Goal: Transaction & Acquisition: Book appointment/travel/reservation

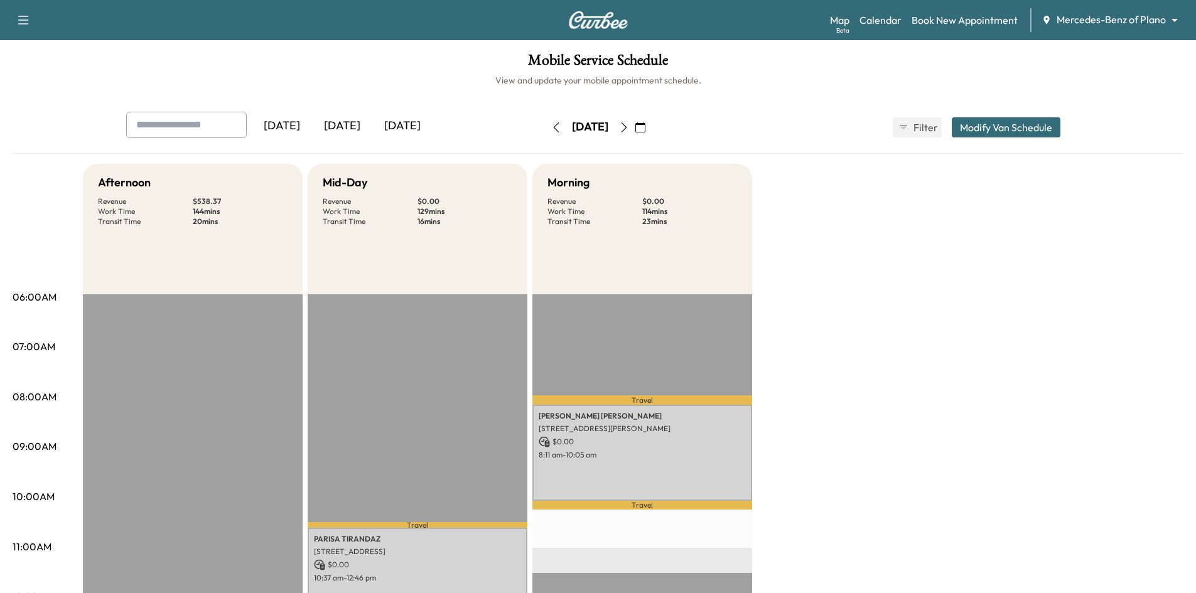
click at [358, 124] on div "[DATE]" at bounding box center [342, 126] width 60 height 29
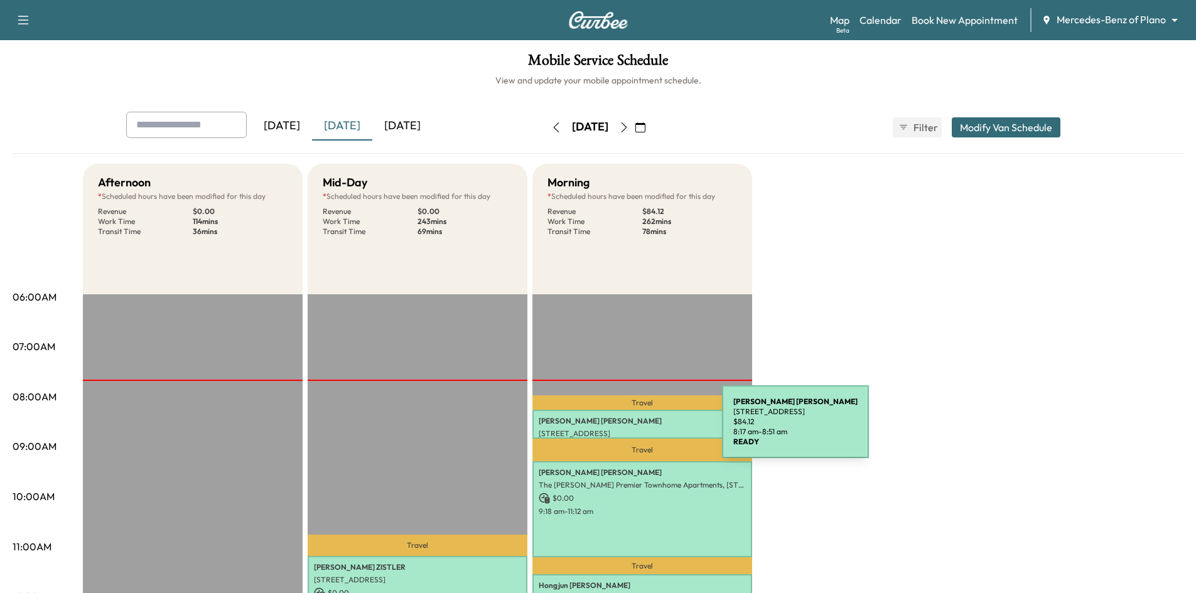
click at [633, 429] on p "659 Trail Side Dr, Lewisville, TX 75067, USA" at bounding box center [642, 434] width 207 height 10
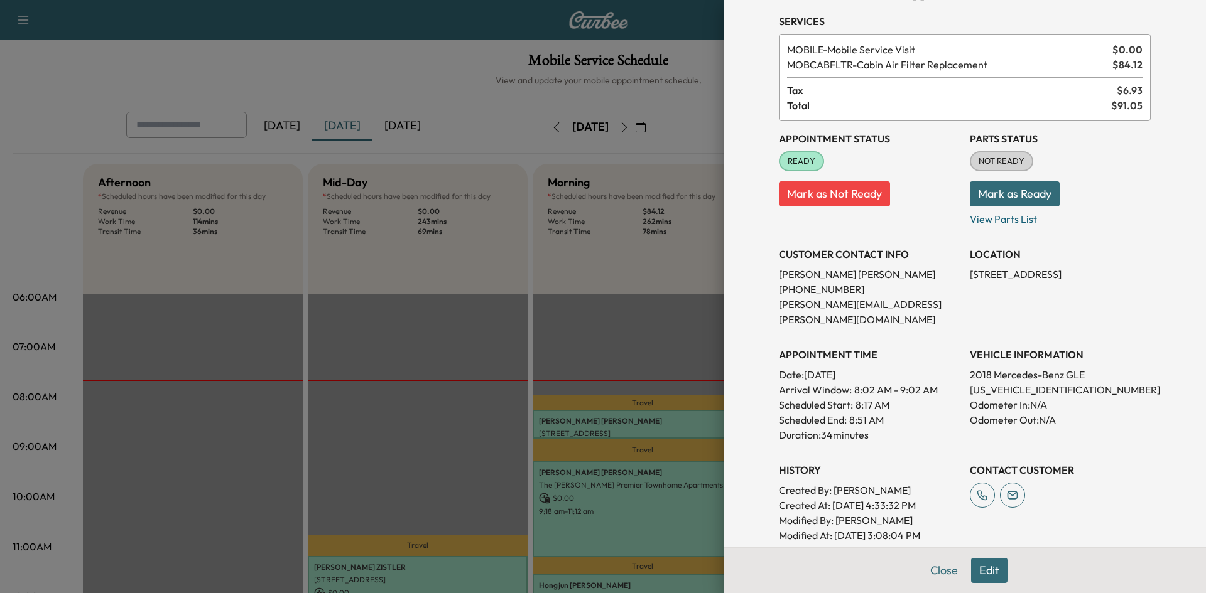
scroll to position [17, 0]
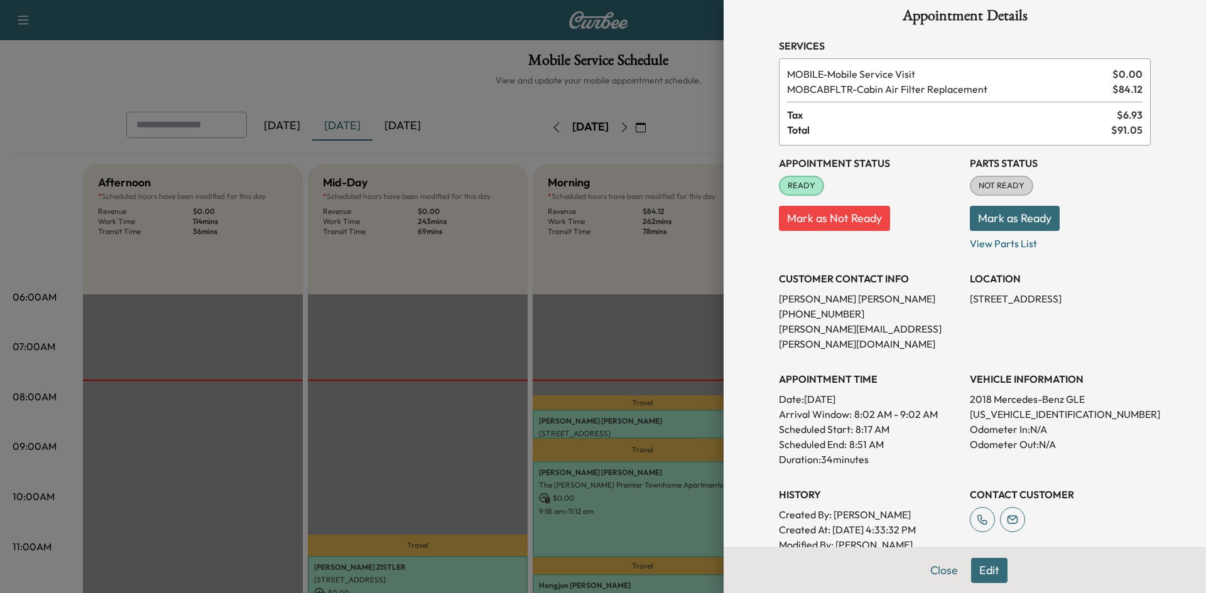
click at [644, 517] on div at bounding box center [603, 296] width 1206 height 593
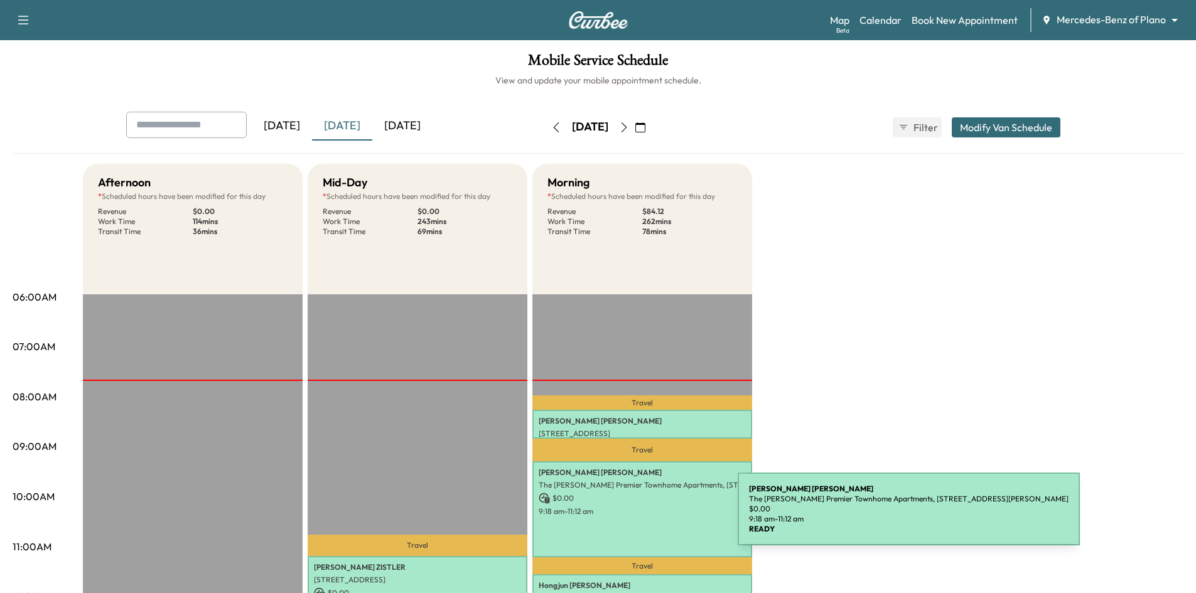
click at [644, 517] on div "Mckenzie Trimble The Caruth Premier Townhome Apartments, 5445 Caruth Haven Ln, …" at bounding box center [642, 510] width 220 height 96
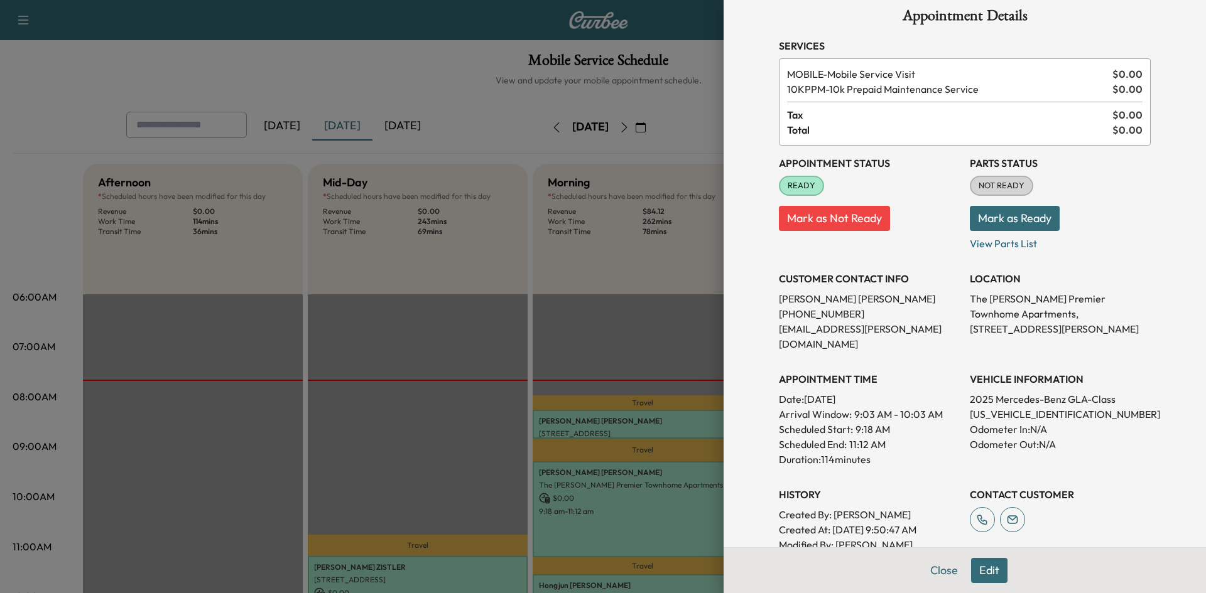
click at [610, 576] on div at bounding box center [603, 296] width 1206 height 593
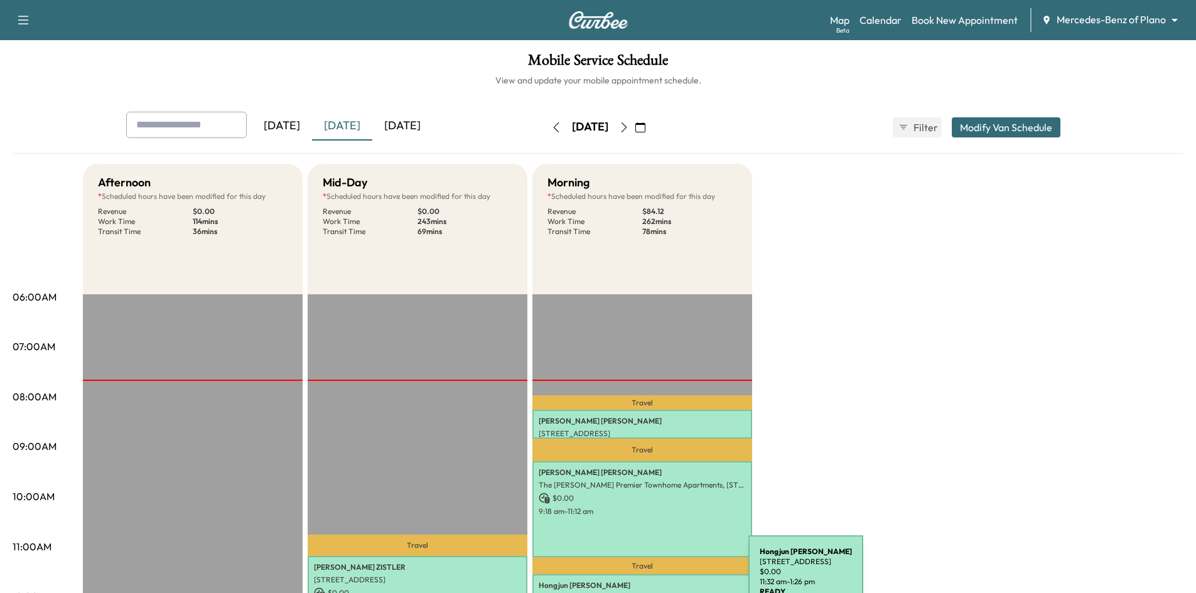
click at [657, 581] on p "Hongjun Yang" at bounding box center [642, 586] width 207 height 10
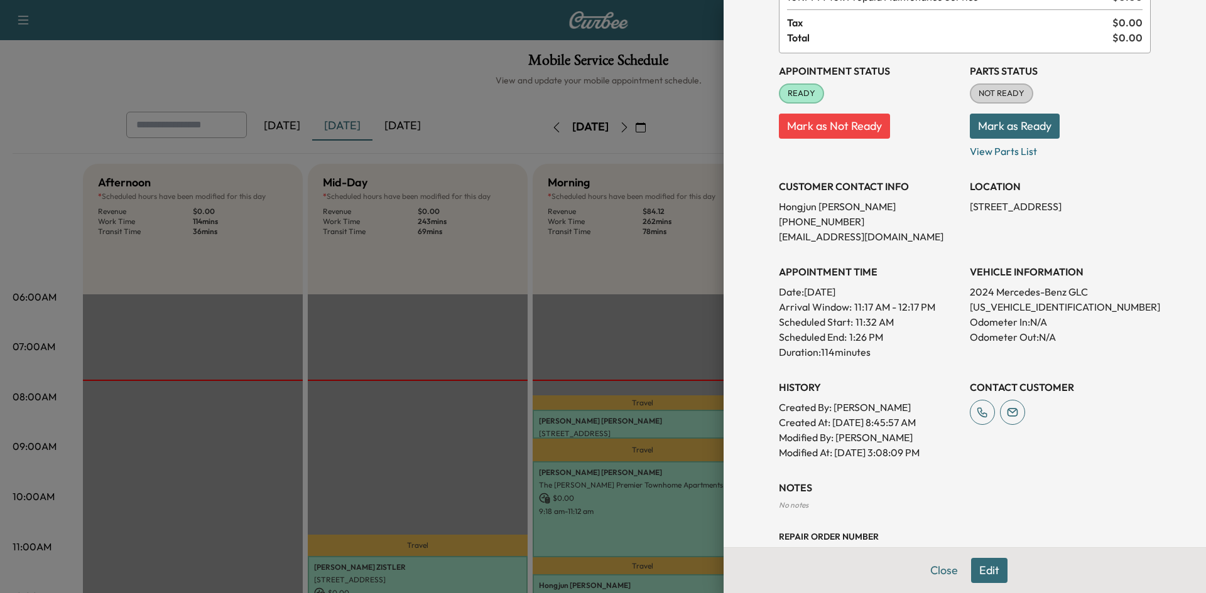
scroll to position [0, 0]
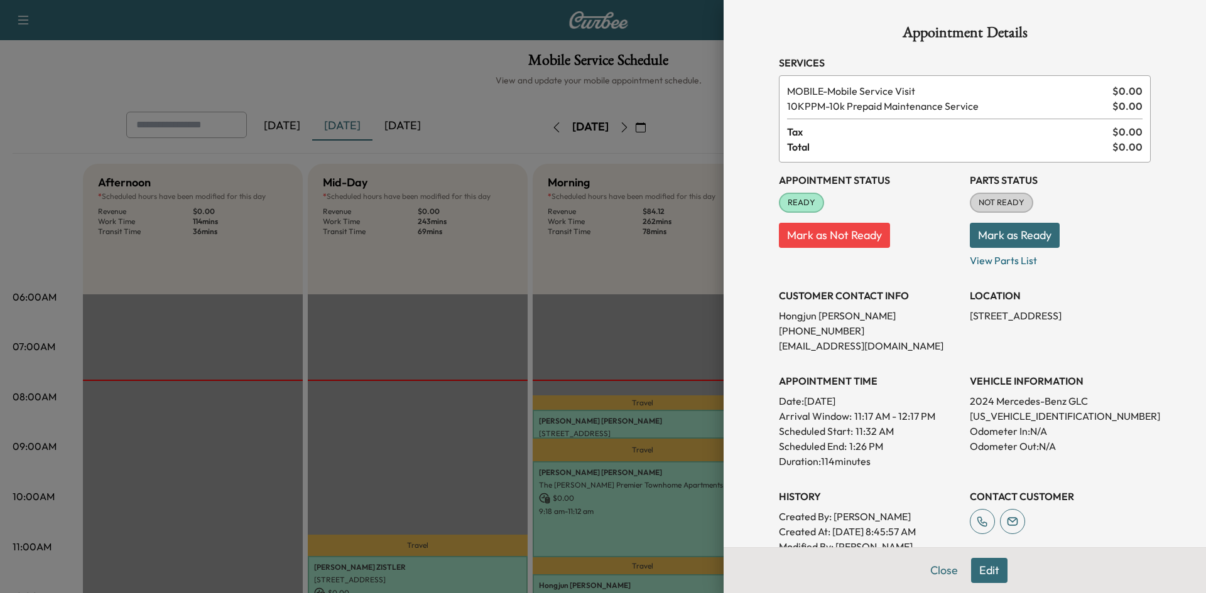
click at [407, 578] on div at bounding box center [603, 296] width 1206 height 593
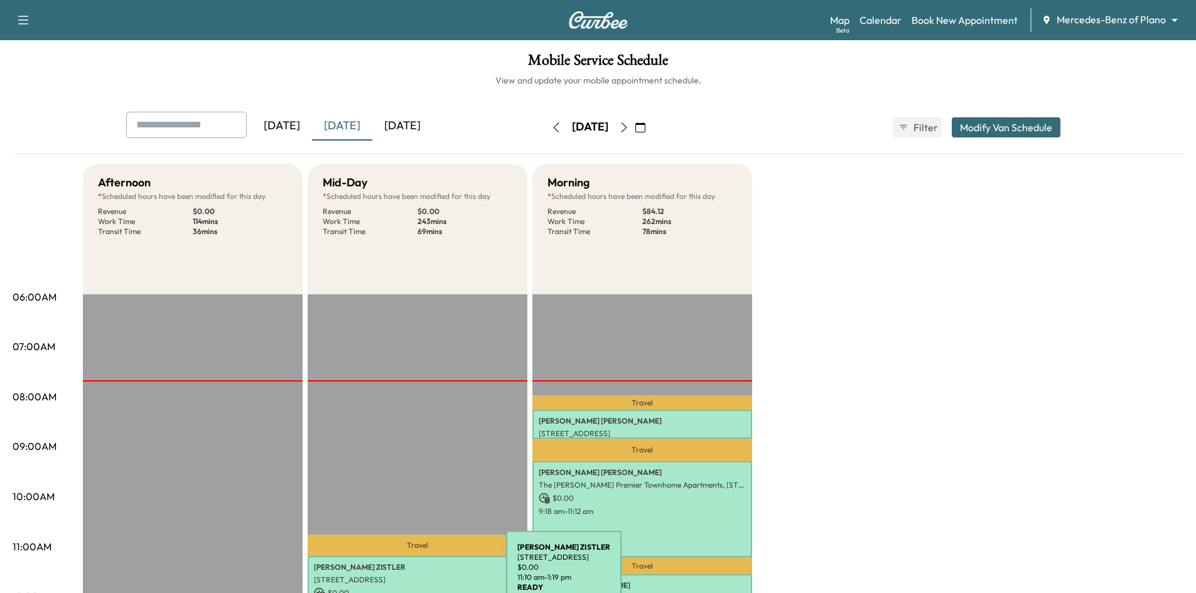
click at [413, 575] on p "1413 DEVONSHIRE DRIVE, Celina, TX 75009, US" at bounding box center [417, 580] width 207 height 10
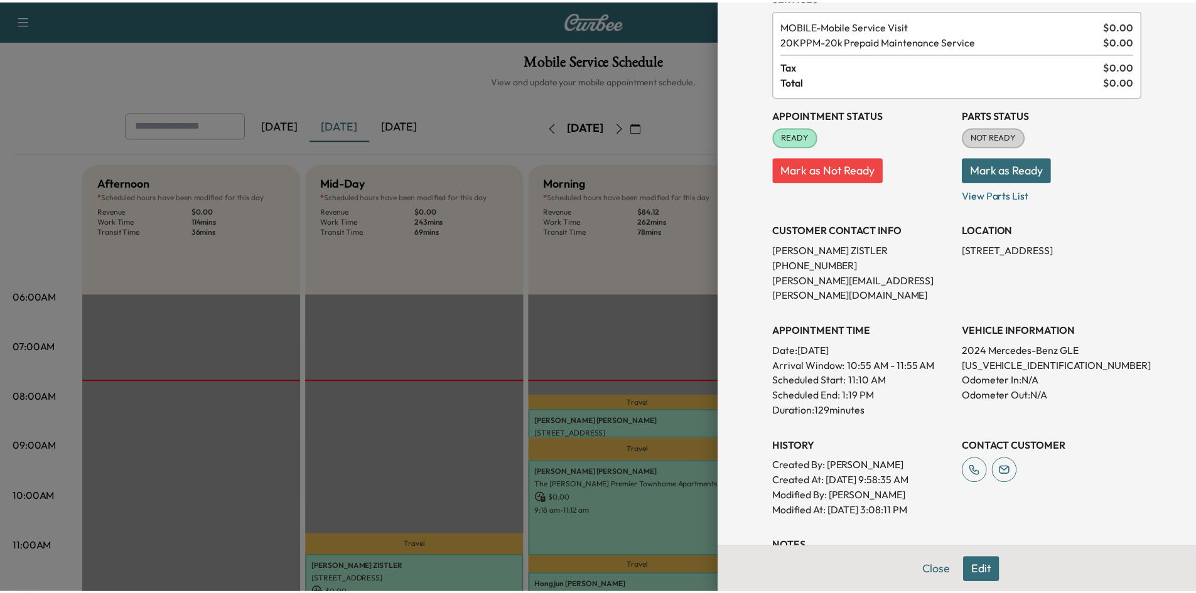
scroll to position [63, 0]
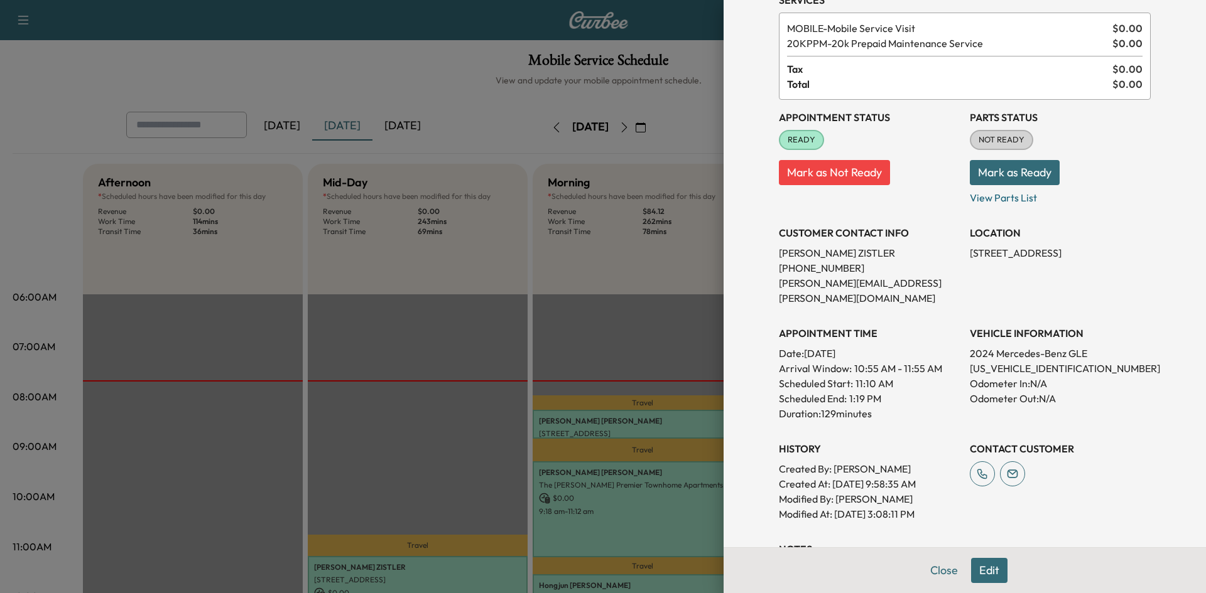
click at [450, 432] on div at bounding box center [603, 296] width 1206 height 593
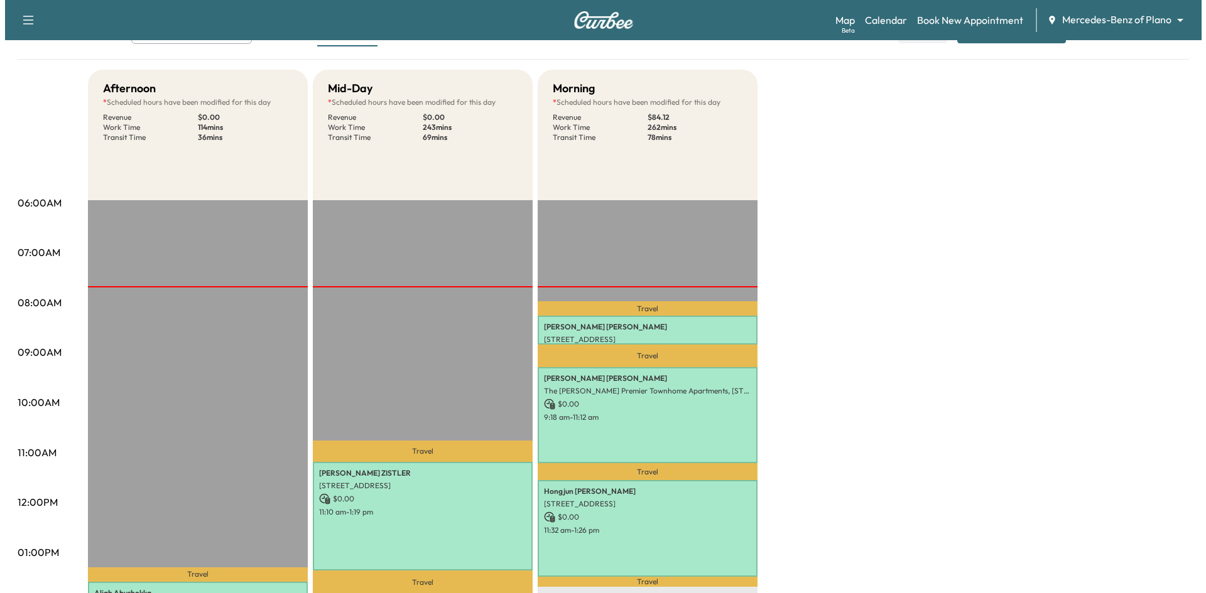
scroll to position [188, 0]
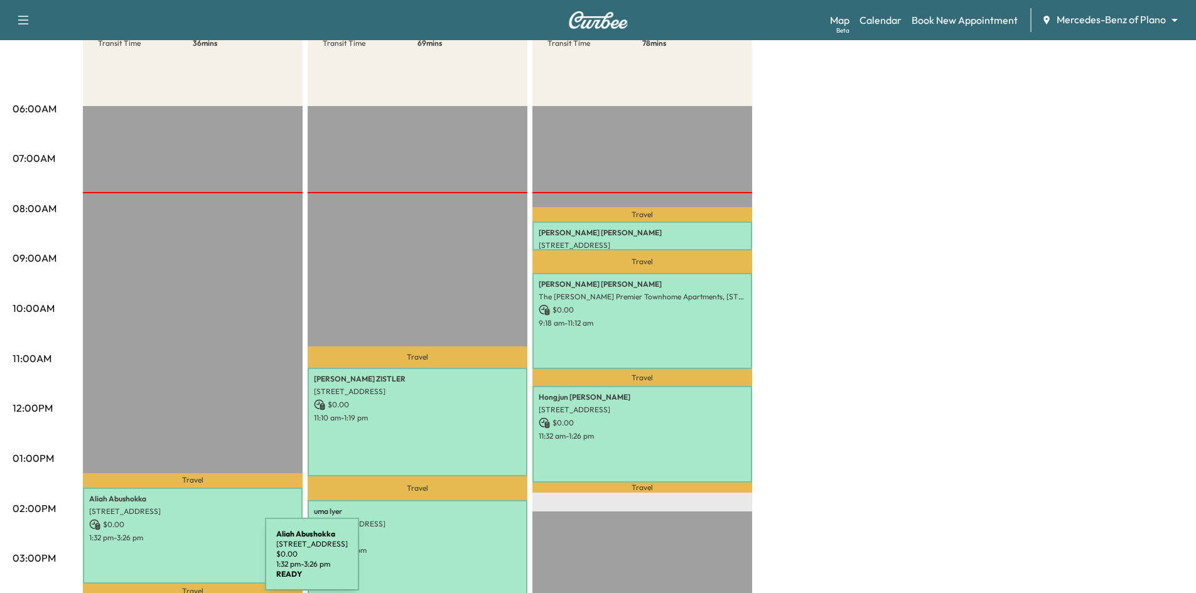
click at [174, 561] on div "Aliah Abushokka 1500 Simsbury Drive, Plano, TX 75025, US $ 0.00 1:32 pm - 3:26 …" at bounding box center [193, 536] width 220 height 96
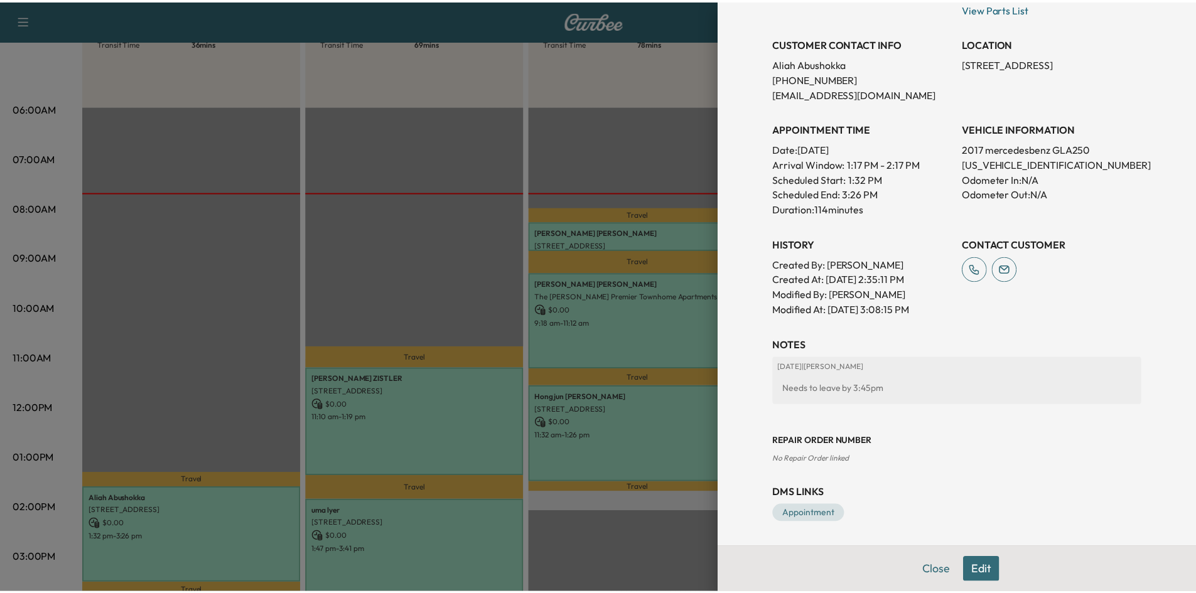
scroll to position [253, 0]
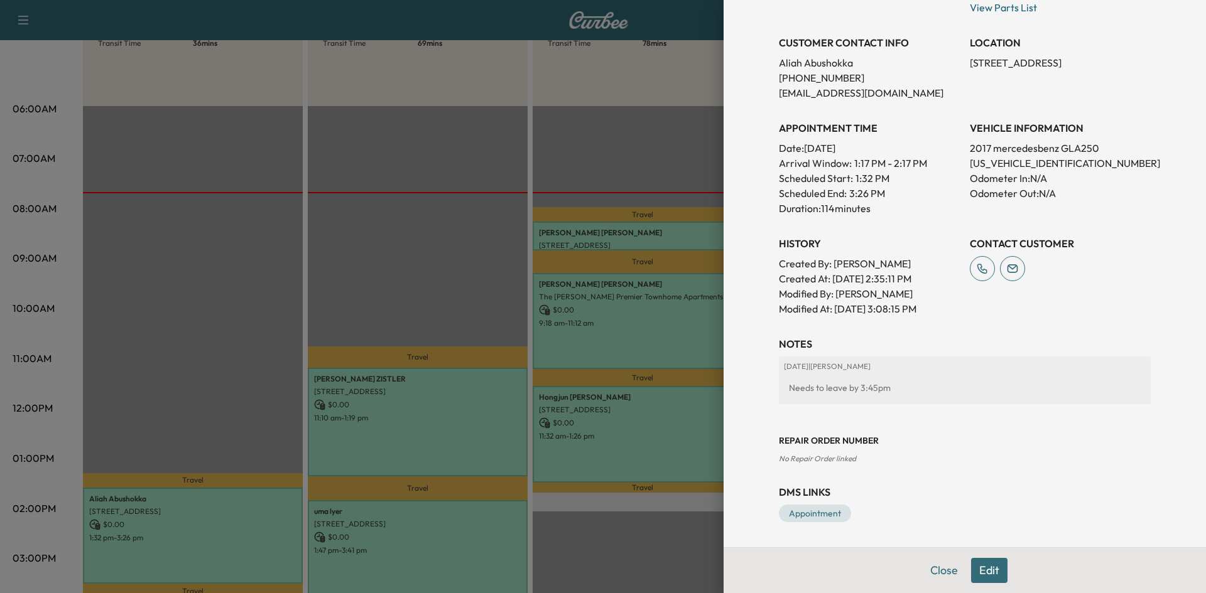
click at [268, 408] on div at bounding box center [603, 296] width 1206 height 593
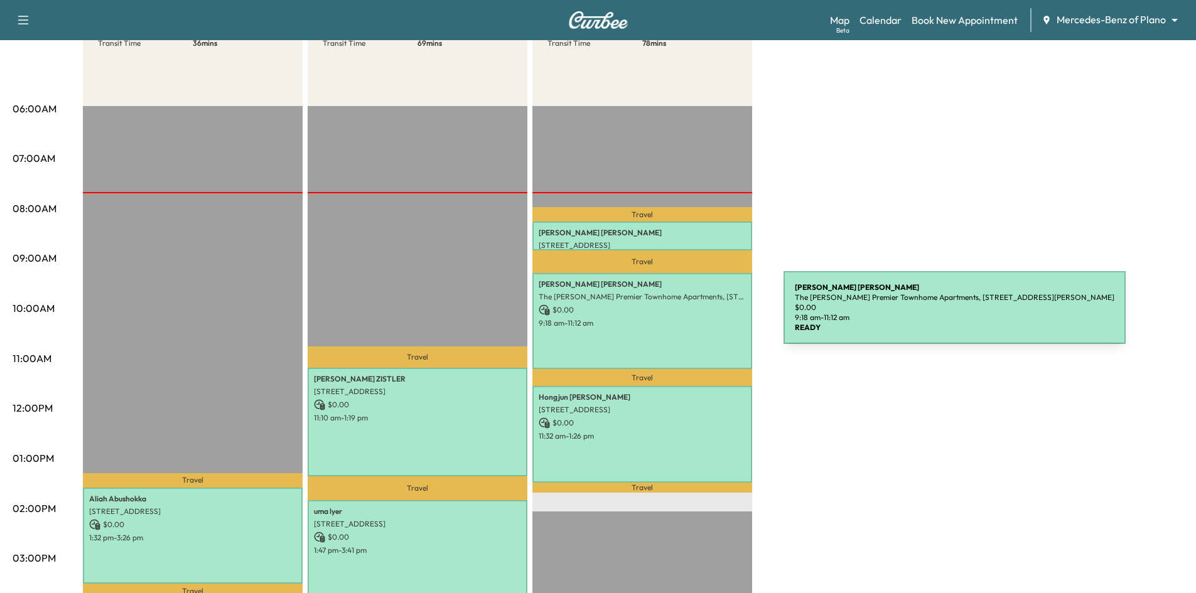
click at [689, 315] on div "Mckenzie Trimble The Caruth Premier Townhome Apartments, 5445 Caruth Haven Ln, …" at bounding box center [642, 321] width 220 height 96
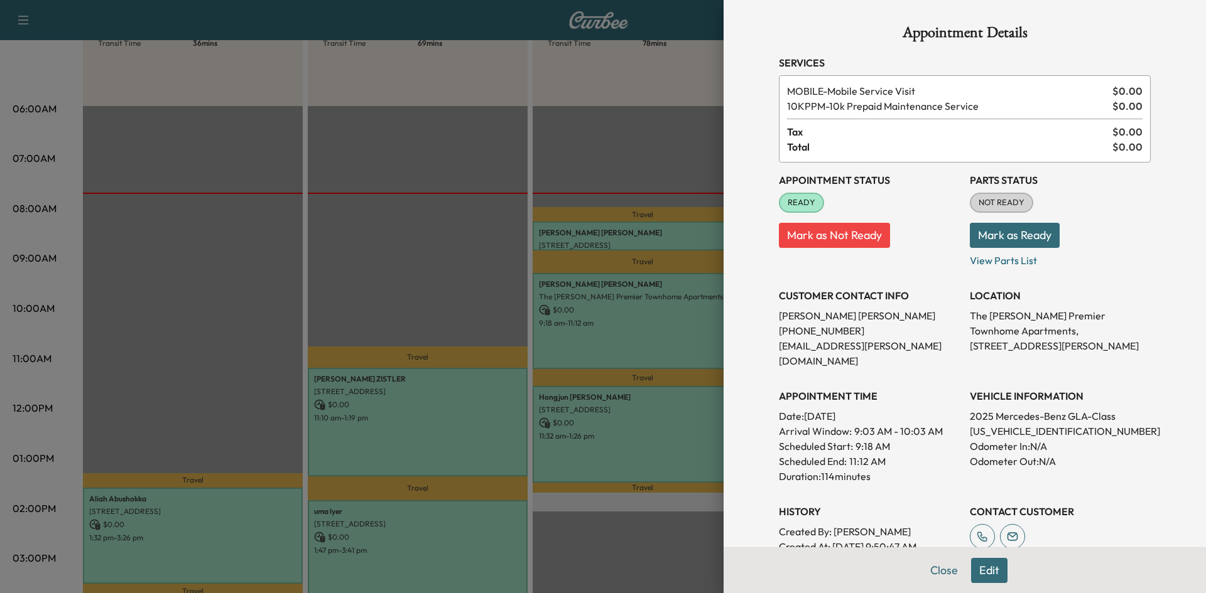
click at [676, 448] on div at bounding box center [603, 296] width 1206 height 593
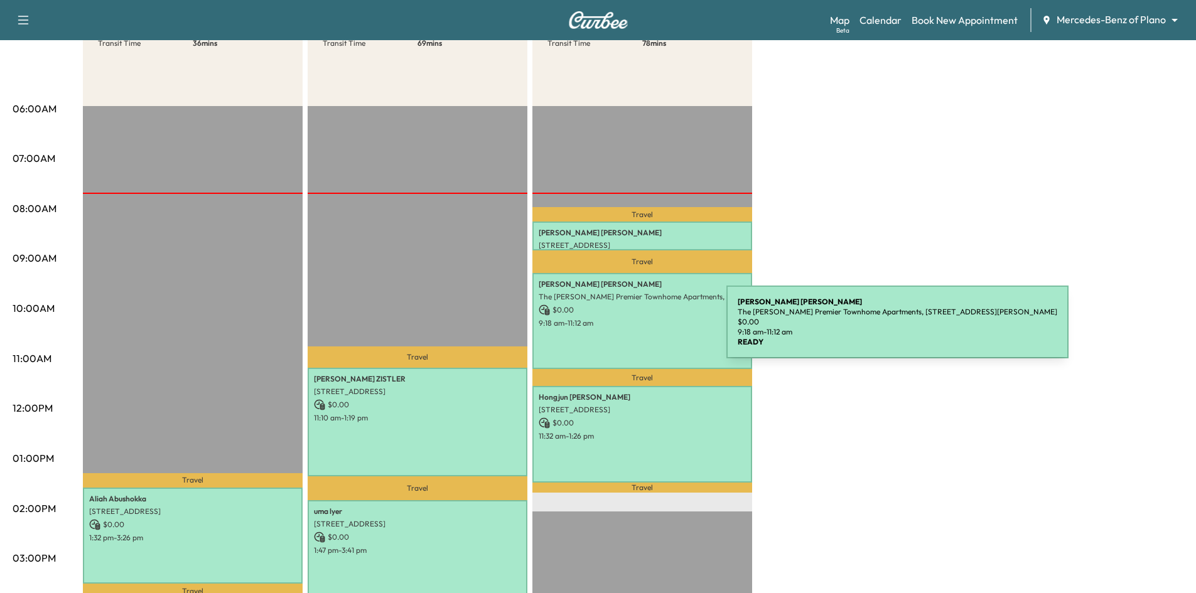
click at [632, 330] on div "Mckenzie Trimble The Caruth Premier Townhome Apartments, 5445 Caruth Haven Ln, …" at bounding box center [642, 321] width 220 height 96
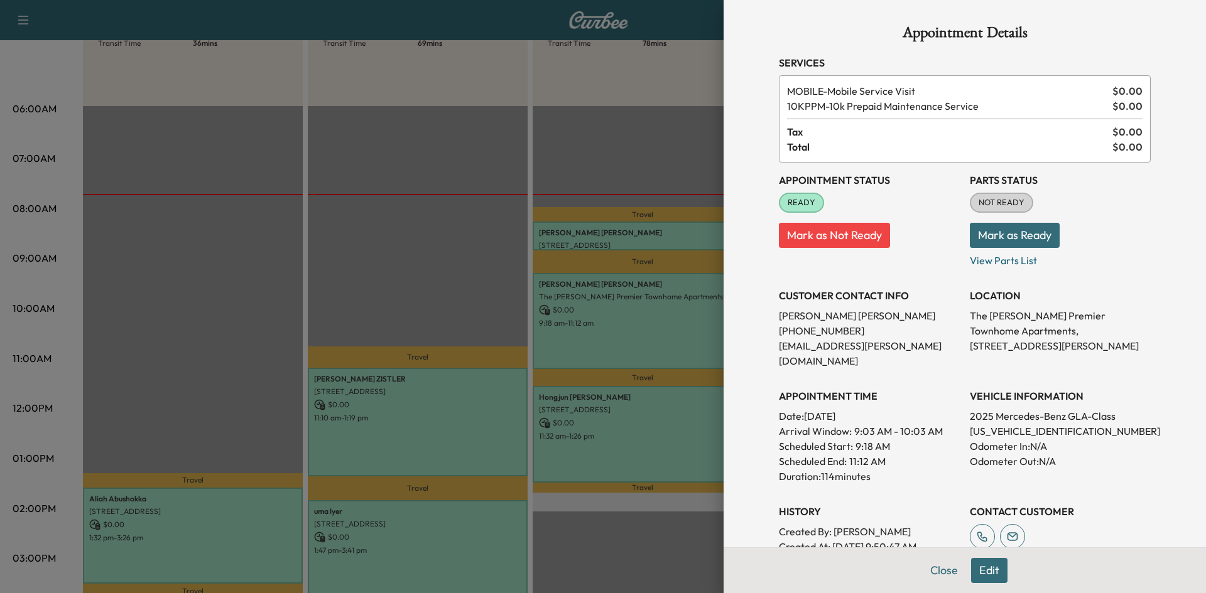
click at [532, 179] on div at bounding box center [603, 296] width 1206 height 593
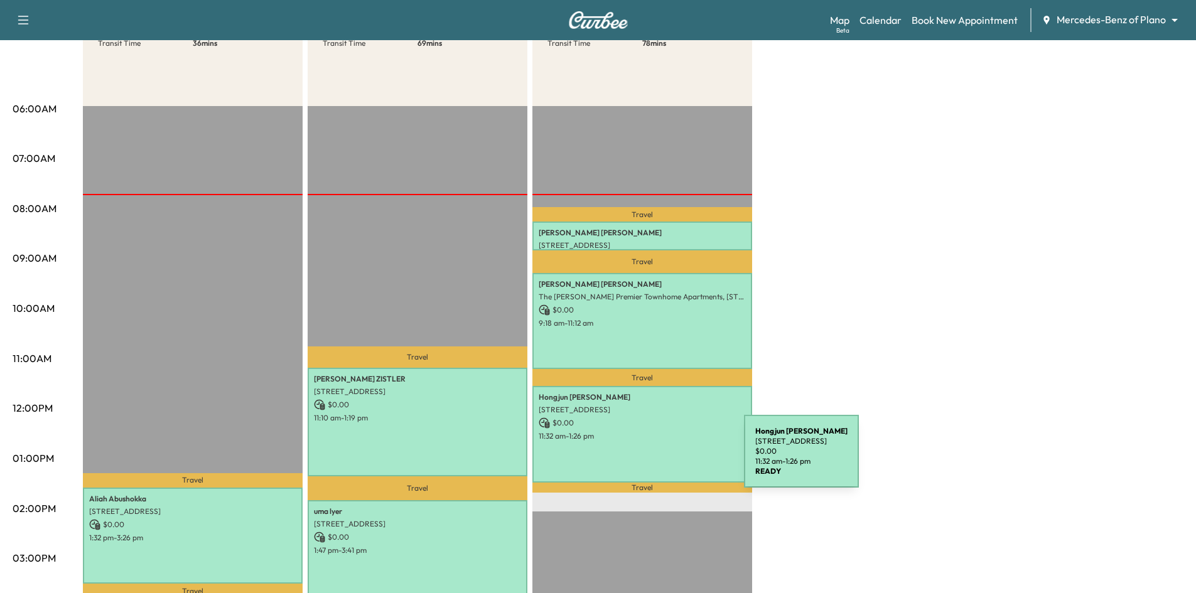
click at [640, 459] on div "Hongjun Yang 5219 Oak Lake Drive, Dallas, TX 75287, US $ 0.00 11:32 am - 1:26 pm" at bounding box center [642, 434] width 220 height 96
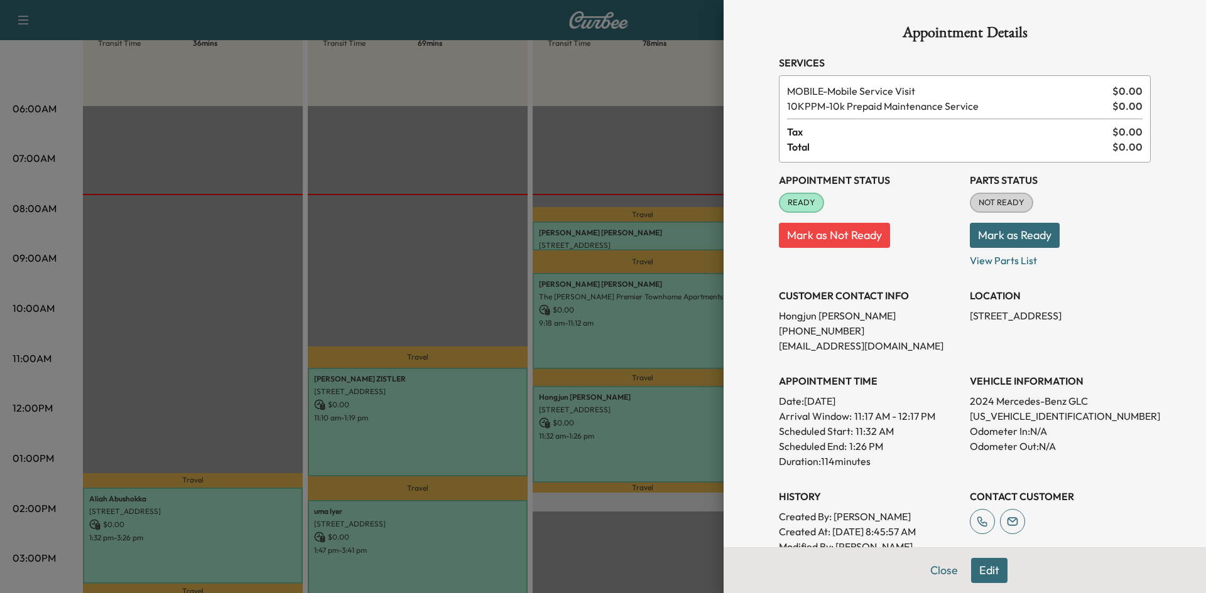
drag, startPoint x: 457, startPoint y: 196, endPoint x: 451, endPoint y: 352, distance: 156.5
click at [456, 200] on div at bounding box center [603, 296] width 1206 height 593
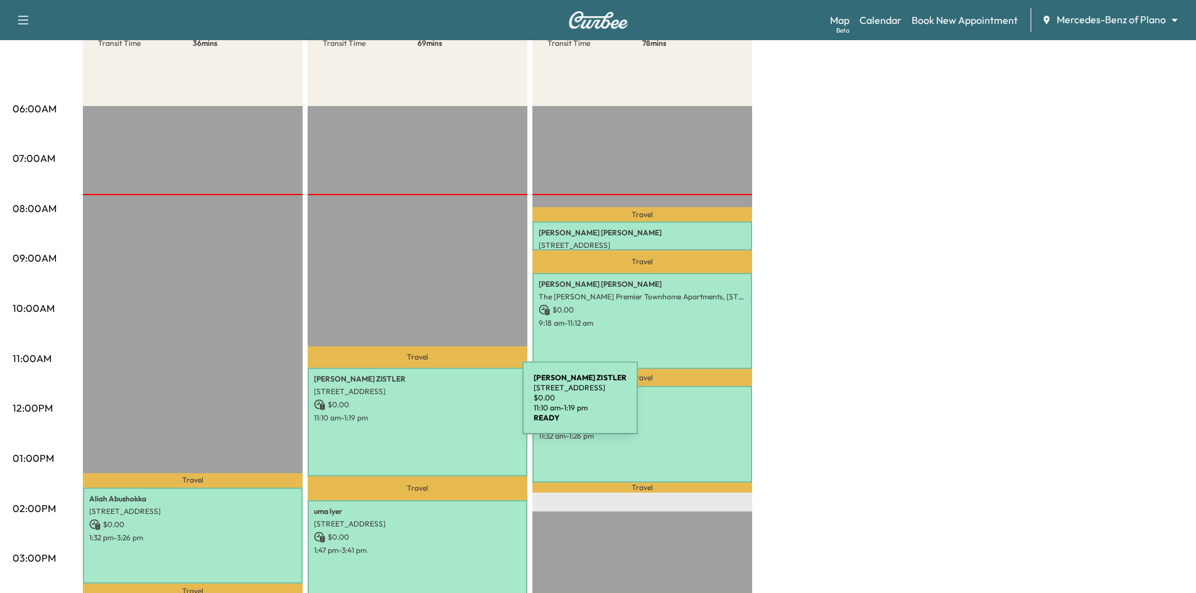
click at [429, 408] on div "Mike ZISTLER 1413 DEVONSHIRE DRIVE, Celina, TX 75009, US $ 0.00 11:10 am - 1:19…" at bounding box center [418, 422] width 220 height 109
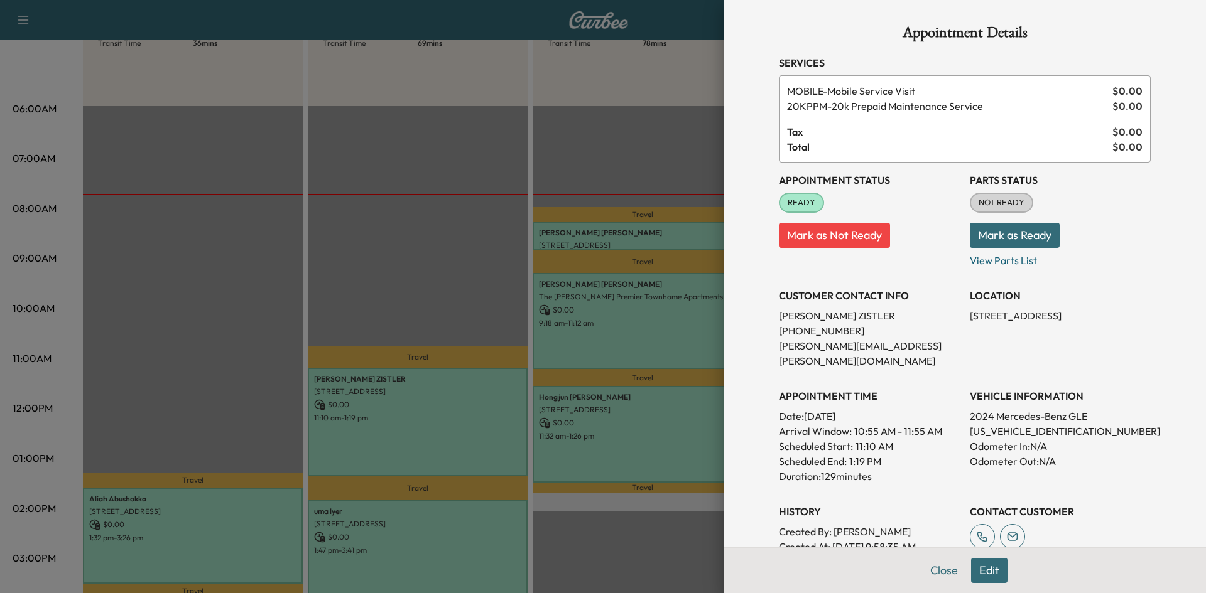
click at [428, 270] on div at bounding box center [603, 296] width 1206 height 593
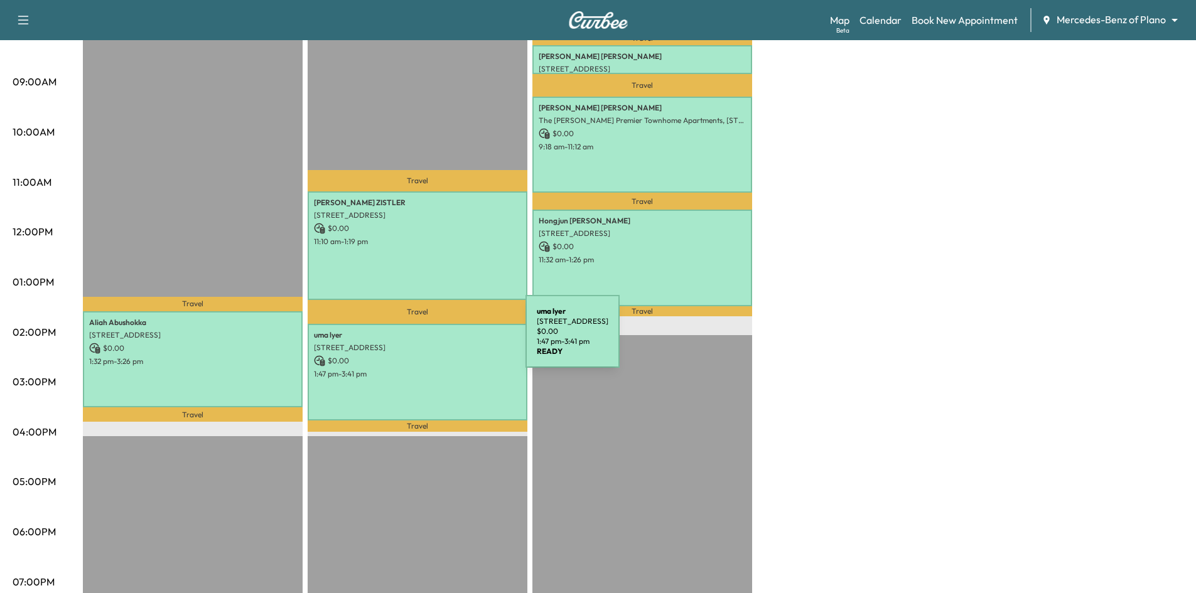
scroll to position [377, 0]
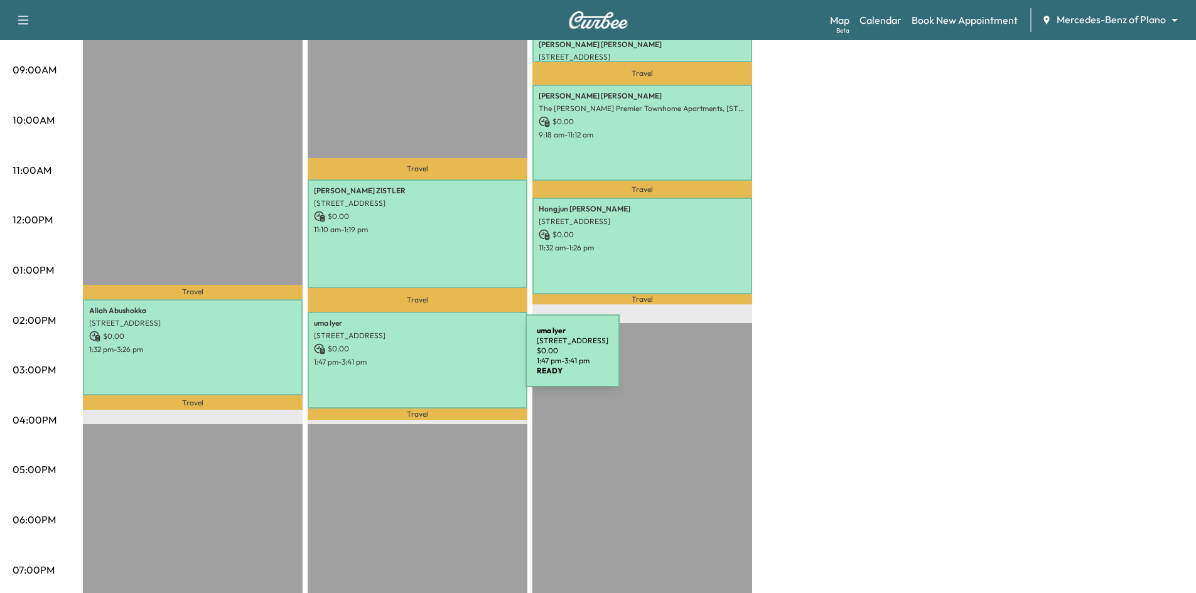
click at [431, 359] on p "1:47 pm - 3:41 pm" at bounding box center [417, 362] width 207 height 10
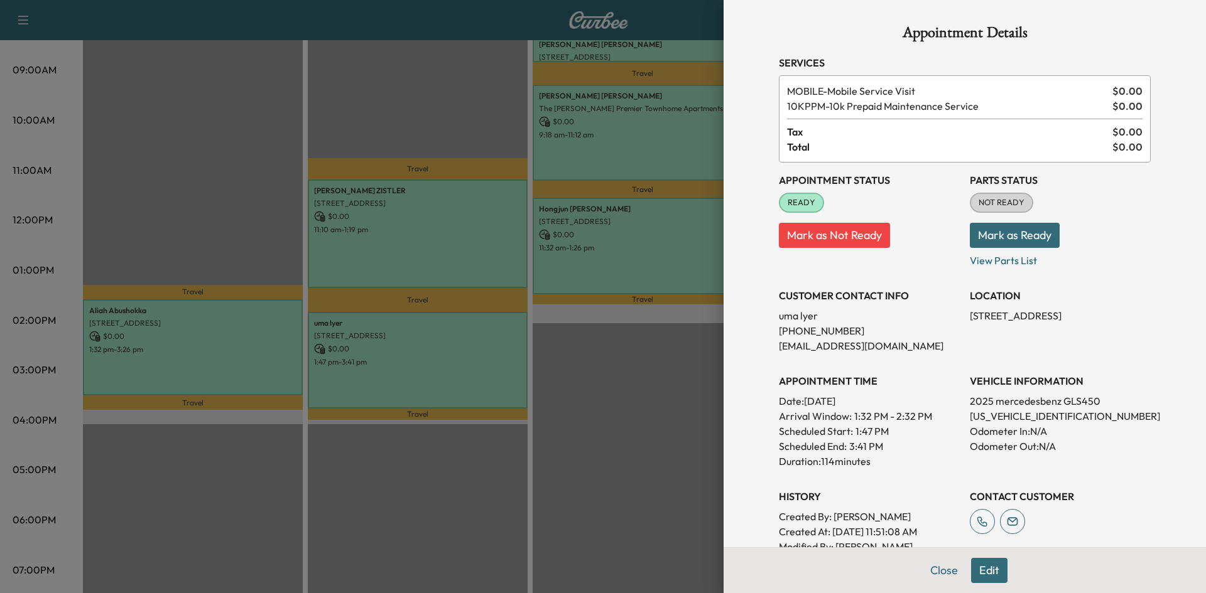
click at [462, 107] on div at bounding box center [603, 296] width 1206 height 593
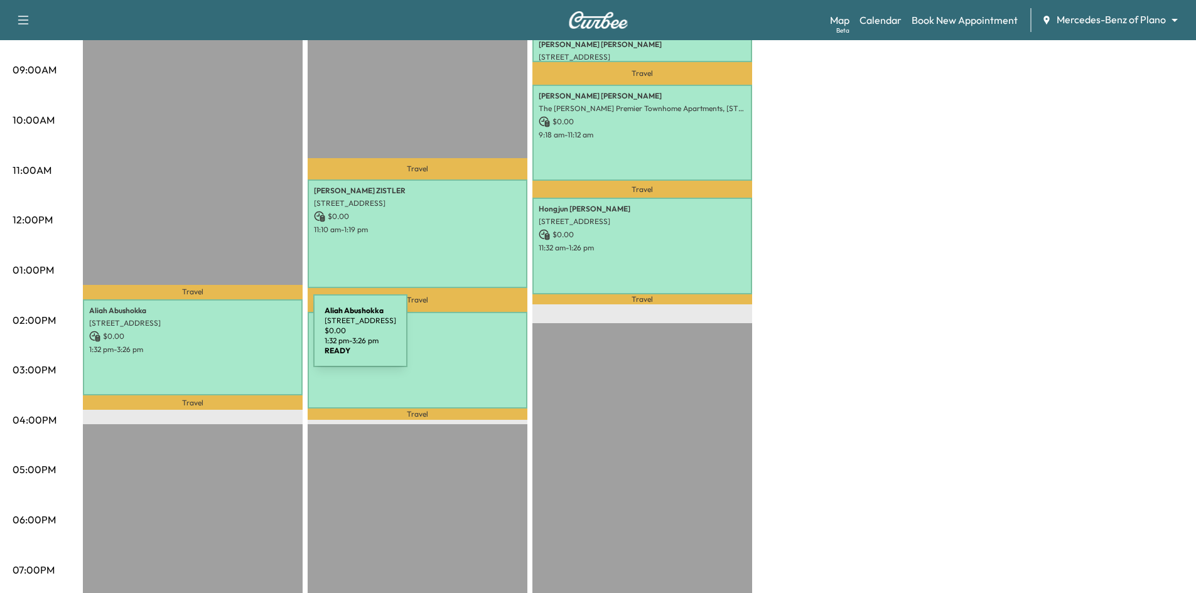
click at [227, 345] on p "1:32 pm - 3:26 pm" at bounding box center [192, 350] width 207 height 10
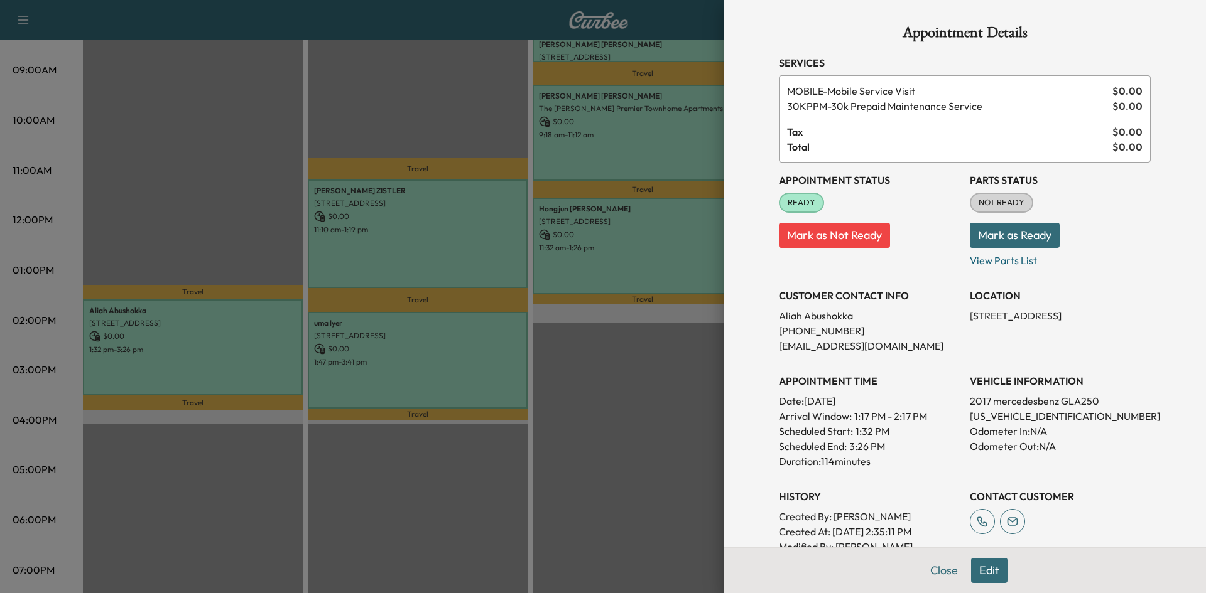
drag, startPoint x: 265, startPoint y: 178, endPoint x: 370, endPoint y: 197, distance: 106.7
click at [266, 178] on div at bounding box center [603, 296] width 1206 height 593
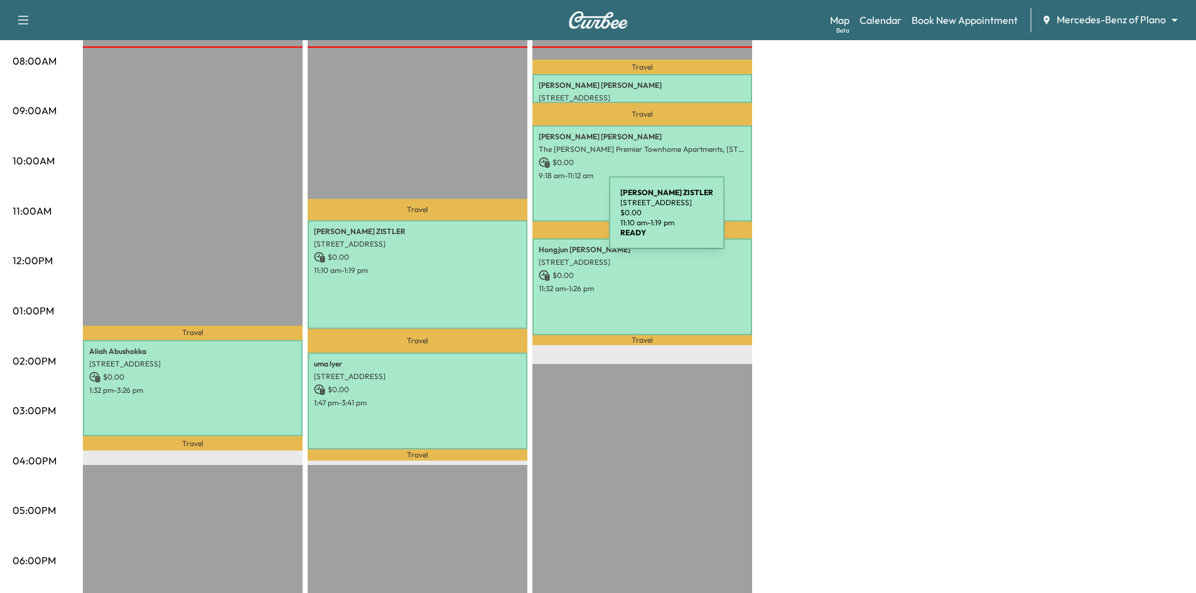
scroll to position [314, 0]
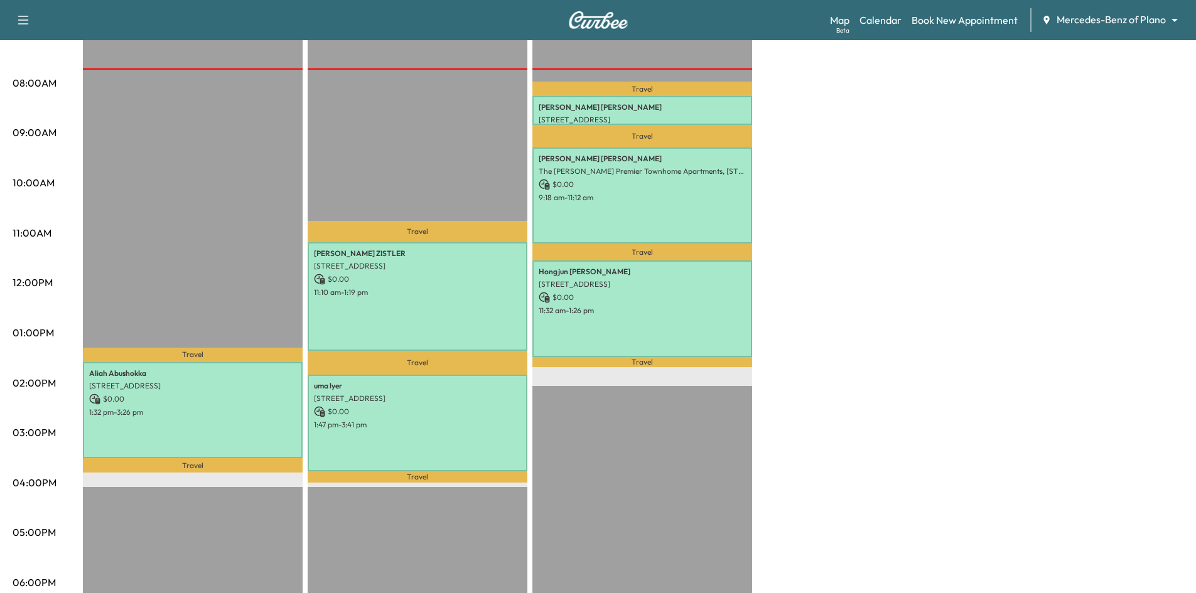
click at [364, 458] on div "uma lyer 4112 Ridge Park Way, Plano, TX 75024, US $ 0.00 1:47 pm - 3:41 pm" at bounding box center [418, 423] width 220 height 96
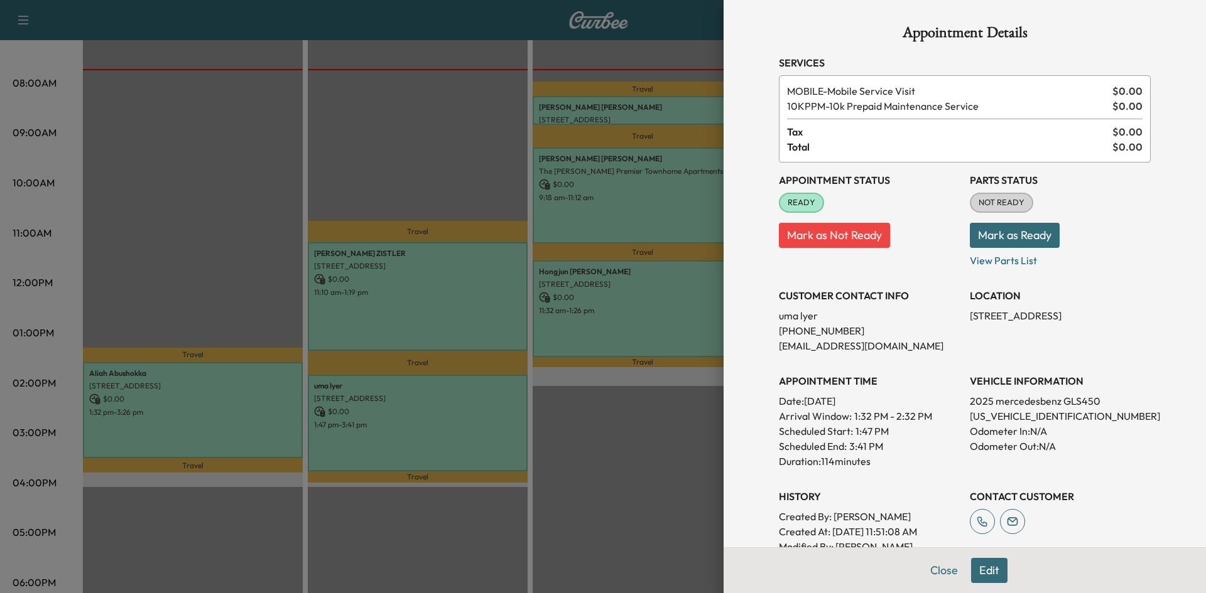
click at [375, 156] on div at bounding box center [603, 296] width 1206 height 593
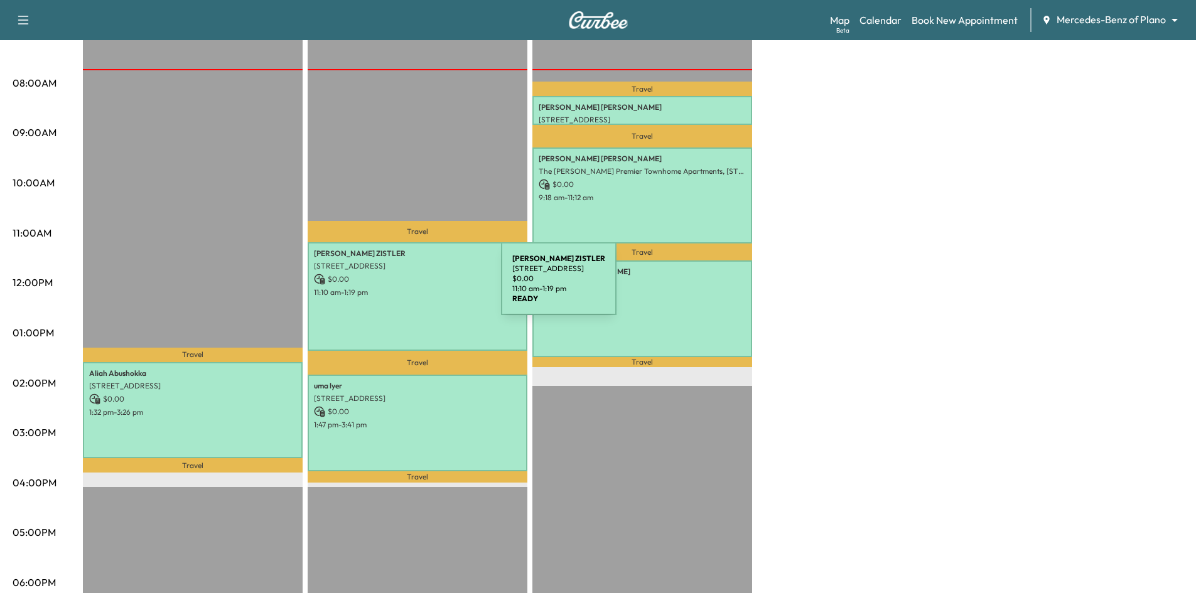
click at [408, 288] on p "11:10 am - 1:19 pm" at bounding box center [417, 293] width 207 height 10
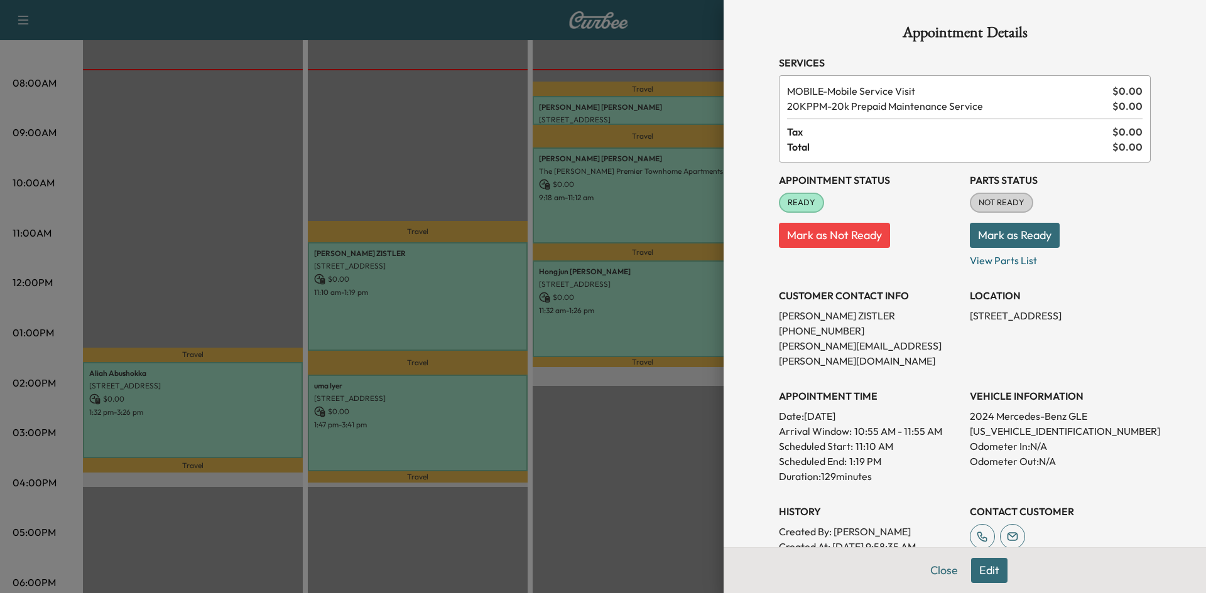
click at [407, 148] on div at bounding box center [603, 296] width 1206 height 593
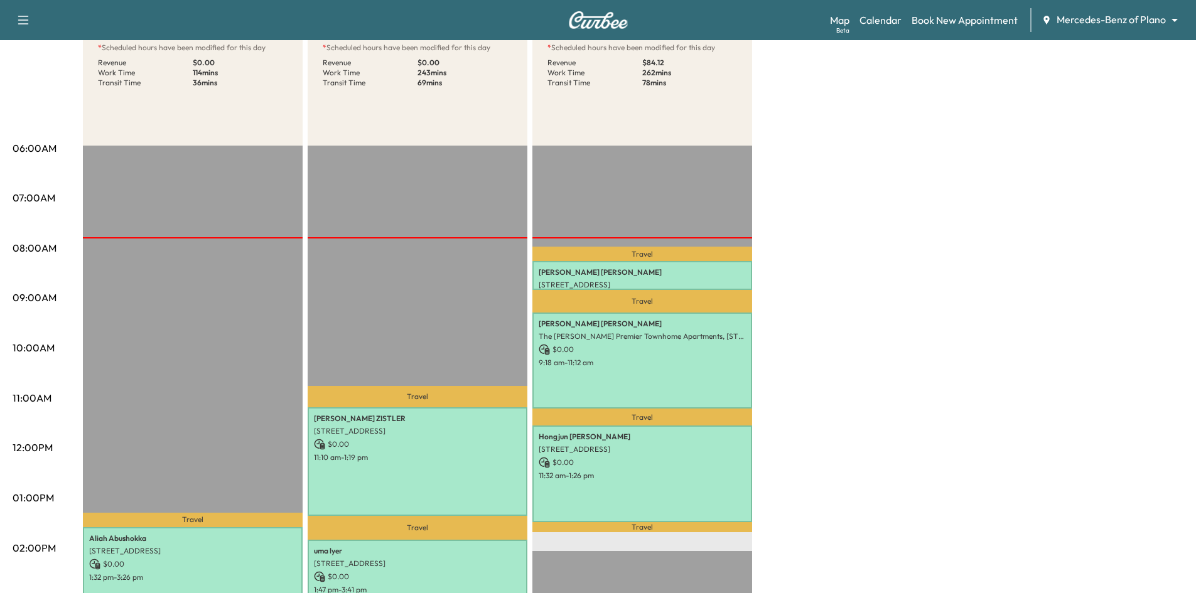
scroll to position [63, 0]
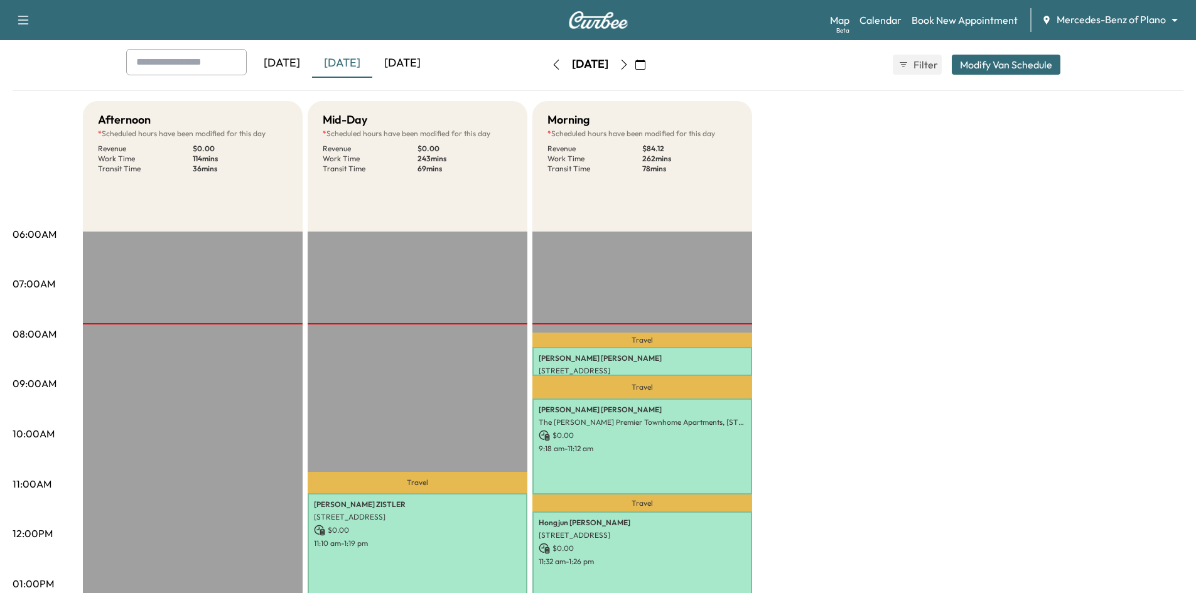
click at [290, 63] on div "[DATE]" at bounding box center [282, 63] width 60 height 29
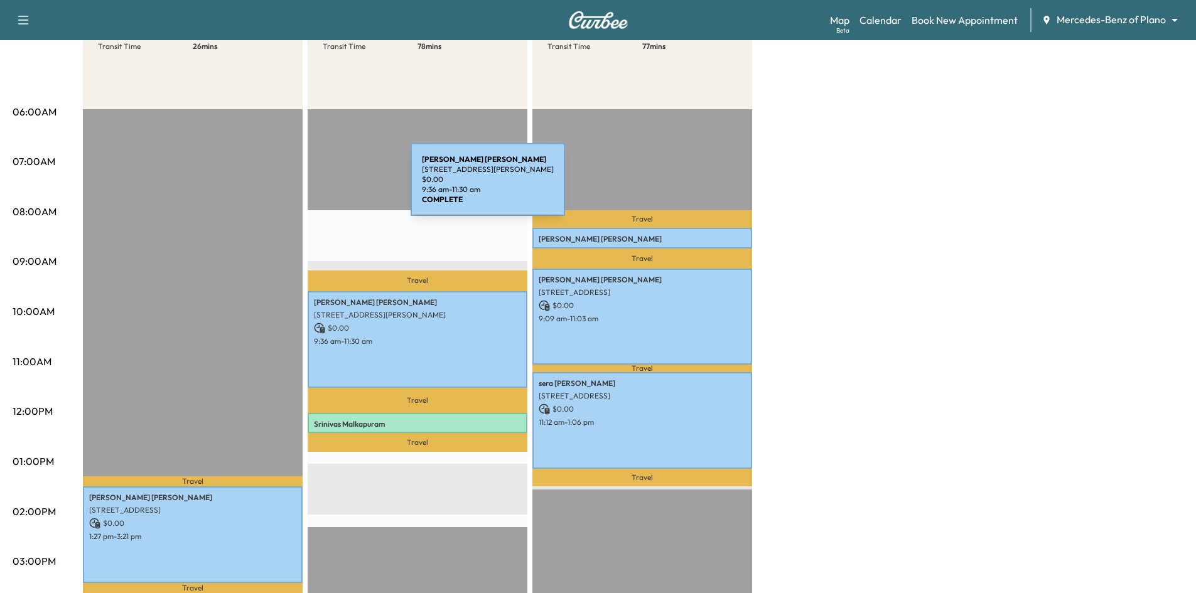
scroll to position [63, 0]
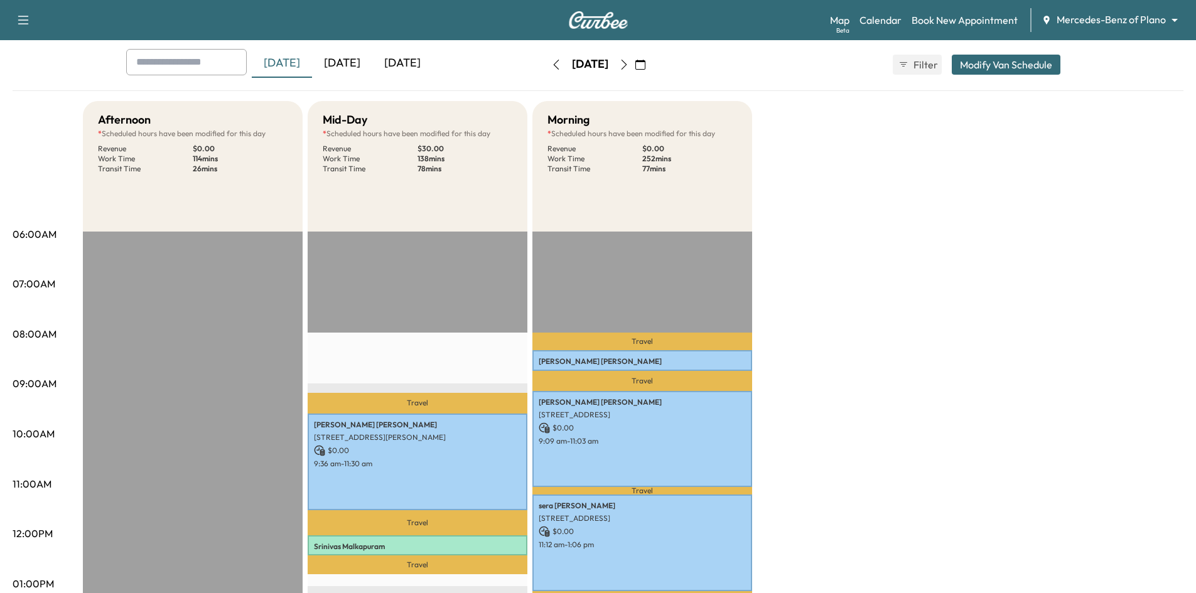
click at [344, 62] on div "[DATE]" at bounding box center [342, 63] width 60 height 29
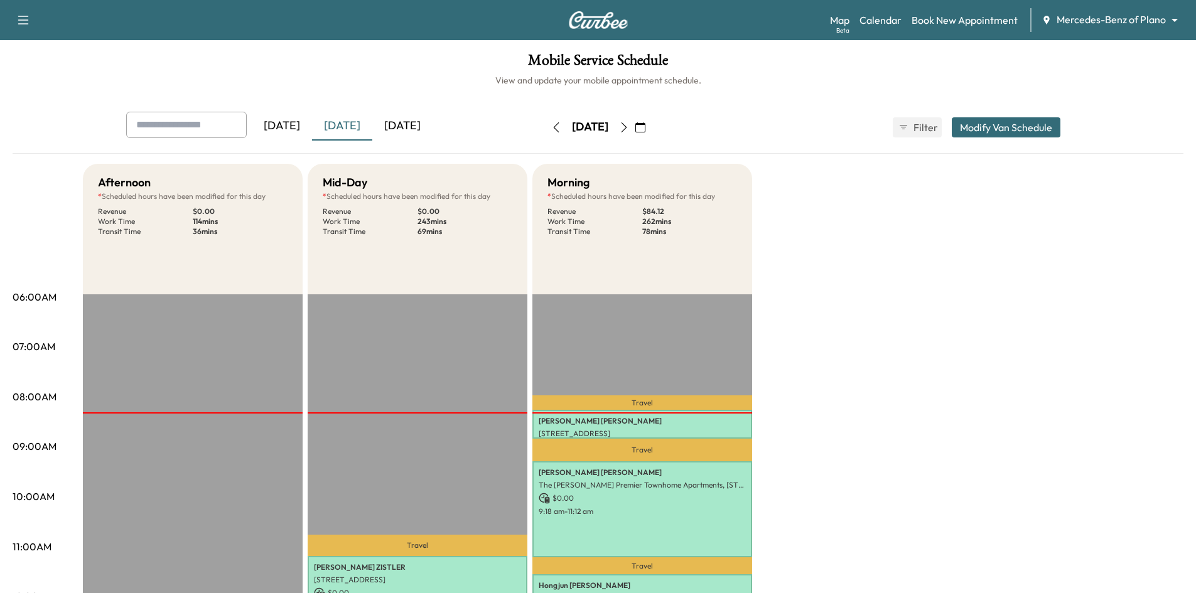
click at [345, 128] on div "[DATE]" at bounding box center [342, 126] width 60 height 29
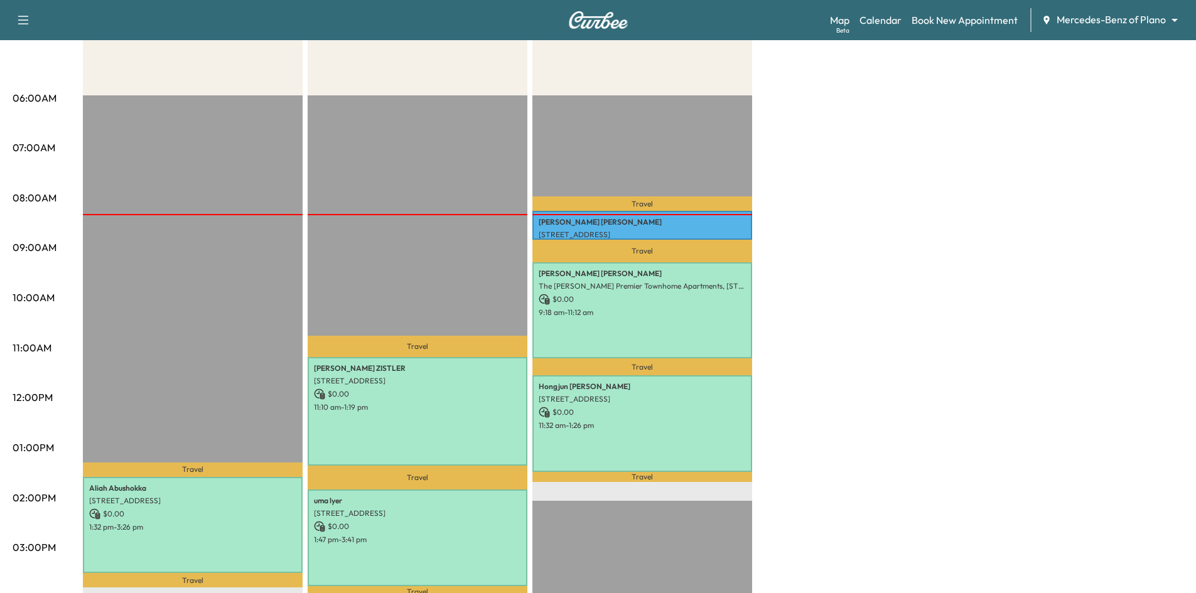
scroll to position [251, 0]
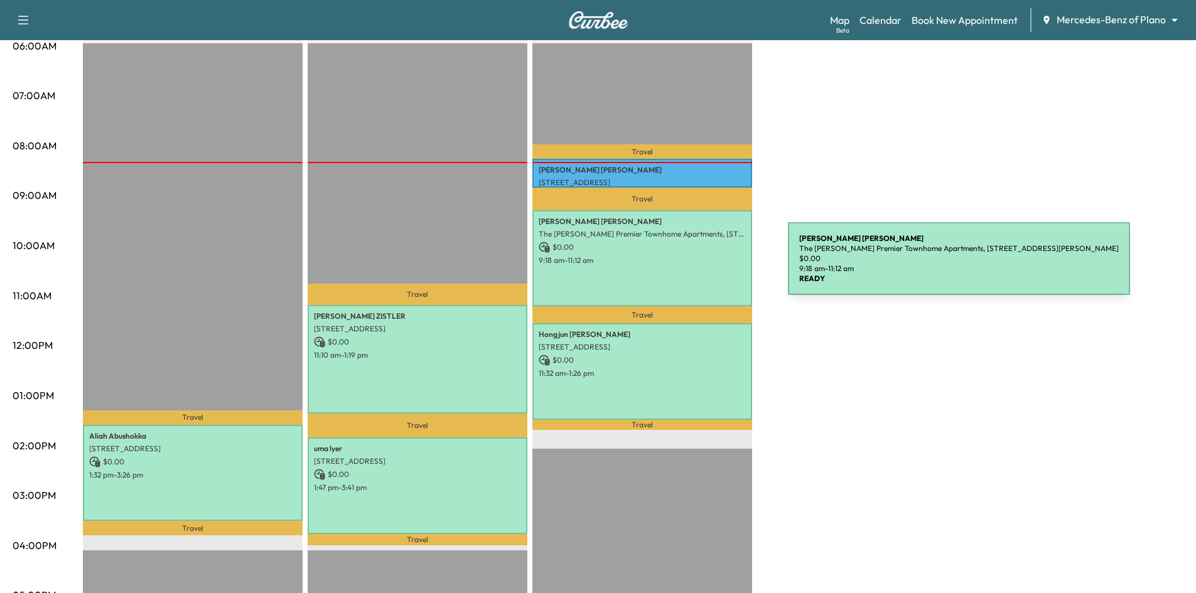
click at [694, 266] on div "Mckenzie Trimble The Caruth Premier Townhome Apartments, 5445 Caruth Haven Ln, …" at bounding box center [642, 258] width 220 height 96
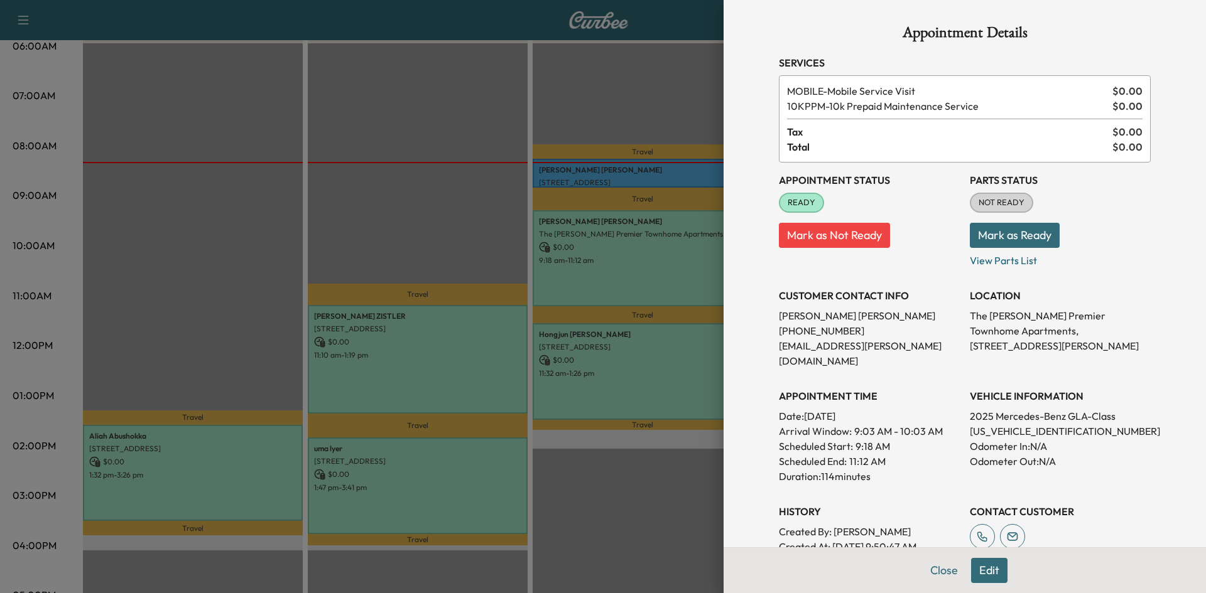
click at [694, 266] on div at bounding box center [603, 296] width 1206 height 593
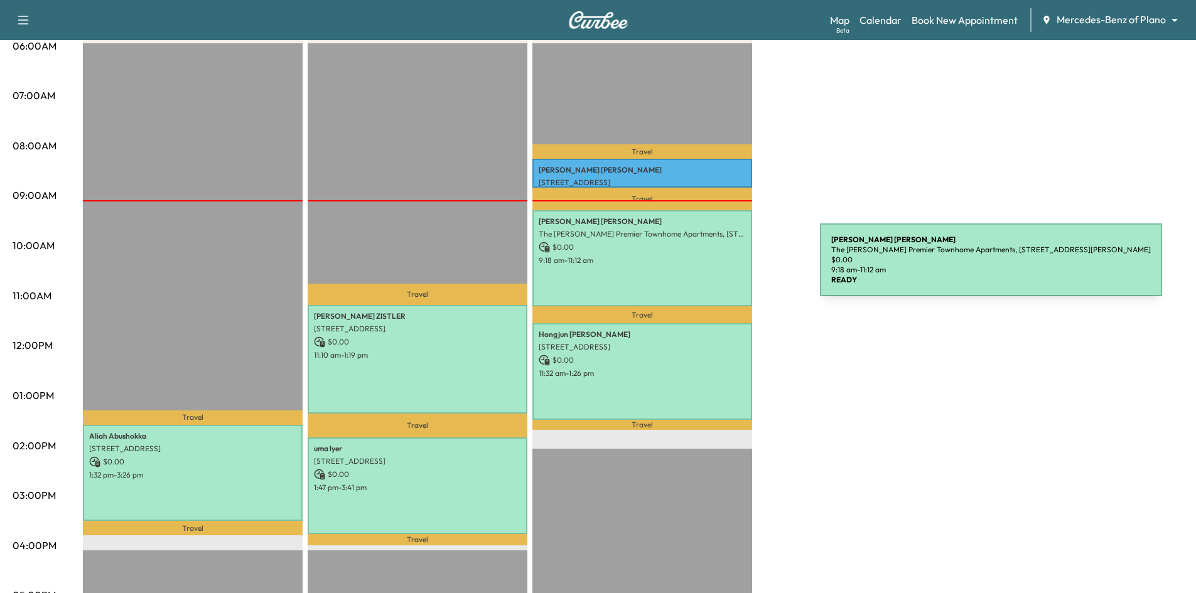
click at [726, 267] on div "Mckenzie Trimble The Caruth Premier Townhome Apartments, 5445 Caruth Haven Ln, …" at bounding box center [642, 258] width 220 height 96
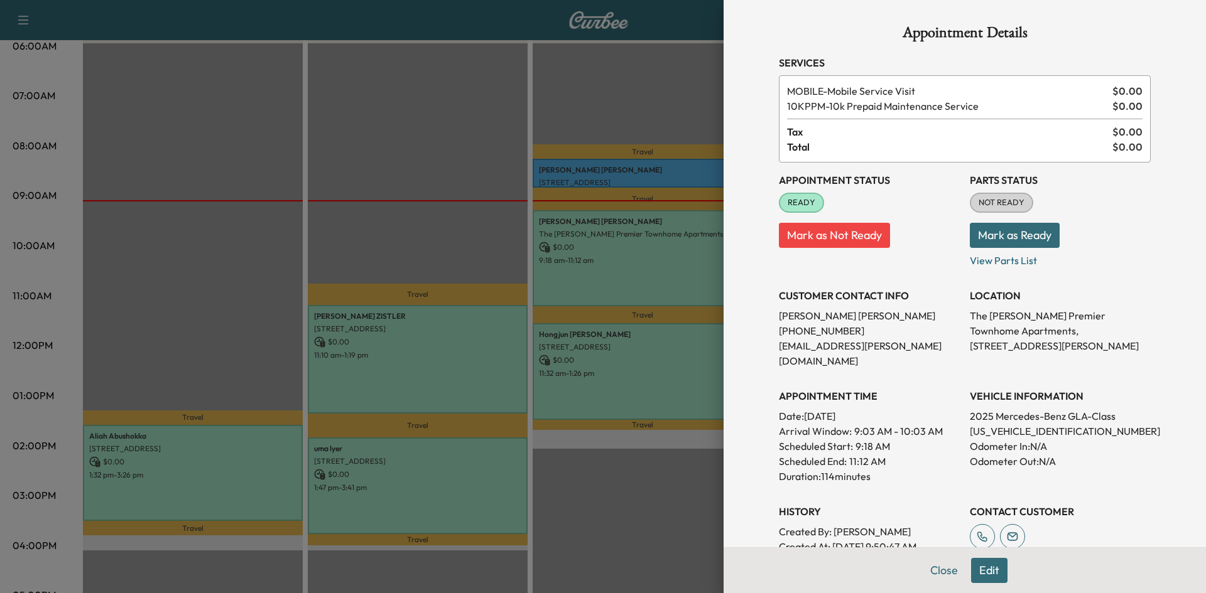
click at [435, 205] on div at bounding box center [603, 296] width 1206 height 593
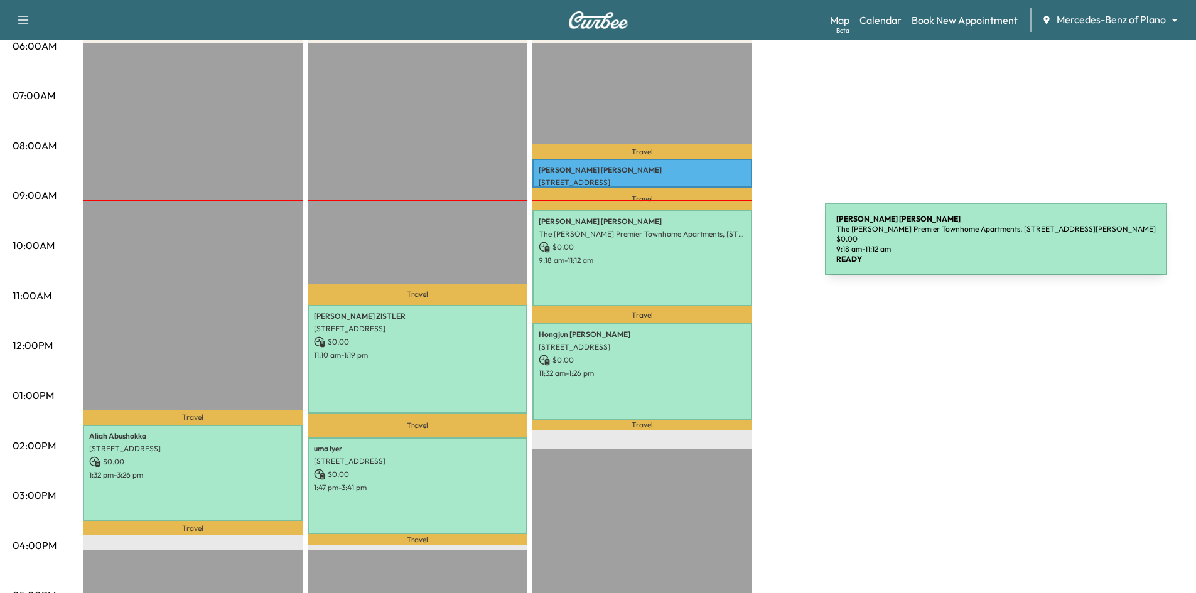
click at [730, 248] on p "$ 0.00" at bounding box center [642, 247] width 207 height 11
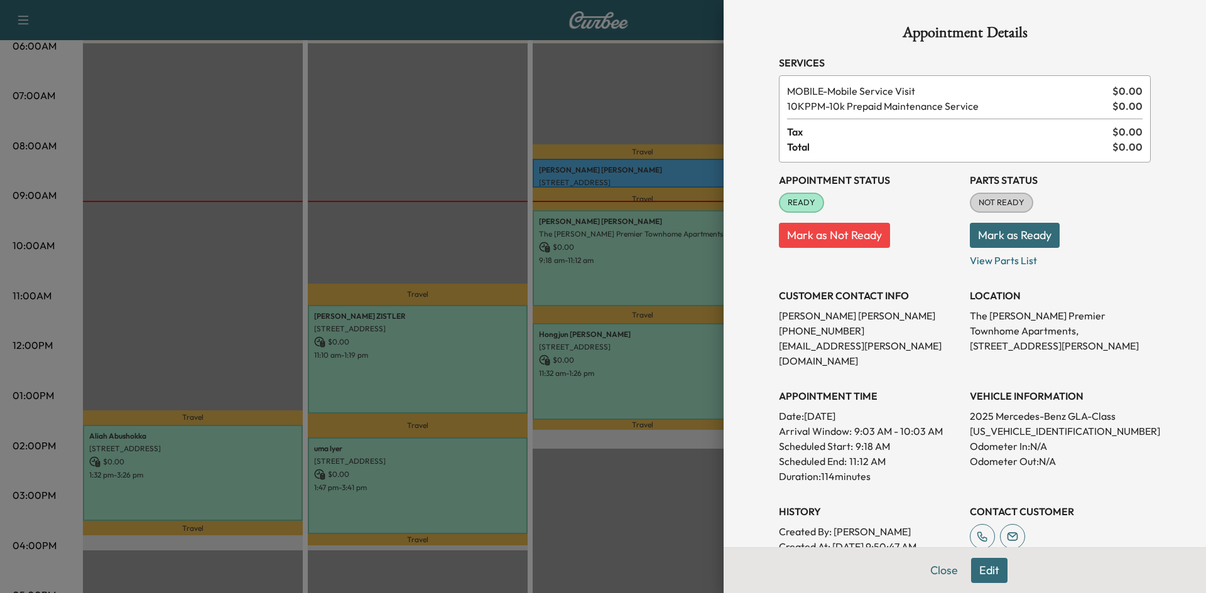
click at [656, 373] on div at bounding box center [603, 296] width 1206 height 593
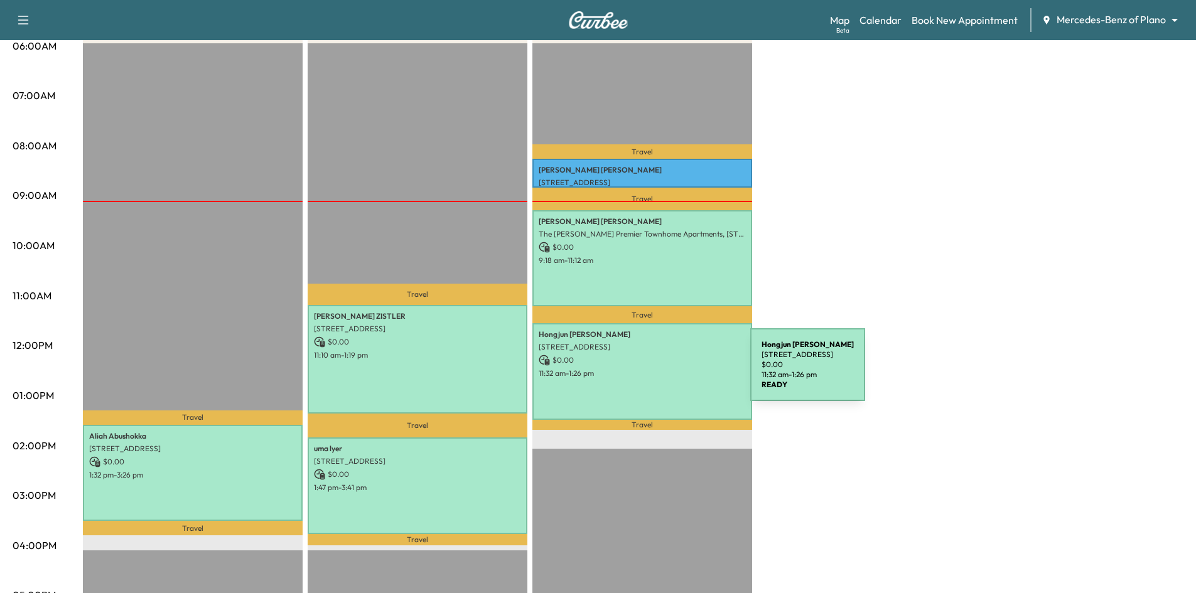
click at [656, 372] on p "11:32 am - 1:26 pm" at bounding box center [642, 374] width 207 height 10
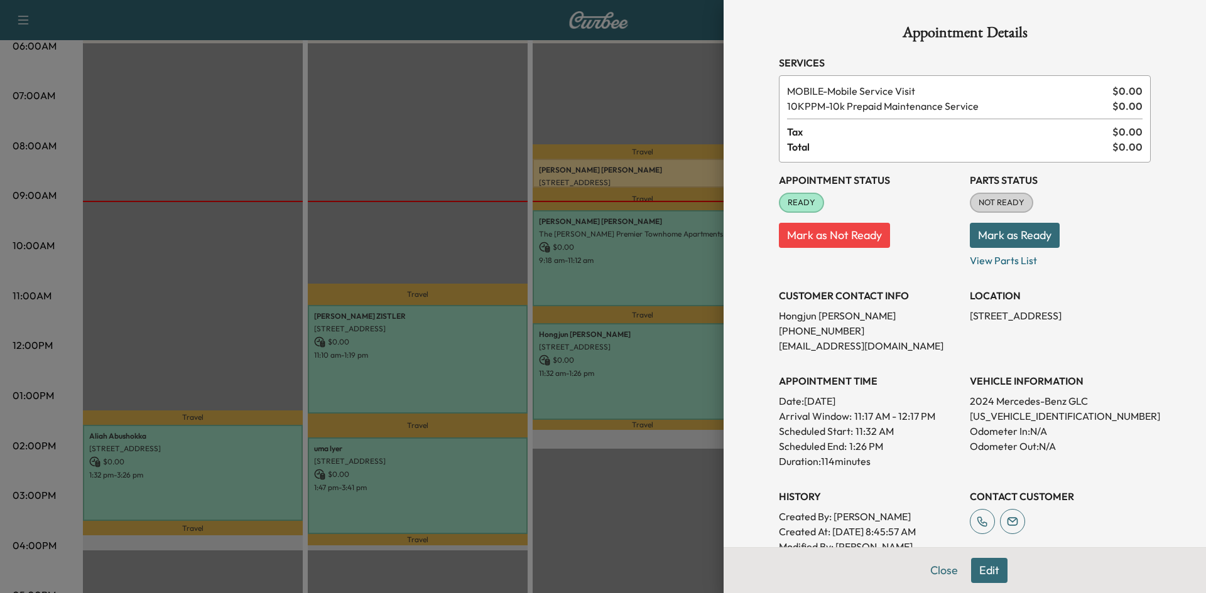
click at [646, 388] on div at bounding box center [603, 296] width 1206 height 593
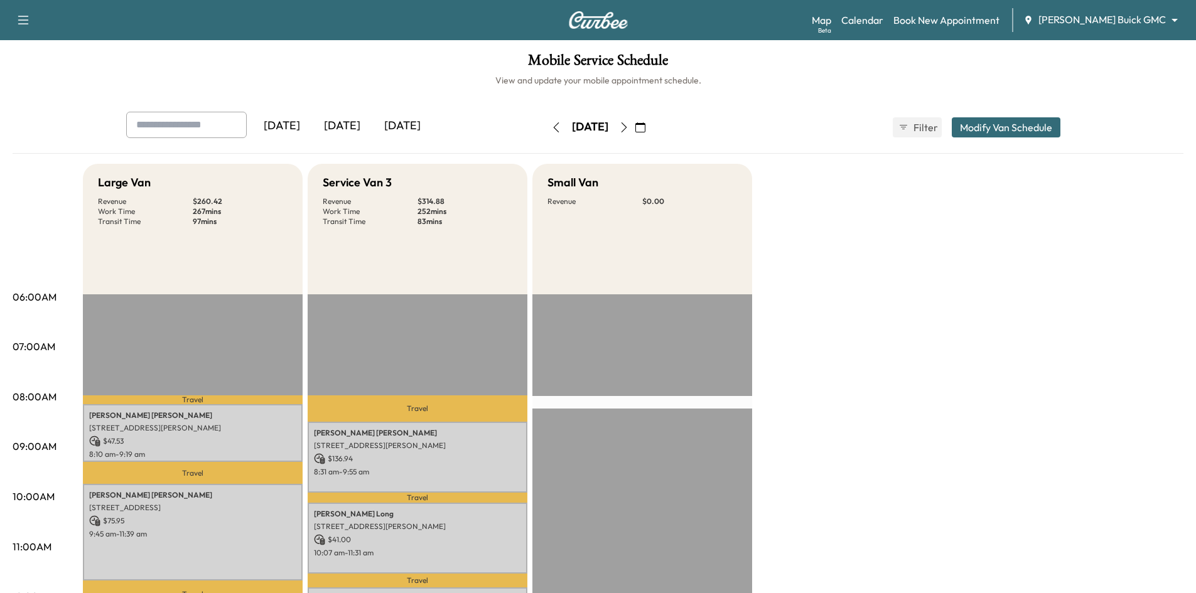
click at [339, 128] on div "[DATE]" at bounding box center [342, 126] width 60 height 29
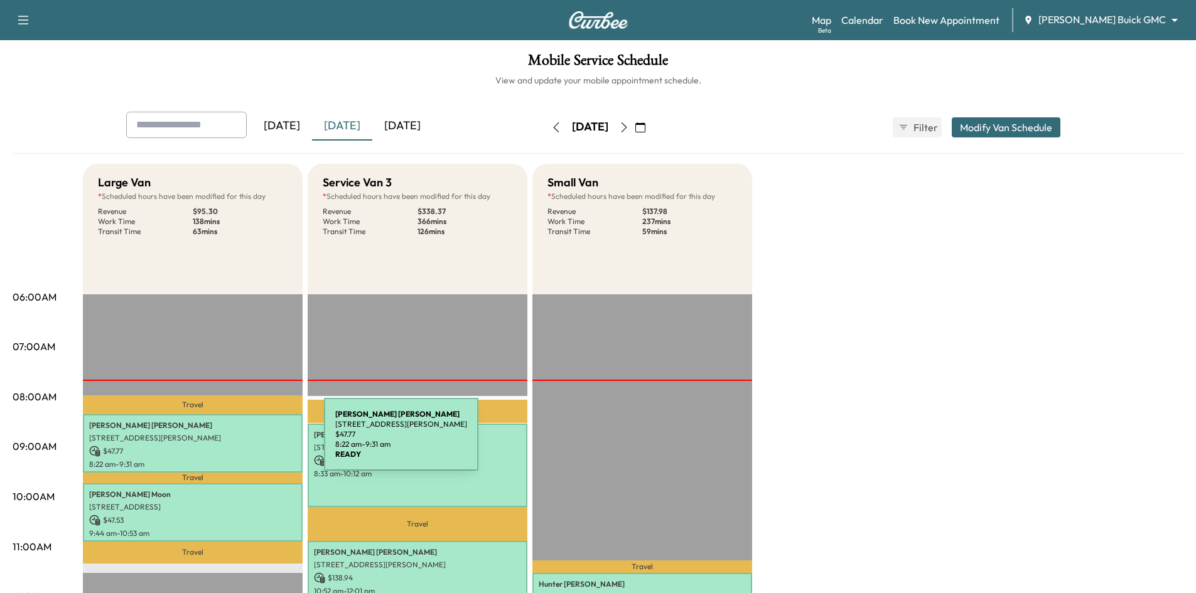
click at [230, 441] on p "431 Frances Way, Richardson, TX 75081, USA" at bounding box center [192, 438] width 207 height 10
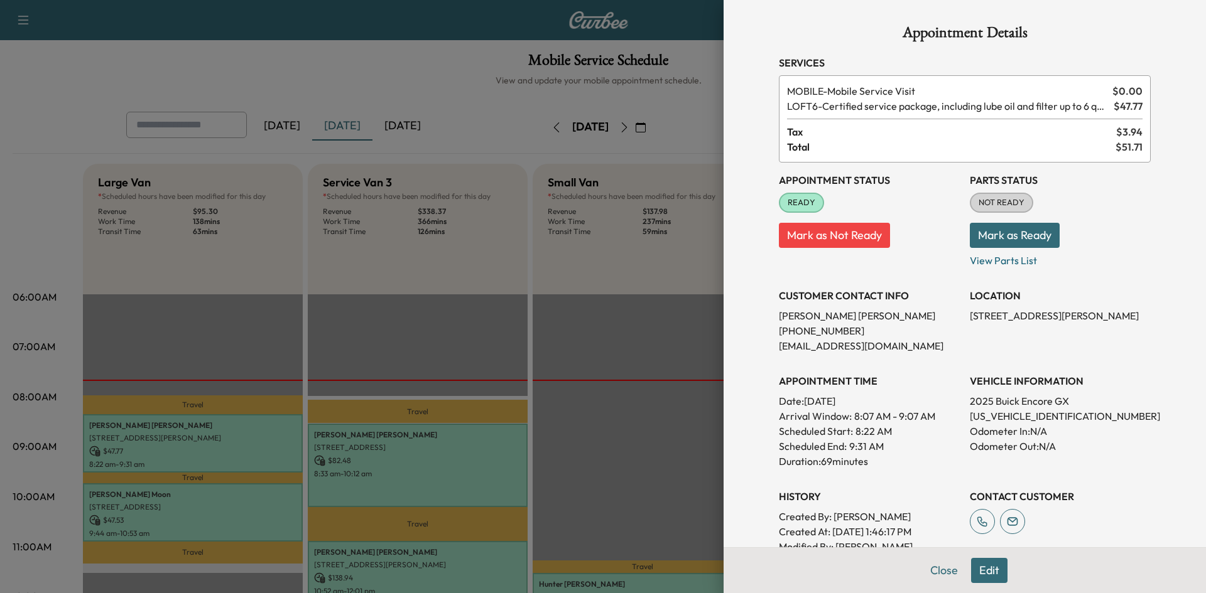
click at [253, 521] on div at bounding box center [603, 296] width 1206 height 593
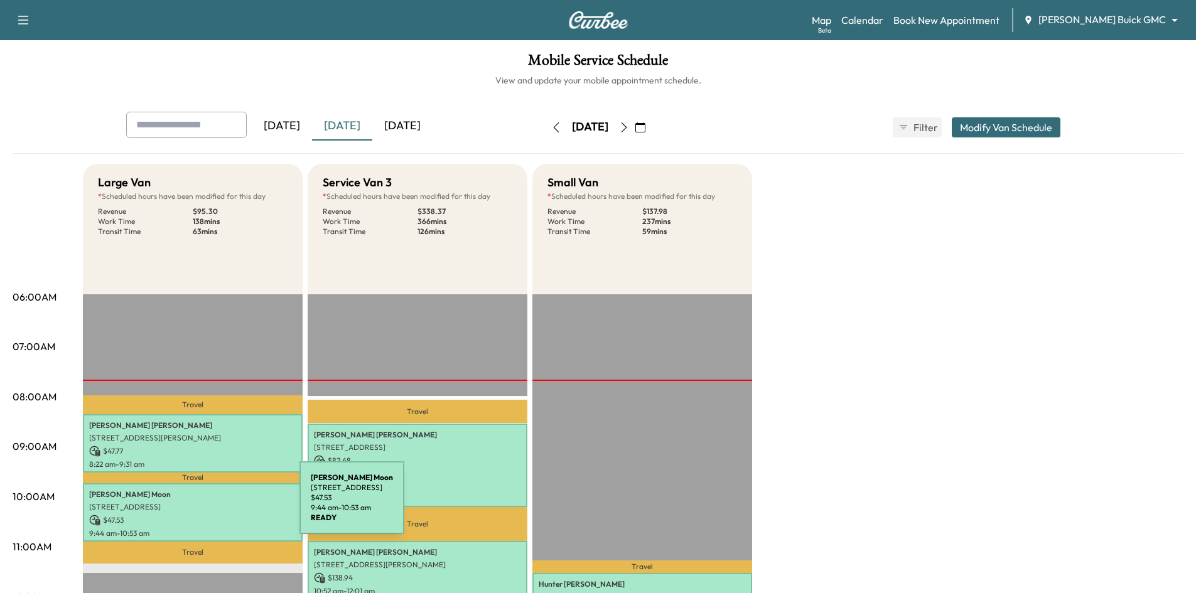
click at [195, 506] on p "8749 Southwestern Blvd, Dallas, TX 75206, USA" at bounding box center [192, 507] width 207 height 10
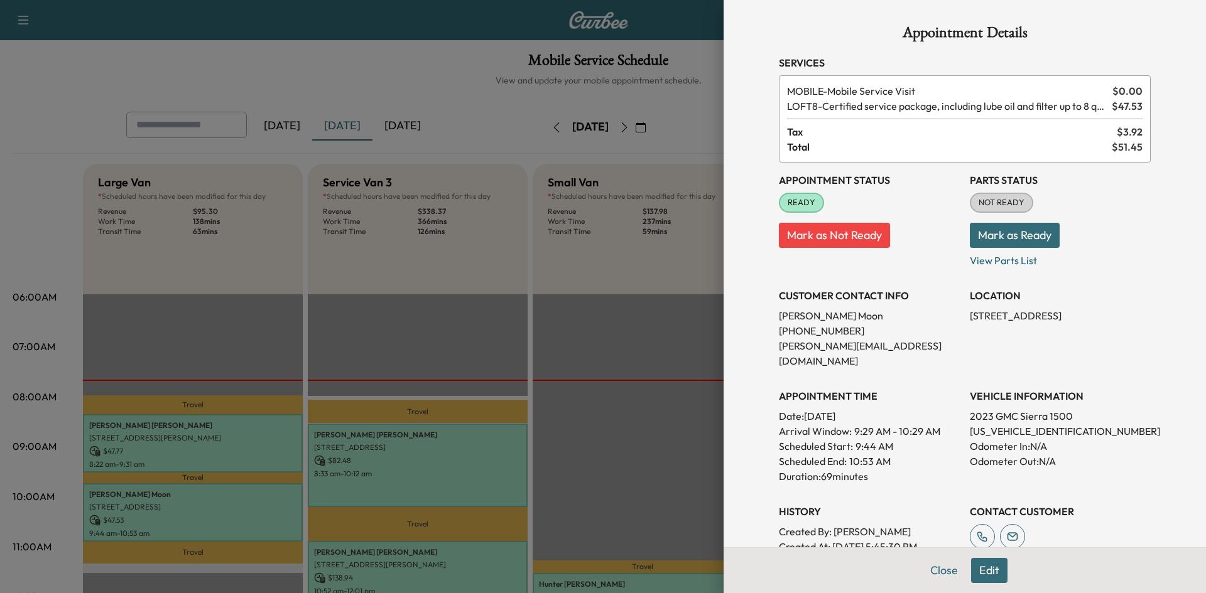
click at [399, 474] on div at bounding box center [603, 296] width 1206 height 593
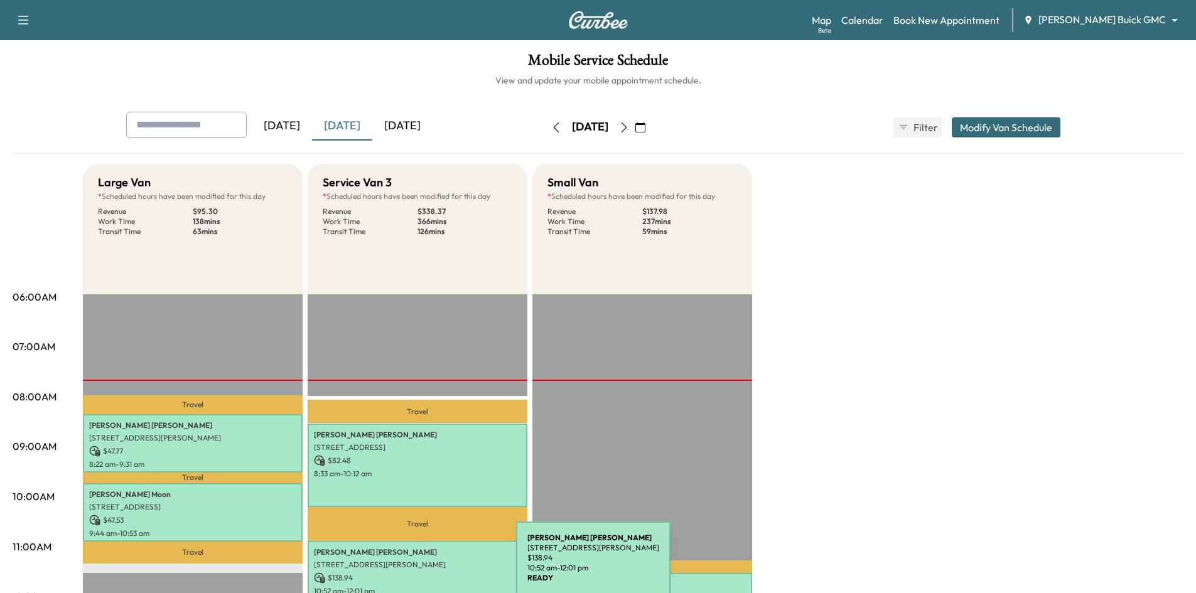
click at [422, 566] on p "2105 Hubbard Park Ln, Prosper, TX 75078, USA" at bounding box center [417, 565] width 207 height 10
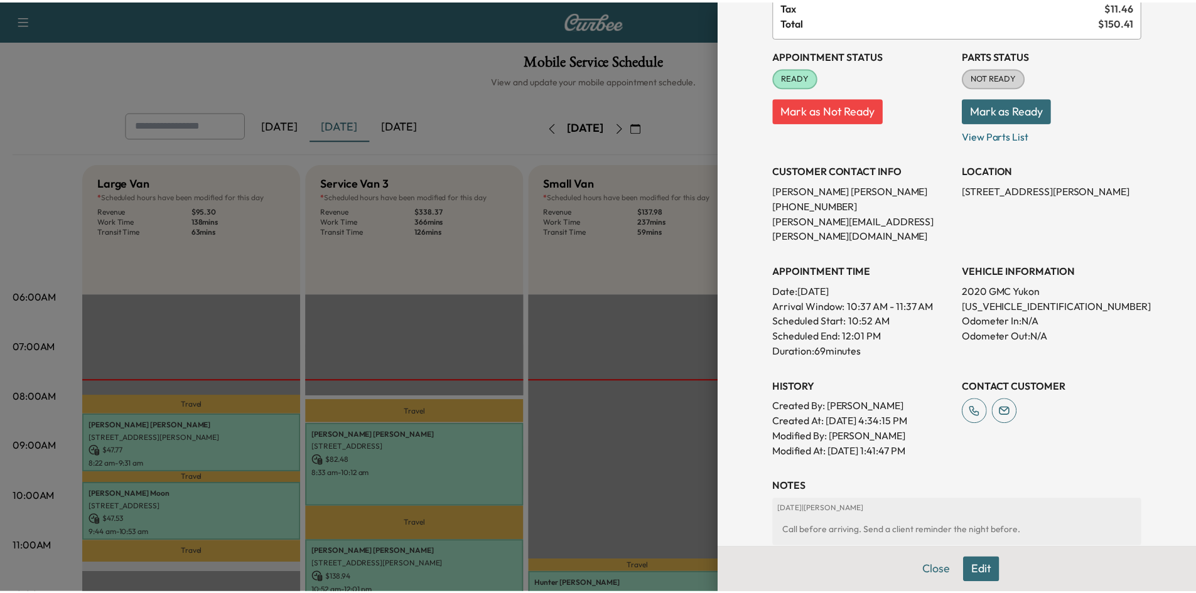
scroll to position [188, 0]
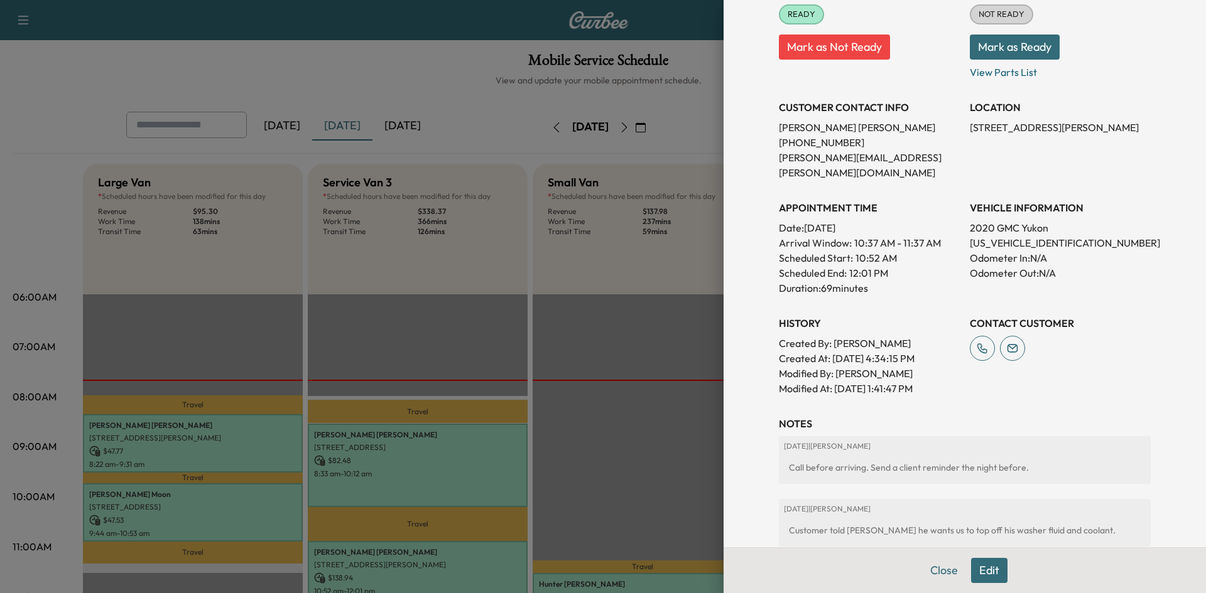
click at [566, 483] on div at bounding box center [603, 296] width 1206 height 593
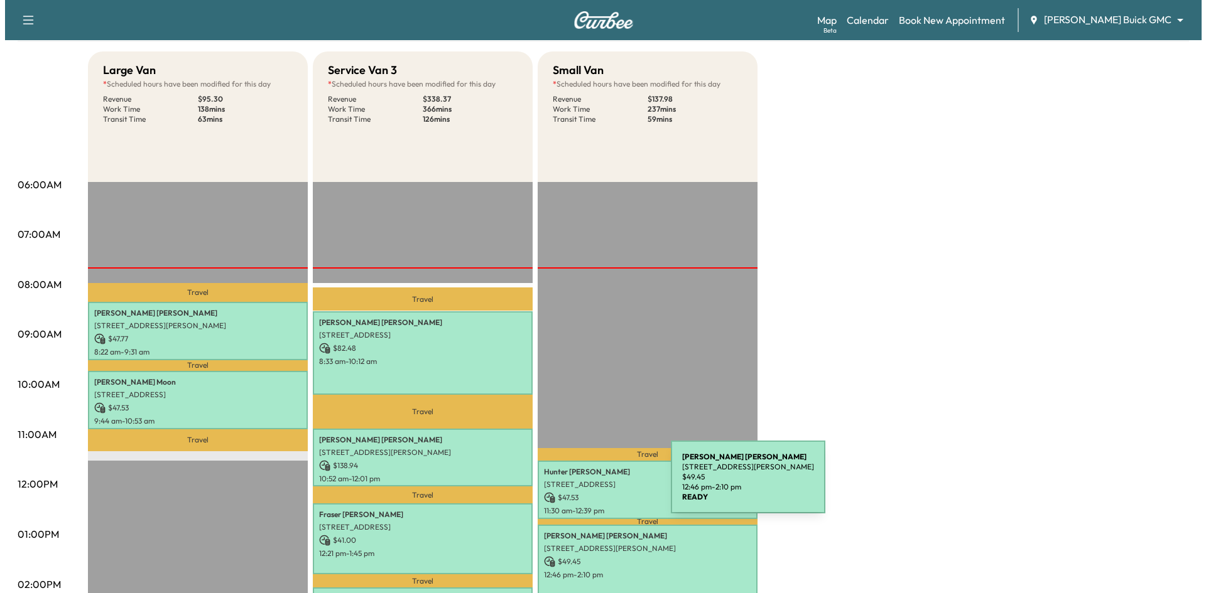
scroll to position [314, 0]
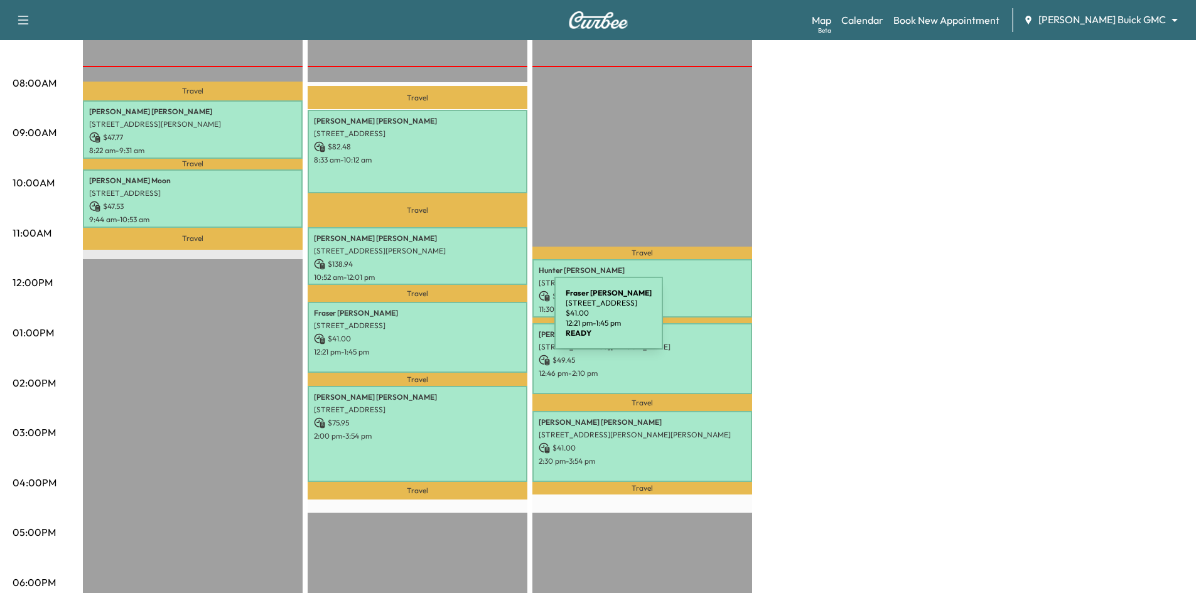
click at [460, 321] on p "815 Westerkirk Drive, Celina, TX 75009, United States of America" at bounding box center [417, 326] width 207 height 10
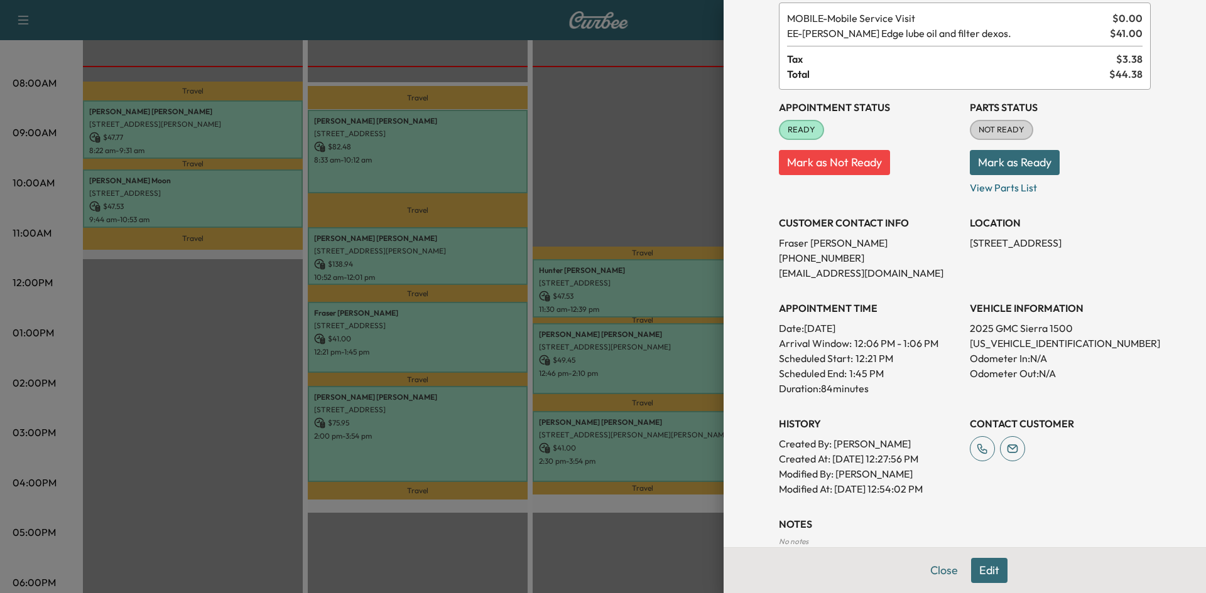
scroll to position [0, 0]
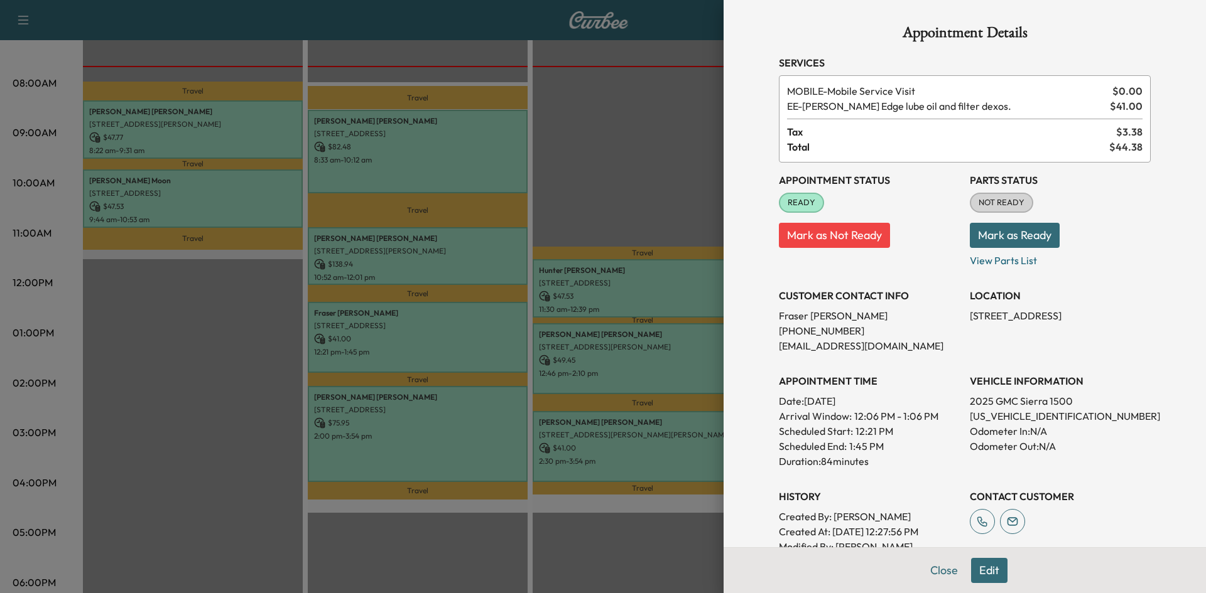
click at [616, 290] on div at bounding box center [603, 296] width 1206 height 593
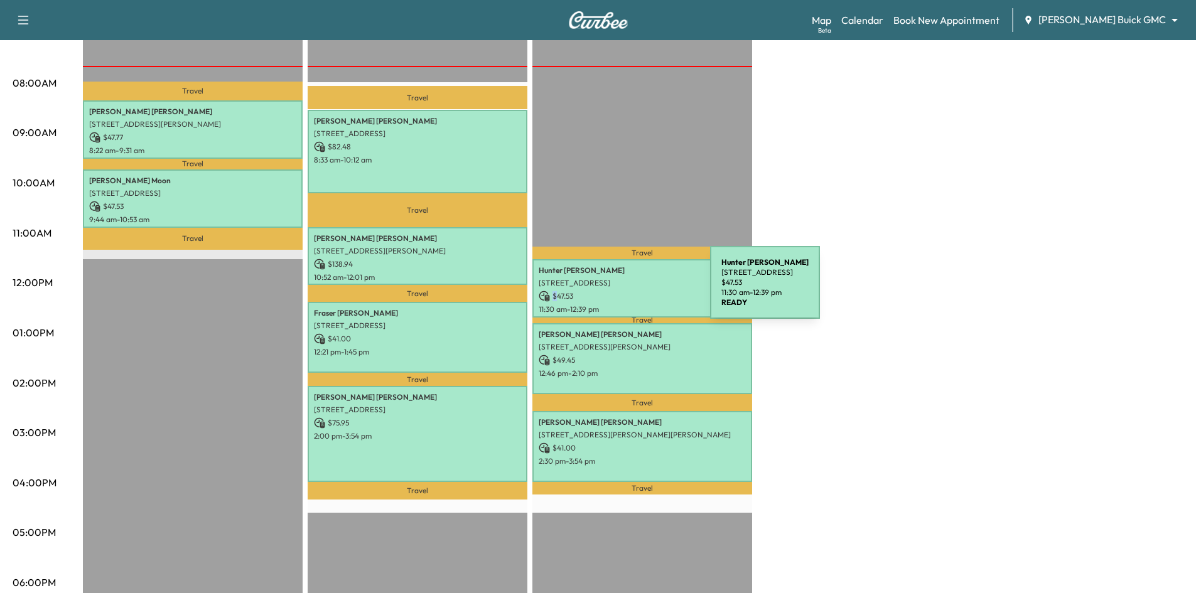
click at [616, 291] on p "$ 47.53" at bounding box center [642, 296] width 207 height 11
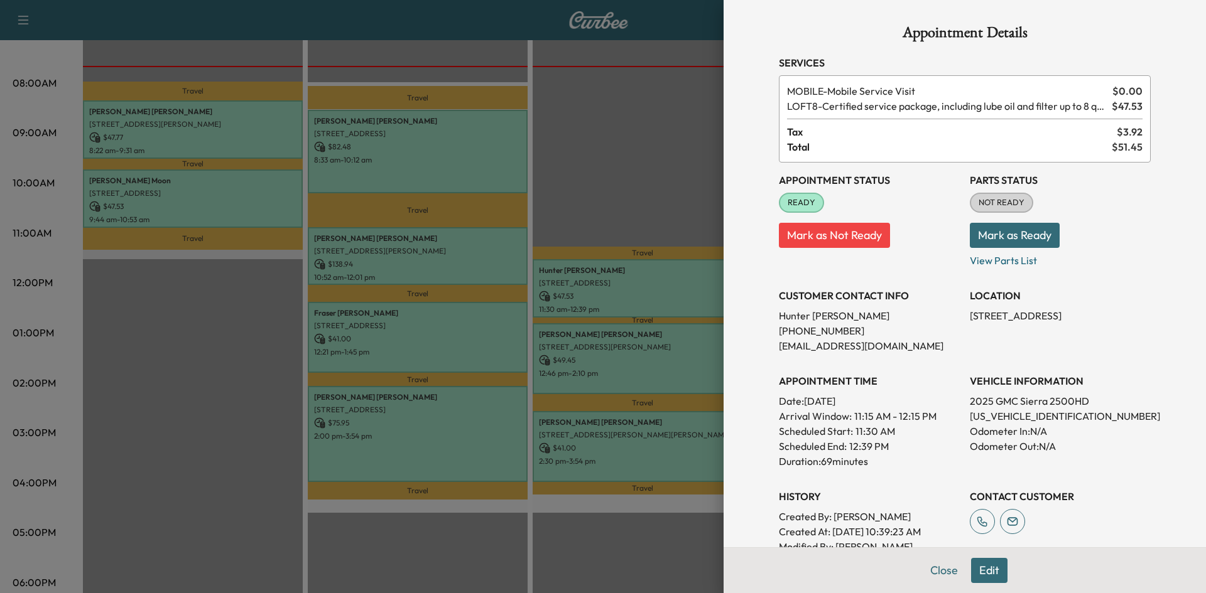
click at [616, 379] on div at bounding box center [603, 296] width 1206 height 593
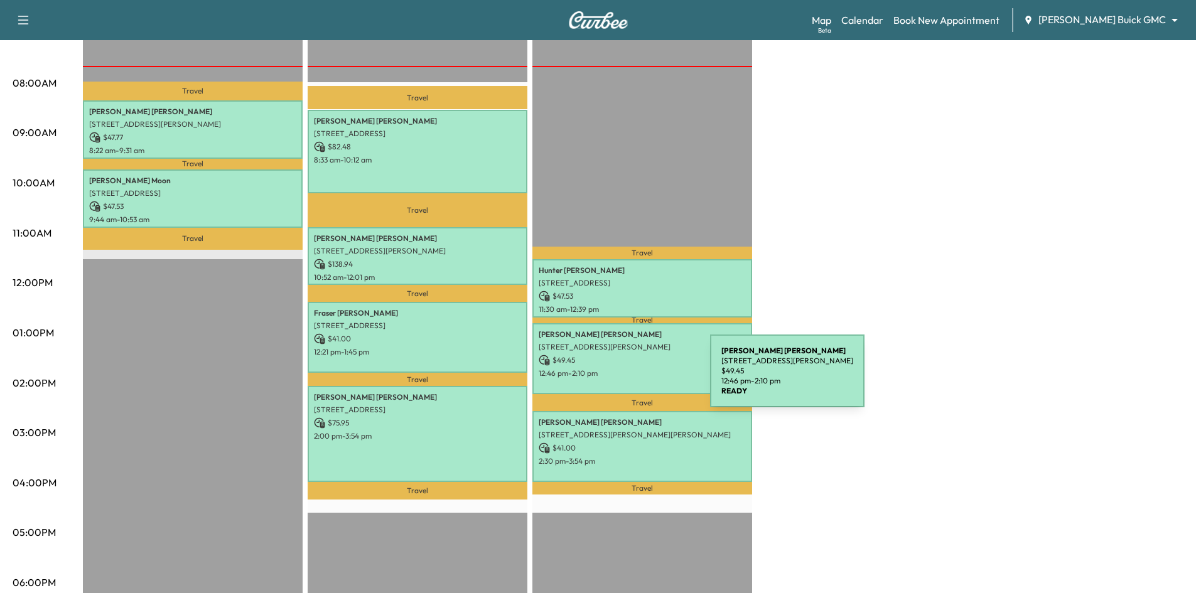
click at [616, 379] on div "Bryan Mcdaniel 2932 Reynolds Ln, Frisco, TX 75034, USA $ 49.45 12:46 pm - 2:10 …" at bounding box center [642, 358] width 220 height 71
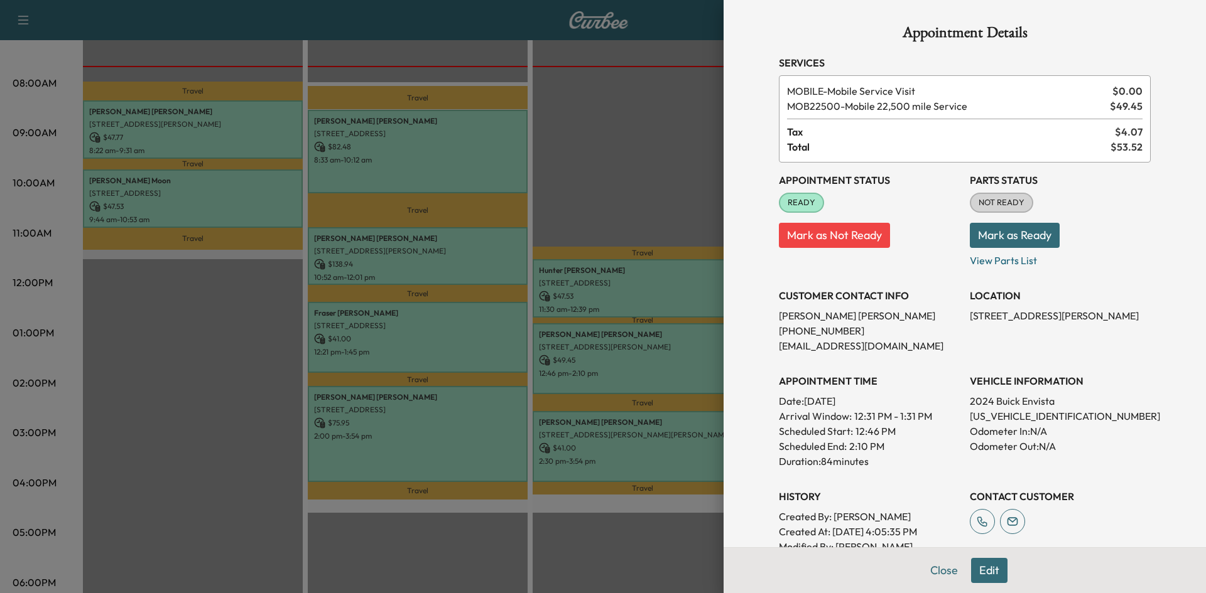
click at [428, 434] on div at bounding box center [603, 296] width 1206 height 593
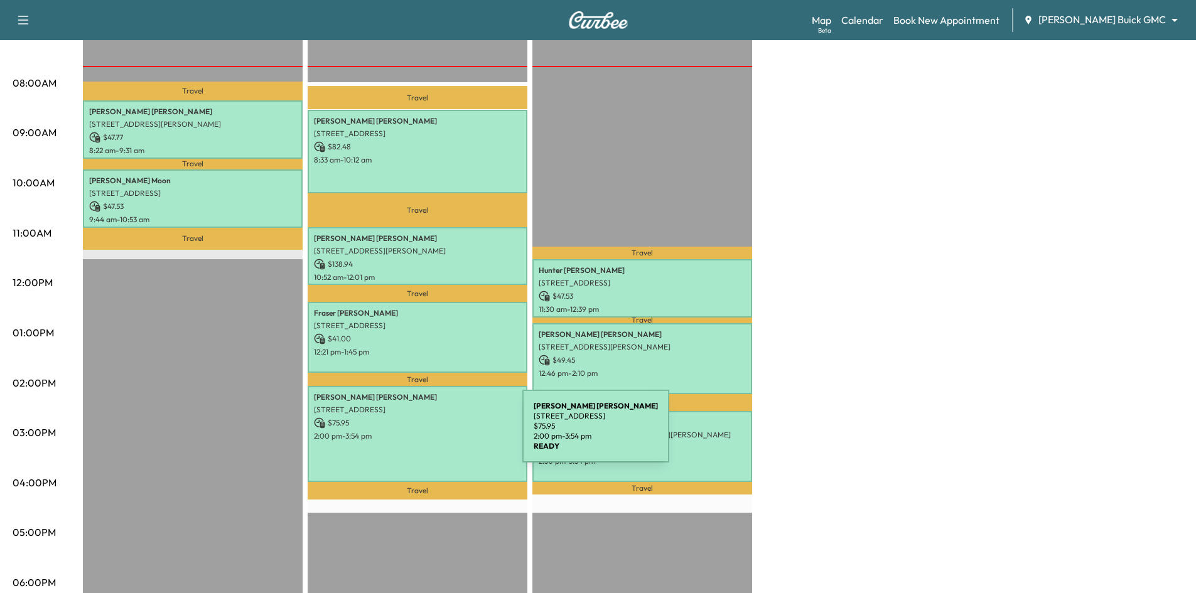
click at [428, 434] on p "2:00 pm - 3:54 pm" at bounding box center [417, 436] width 207 height 10
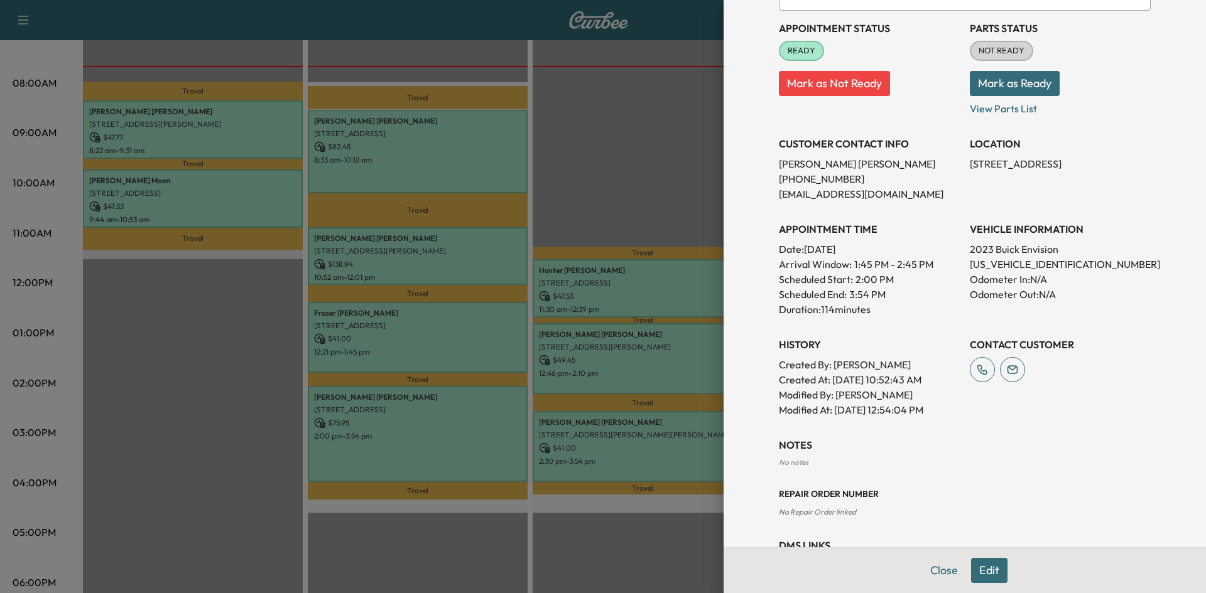
scroll to position [95, 0]
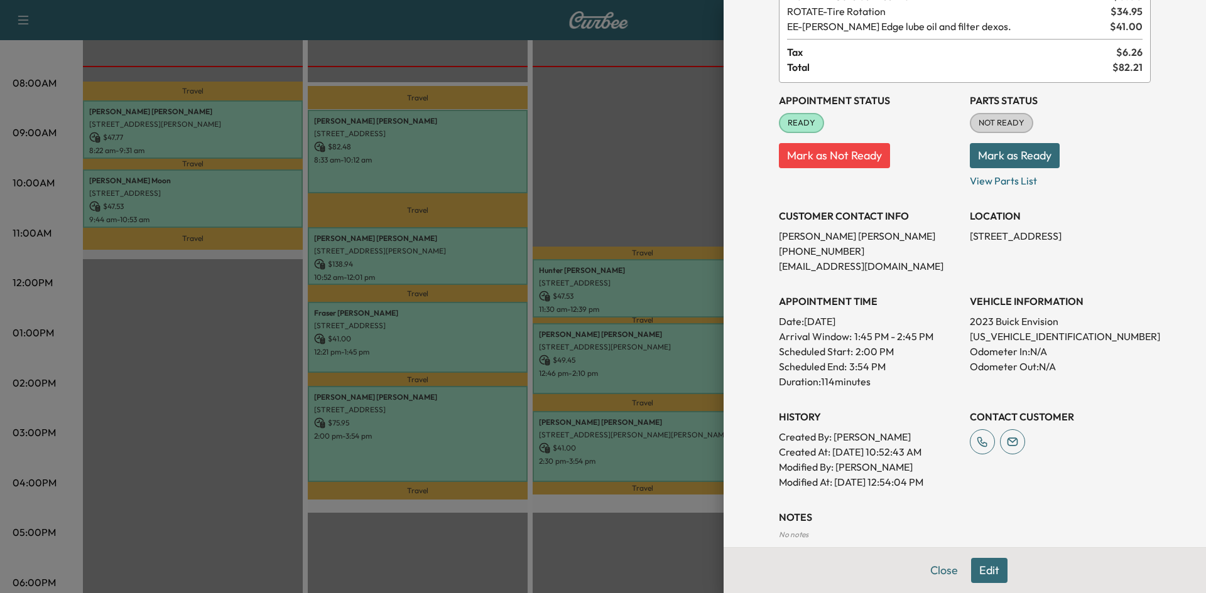
click at [677, 428] on div at bounding box center [603, 296] width 1206 height 593
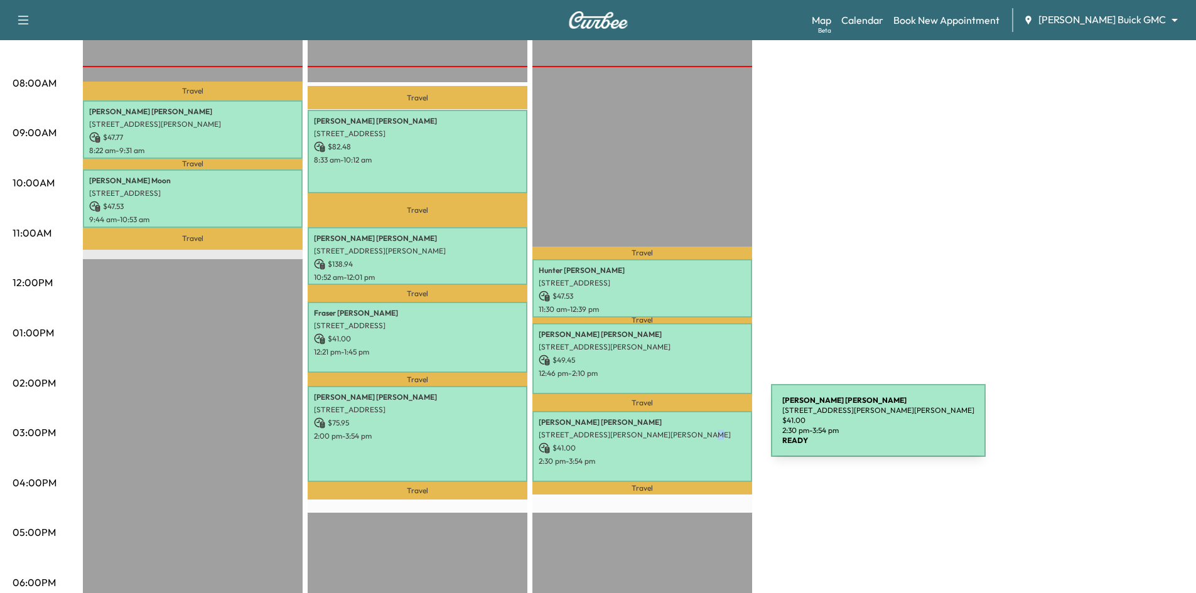
click at [677, 430] on p "8951 Collin McKinney Parkway, McKinney, TX 75070, US" at bounding box center [642, 435] width 207 height 10
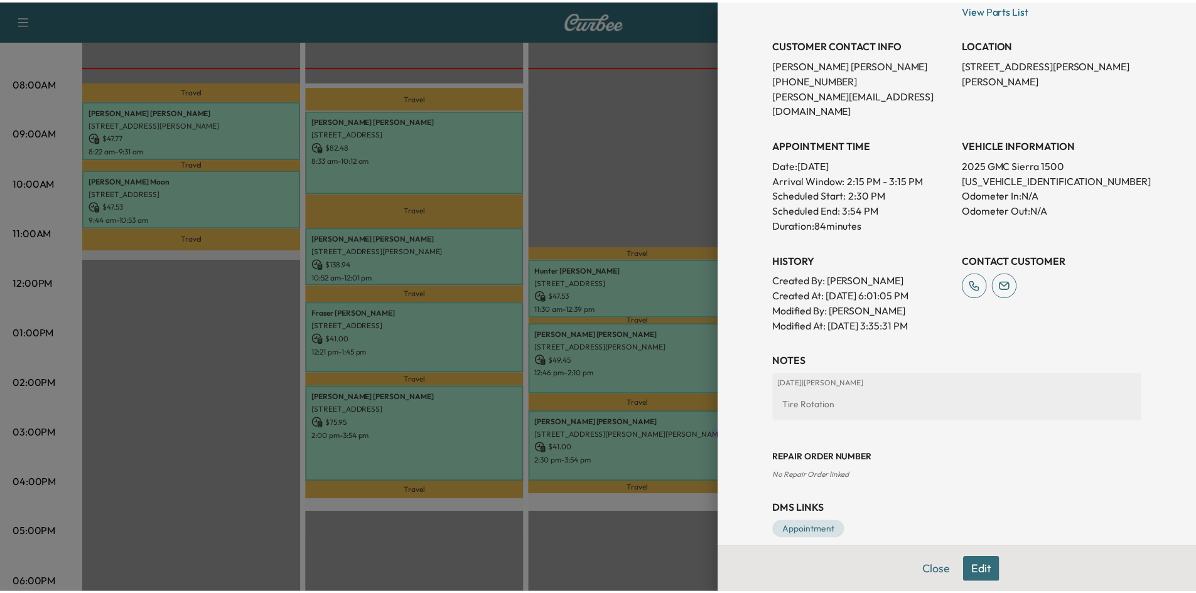
scroll to position [188, 0]
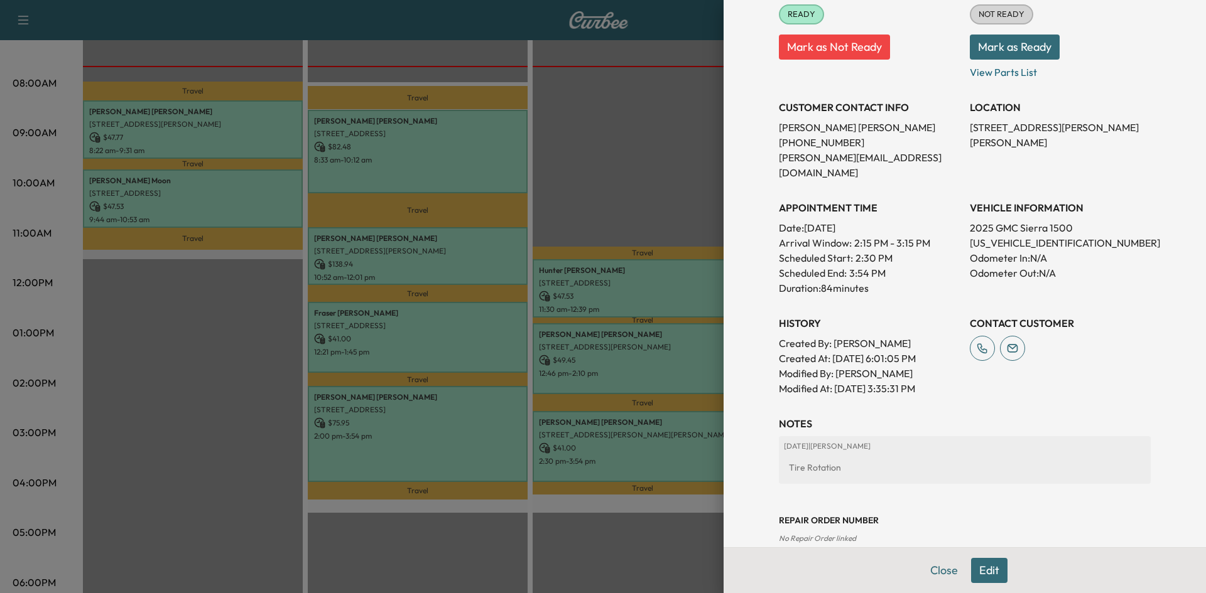
click at [663, 176] on div at bounding box center [603, 296] width 1206 height 593
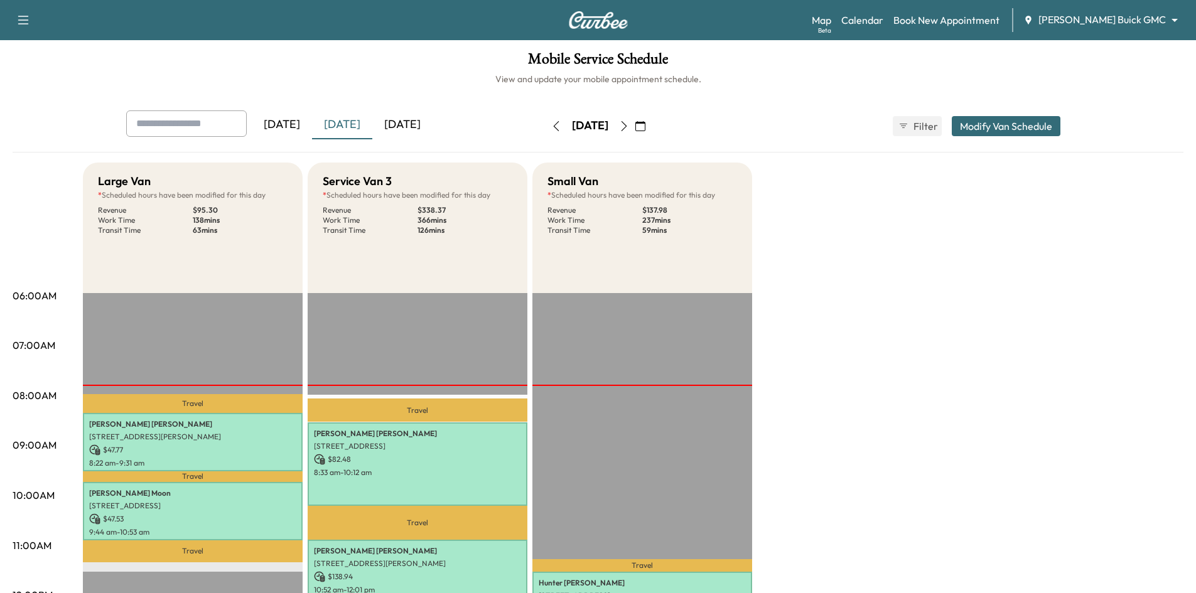
scroll to position [0, 0]
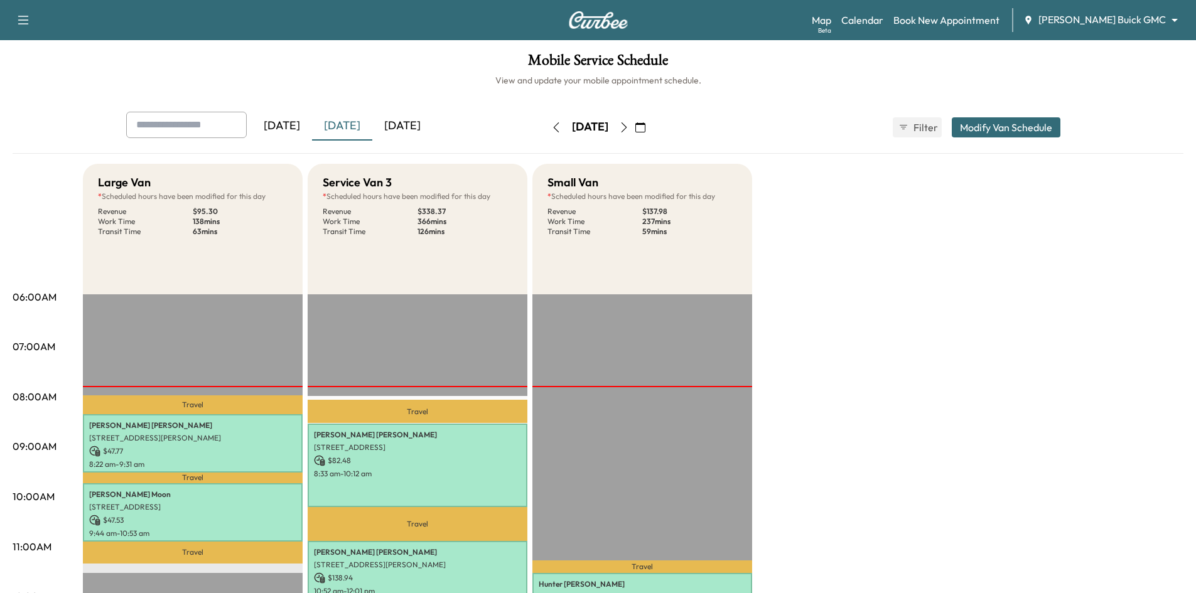
click at [305, 132] on div "[DATE]" at bounding box center [282, 126] width 60 height 29
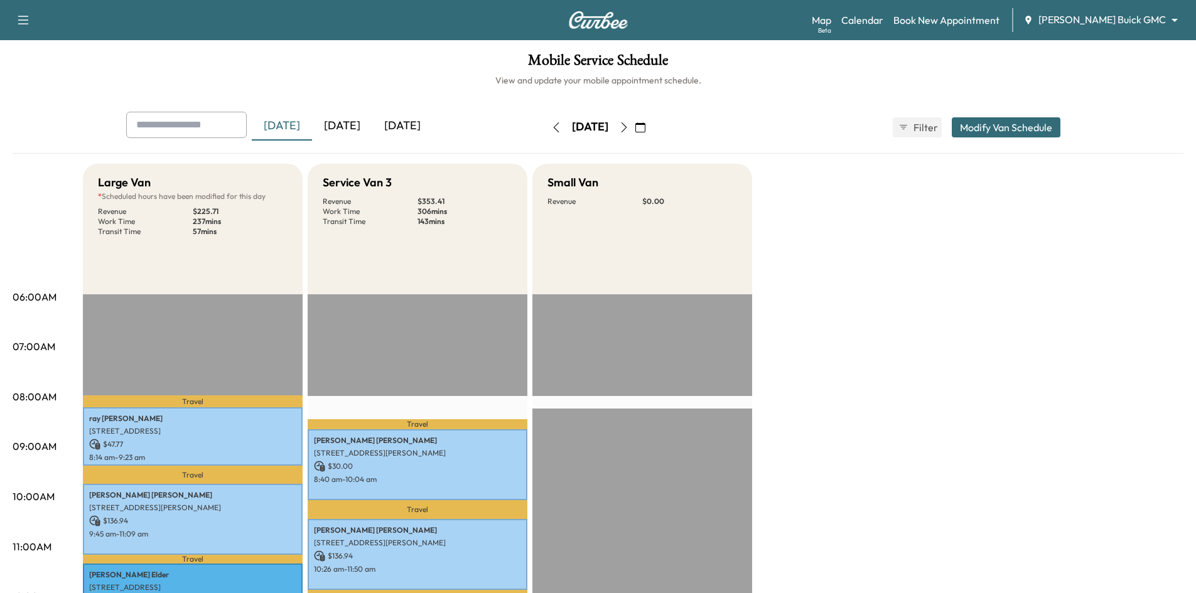
drag, startPoint x: 343, startPoint y: 124, endPoint x: 365, endPoint y: 89, distance: 41.1
click at [345, 124] on div "[DATE]" at bounding box center [342, 126] width 60 height 29
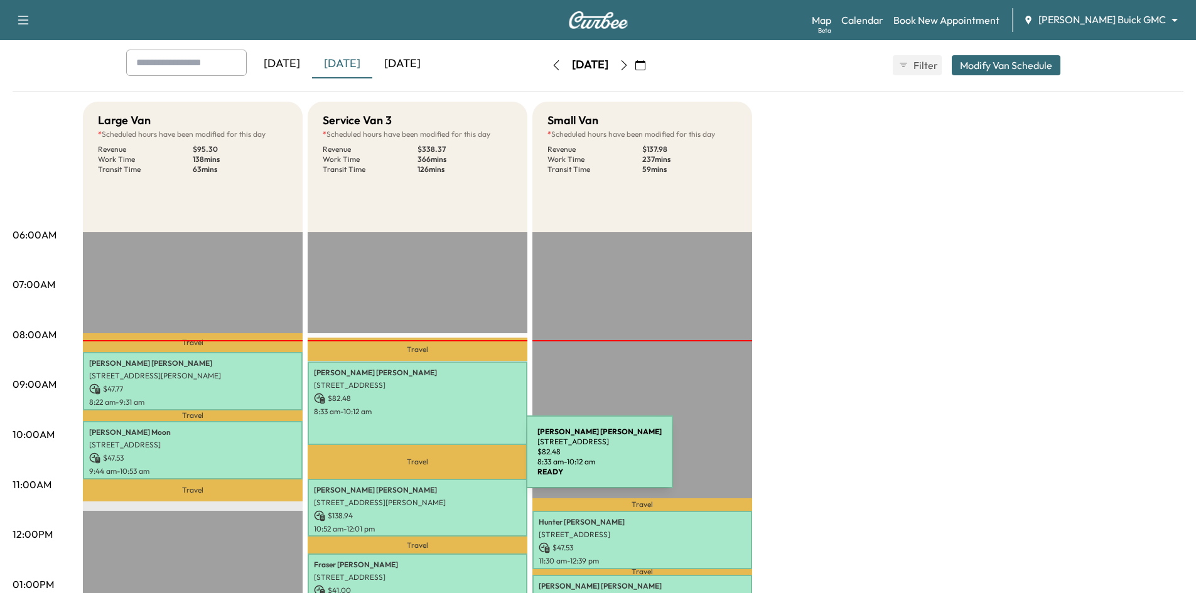
scroll to position [126, 0]
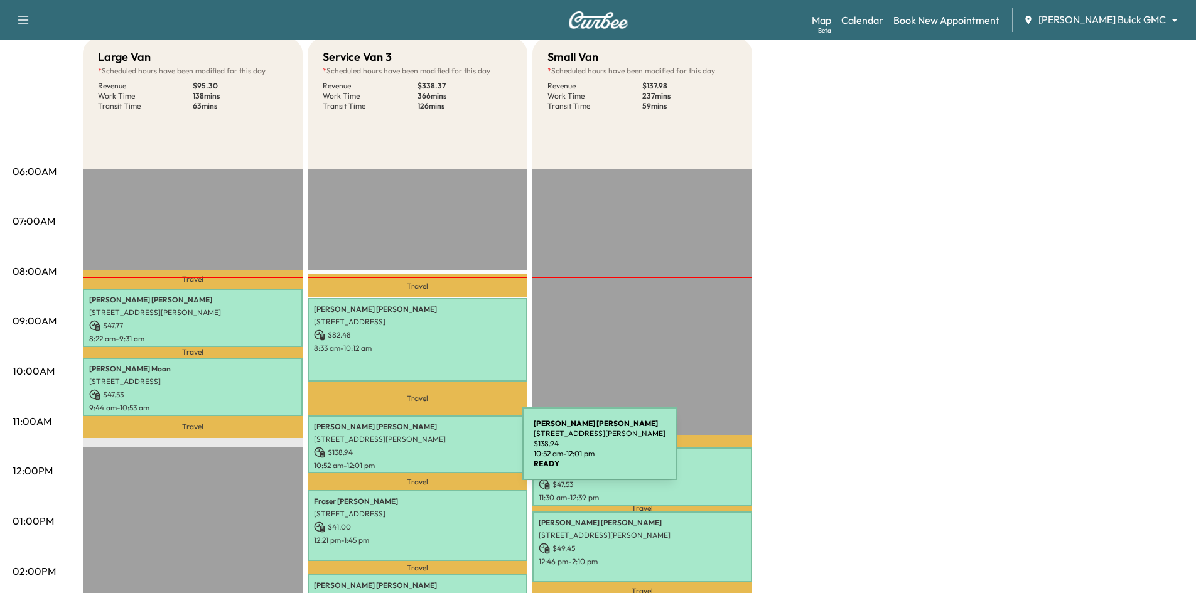
click at [428, 451] on p "$ 138.94" at bounding box center [417, 452] width 207 height 11
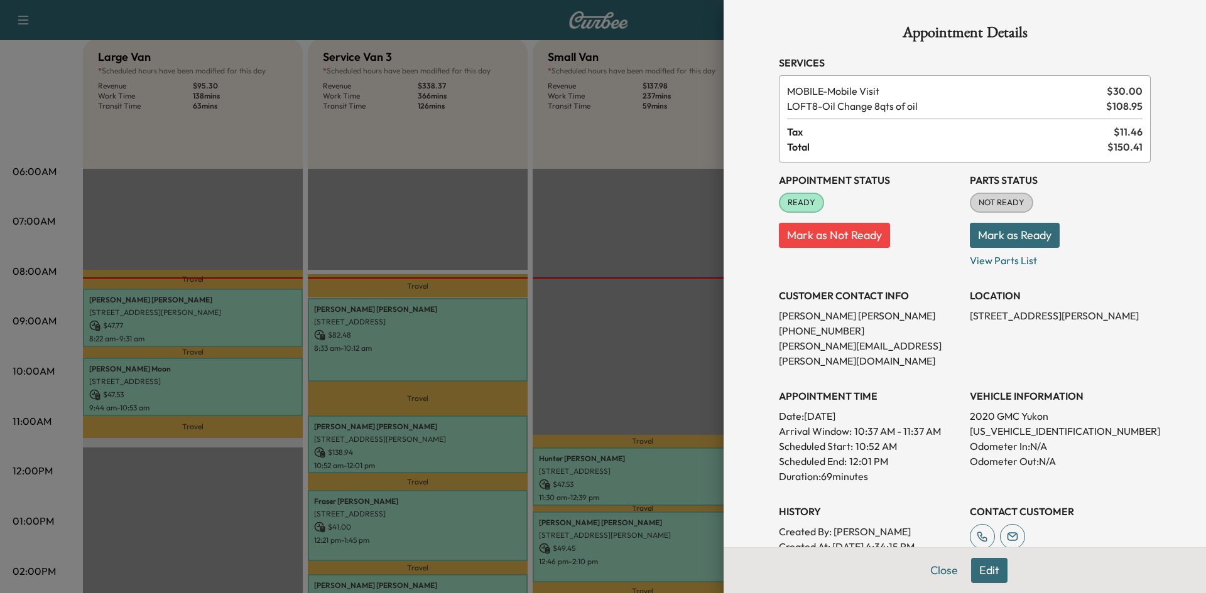
click at [443, 517] on div at bounding box center [603, 296] width 1206 height 593
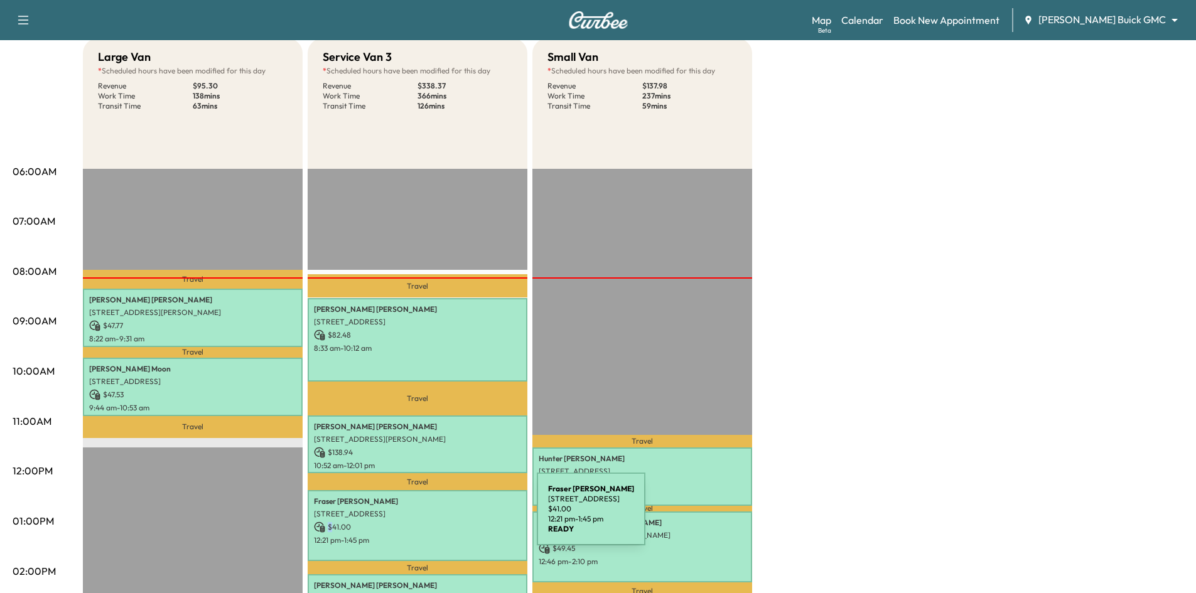
click at [443, 517] on div "Fraser Mackinnon 815 Westerkirk Drive, Celina, TX 75009, United States of Ameri…" at bounding box center [418, 525] width 220 height 71
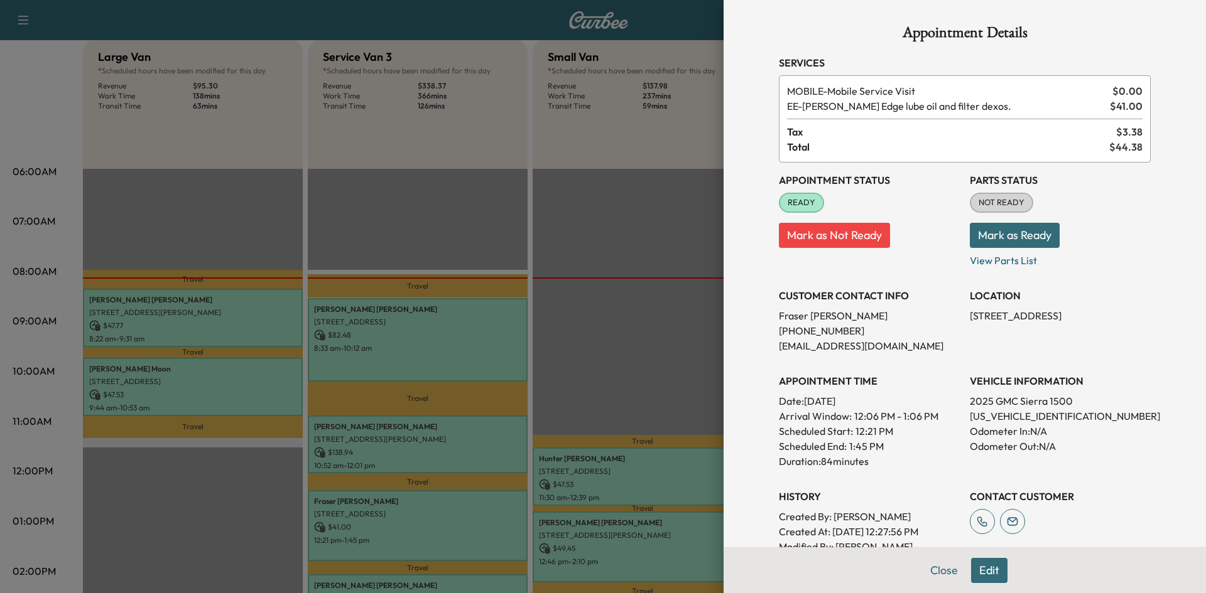
drag, startPoint x: 438, startPoint y: 516, endPoint x: 451, endPoint y: 515, distance: 13.2
click at [440, 516] on div at bounding box center [603, 296] width 1206 height 593
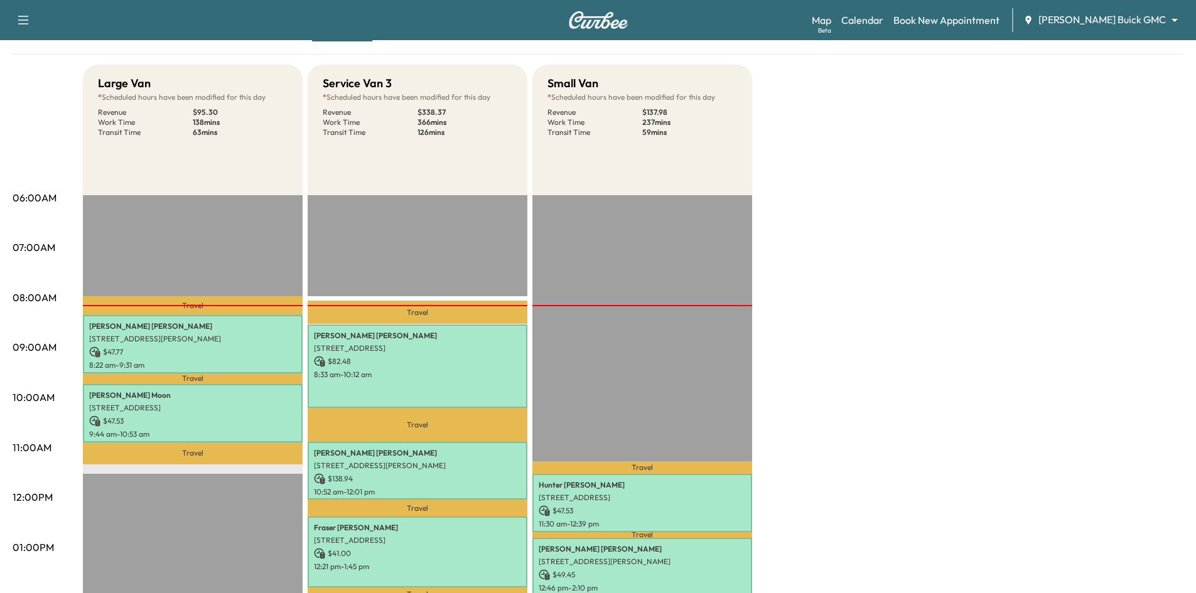
scroll to position [0, 0]
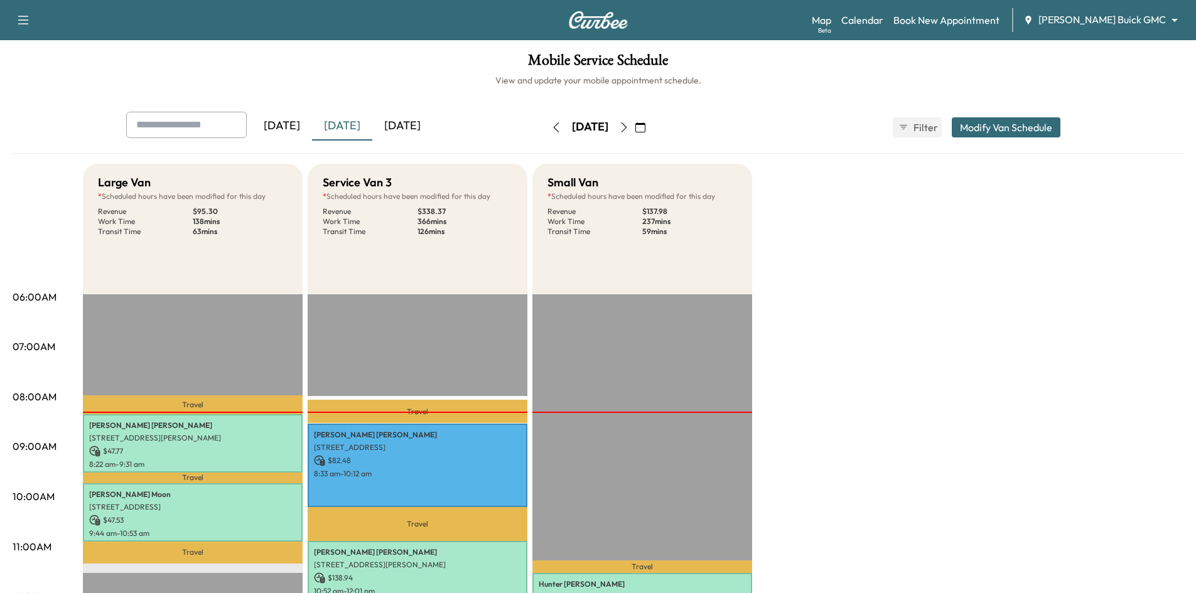
click at [645, 126] on icon "button" at bounding box center [640, 127] width 10 height 10
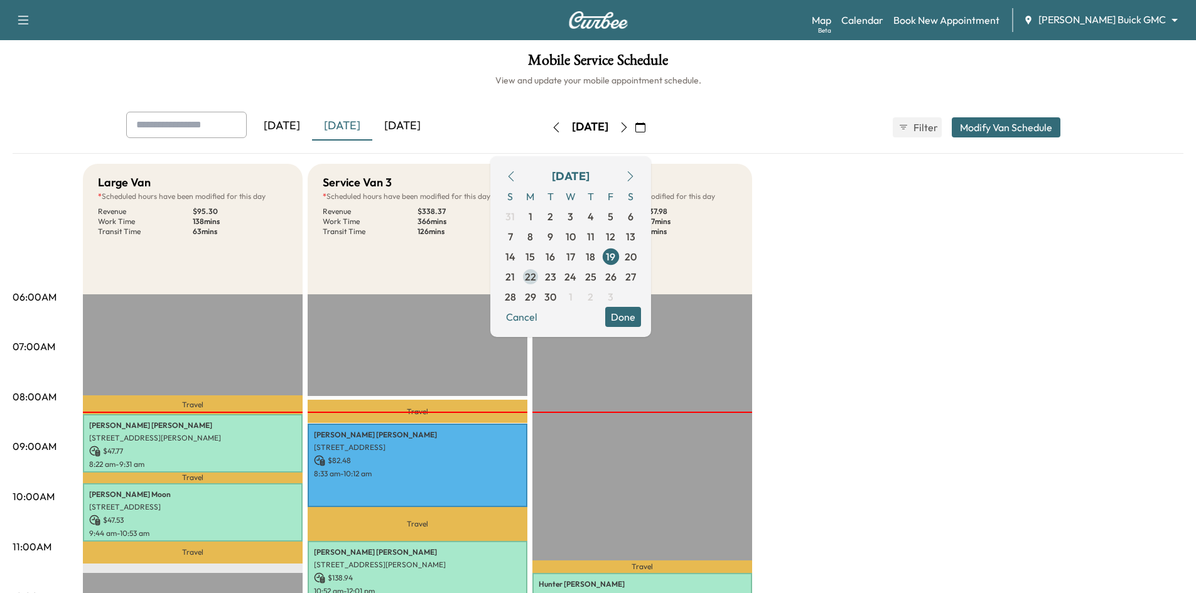
click at [536, 276] on span "22" at bounding box center [530, 276] width 11 height 15
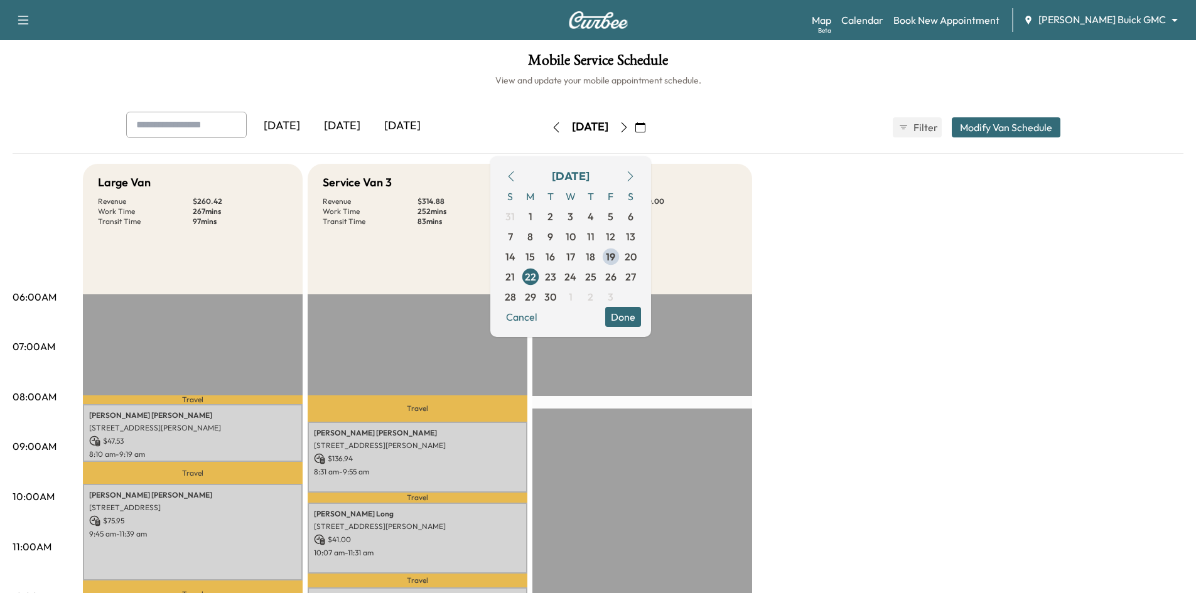
click at [441, 82] on h6 "View and update your mobile appointment schedule." at bounding box center [598, 80] width 1171 height 13
click at [355, 123] on div "[DATE]" at bounding box center [342, 126] width 60 height 29
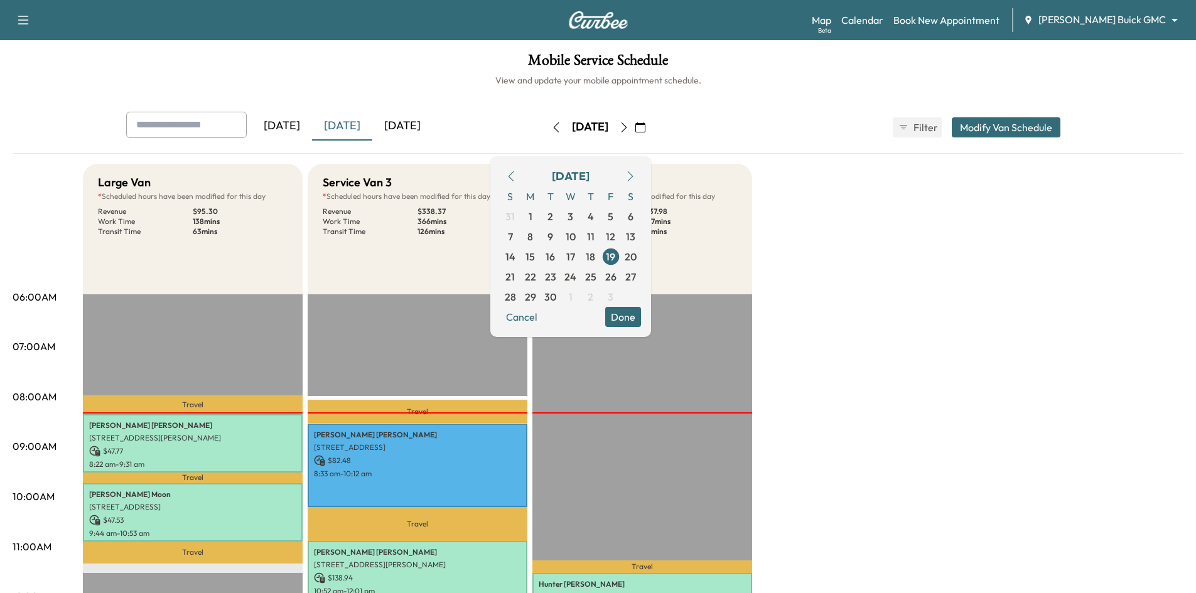
click at [641, 315] on button "Done" at bounding box center [623, 317] width 36 height 20
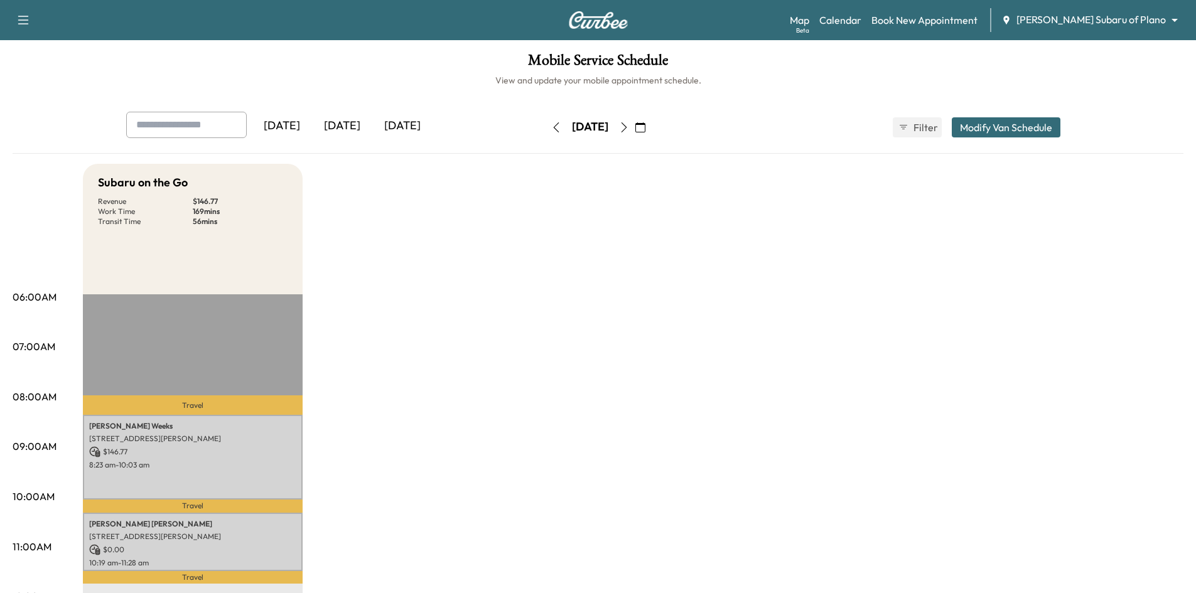
click at [347, 127] on div "[DATE]" at bounding box center [342, 126] width 60 height 29
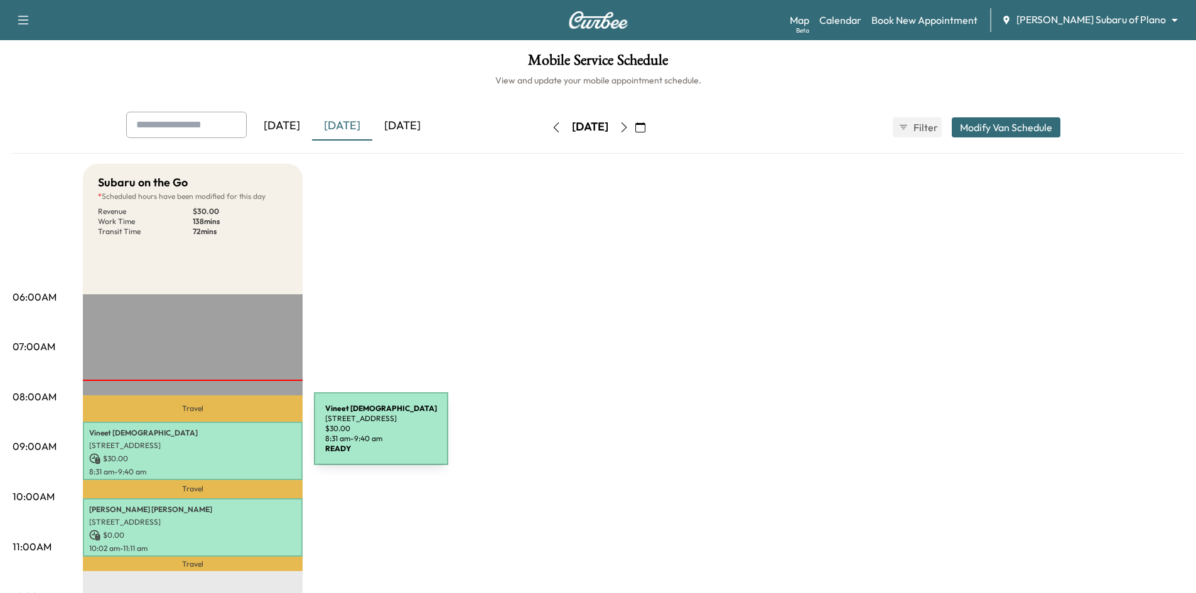
click at [222, 436] on p "Vineet Jain" at bounding box center [192, 433] width 207 height 10
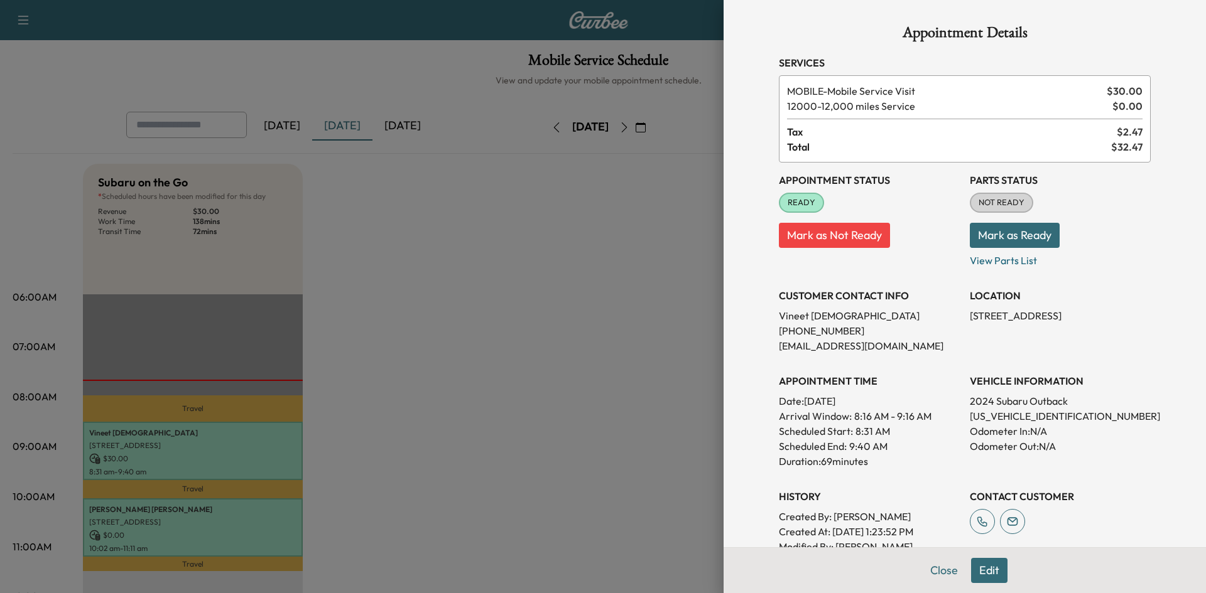
click at [275, 524] on div at bounding box center [603, 296] width 1206 height 593
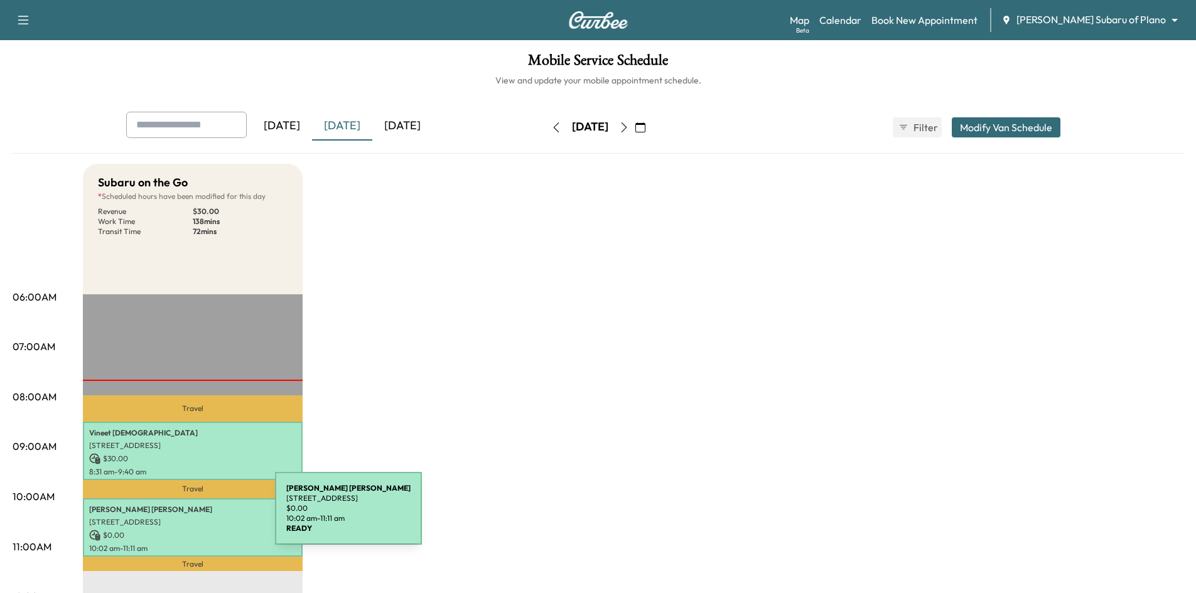
click at [198, 523] on p "2609 Technology Dr, Plano, TX 75074, USA" at bounding box center [192, 522] width 207 height 10
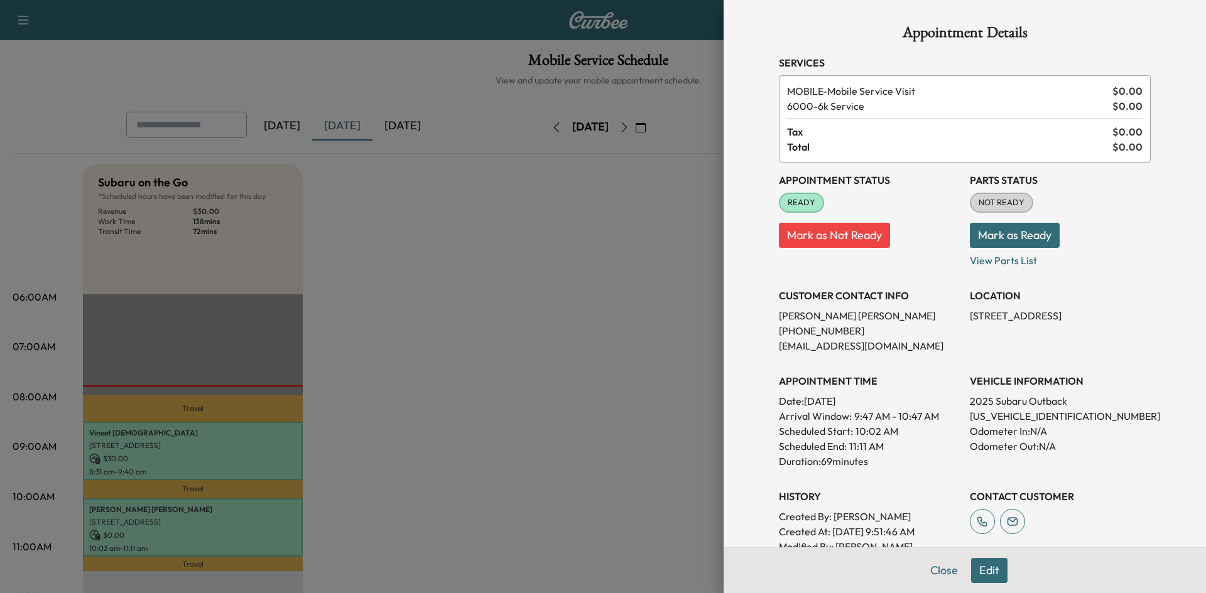
click at [480, 325] on div at bounding box center [603, 296] width 1206 height 593
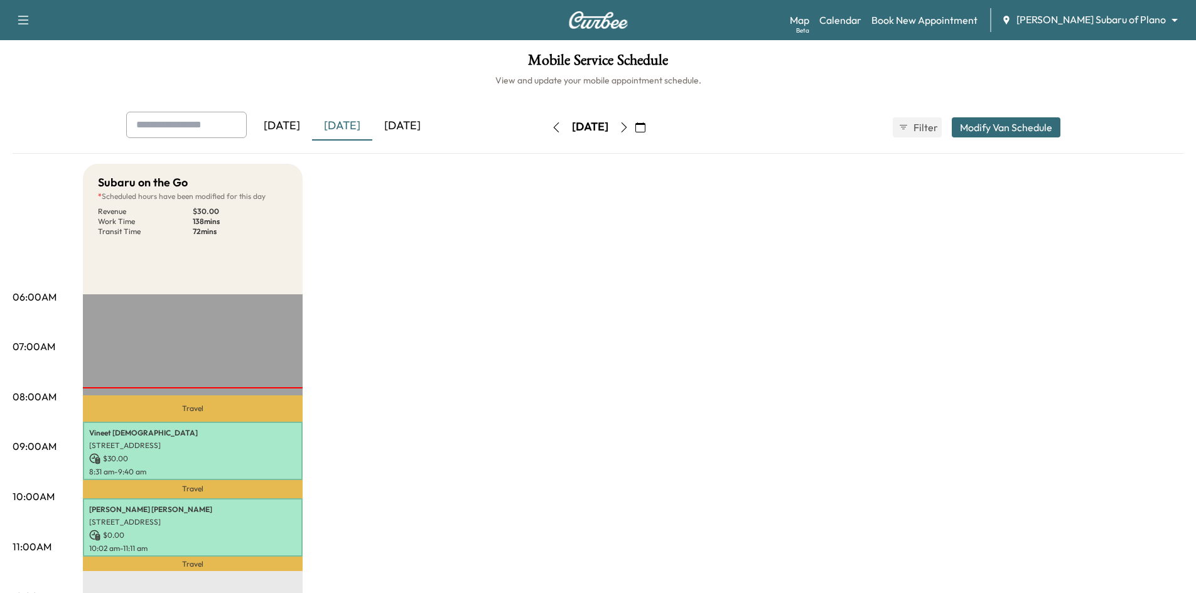
click at [398, 127] on div "[DATE]" at bounding box center [402, 126] width 60 height 29
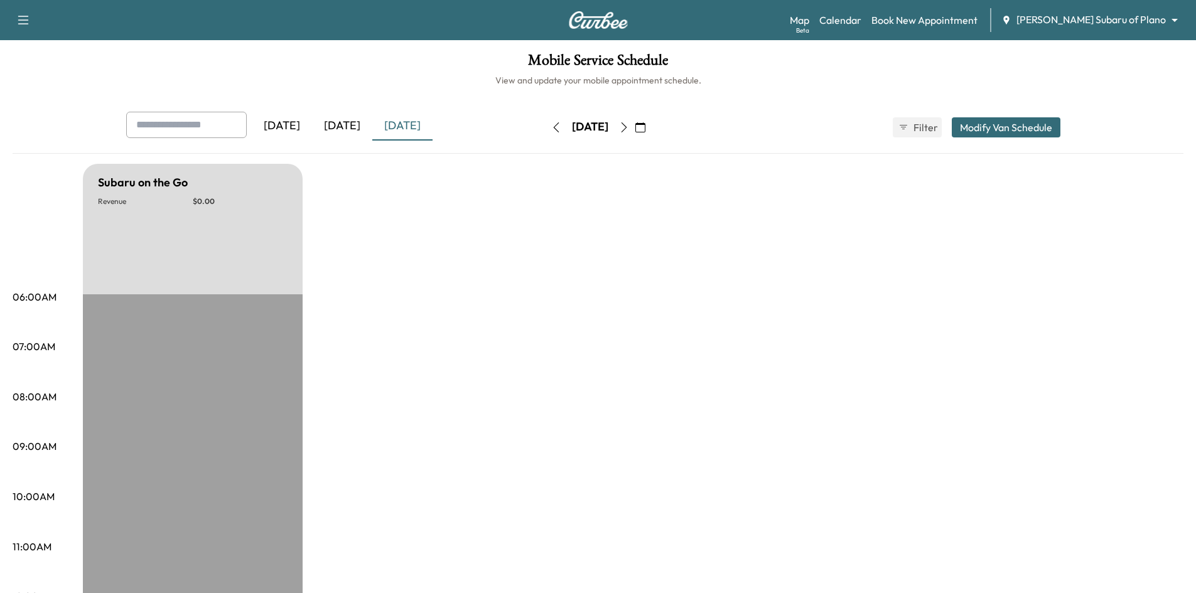
drag, startPoint x: 352, startPoint y: 125, endPoint x: 319, endPoint y: 9, distance: 120.2
click at [353, 124] on div "[DATE]" at bounding box center [342, 126] width 60 height 29
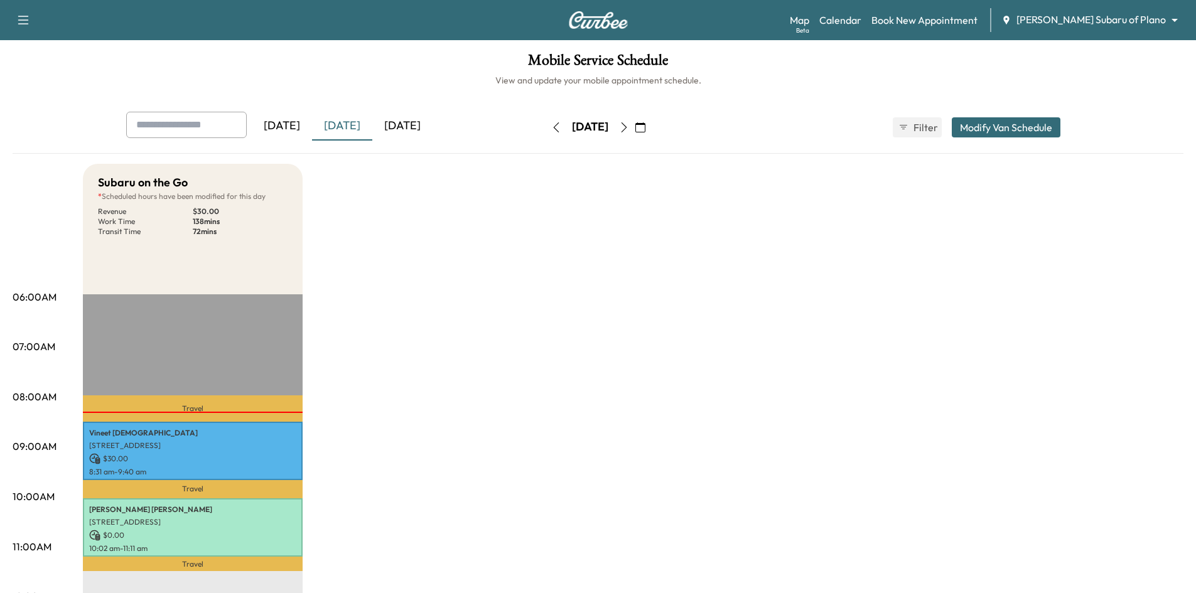
click at [645, 128] on icon "button" at bounding box center [640, 127] width 10 height 10
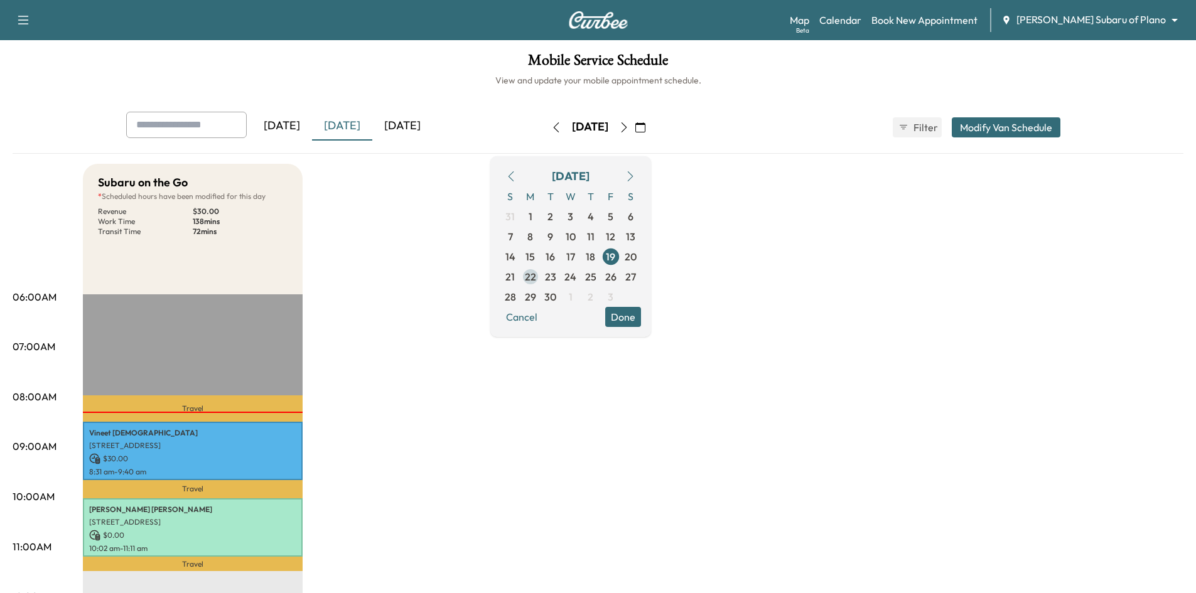
click at [536, 283] on span "22" at bounding box center [530, 276] width 11 height 15
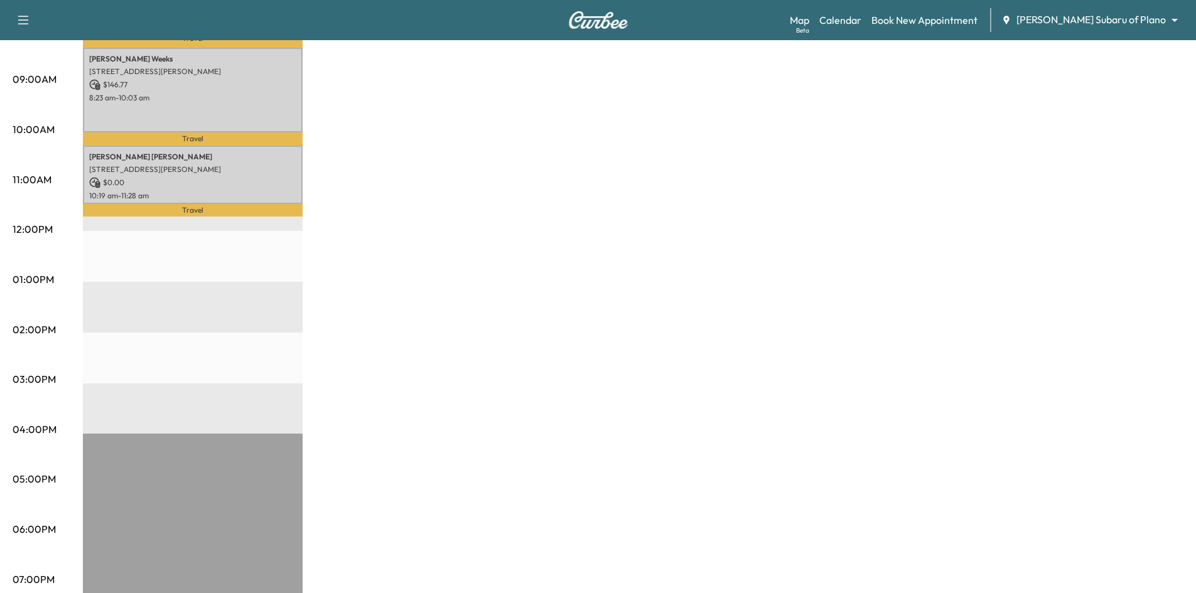
scroll to position [251, 0]
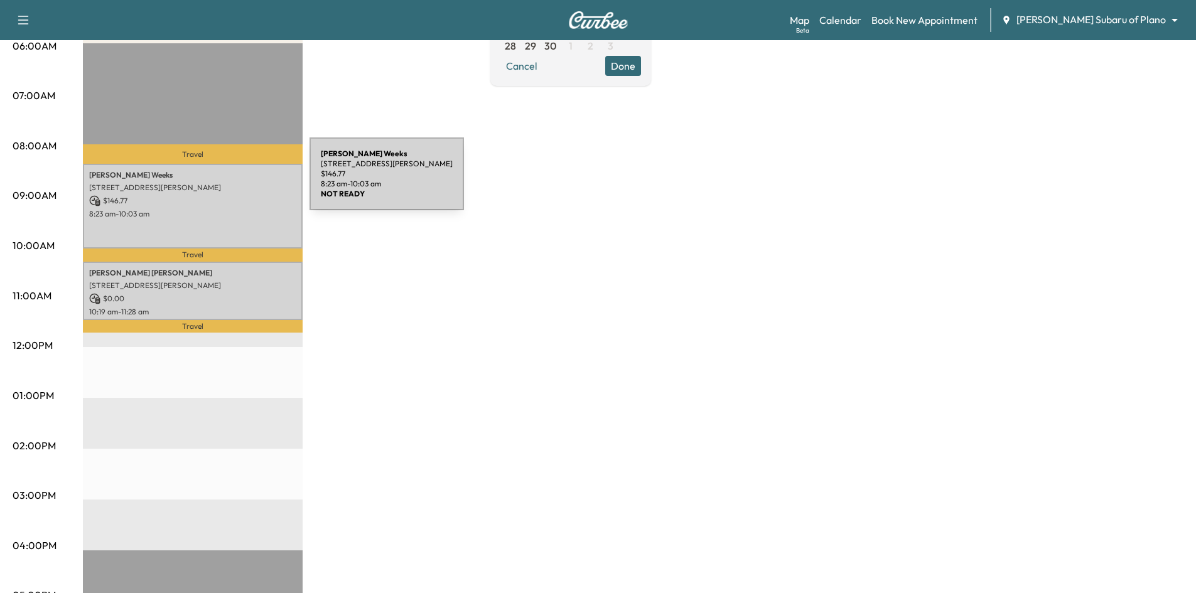
click at [218, 178] on div "Brian Weeks 404 LAVENDER LN, MCKINNEY, TX 75069, USA $ 146.77 8:23 am - 10:03 am" at bounding box center [193, 206] width 220 height 85
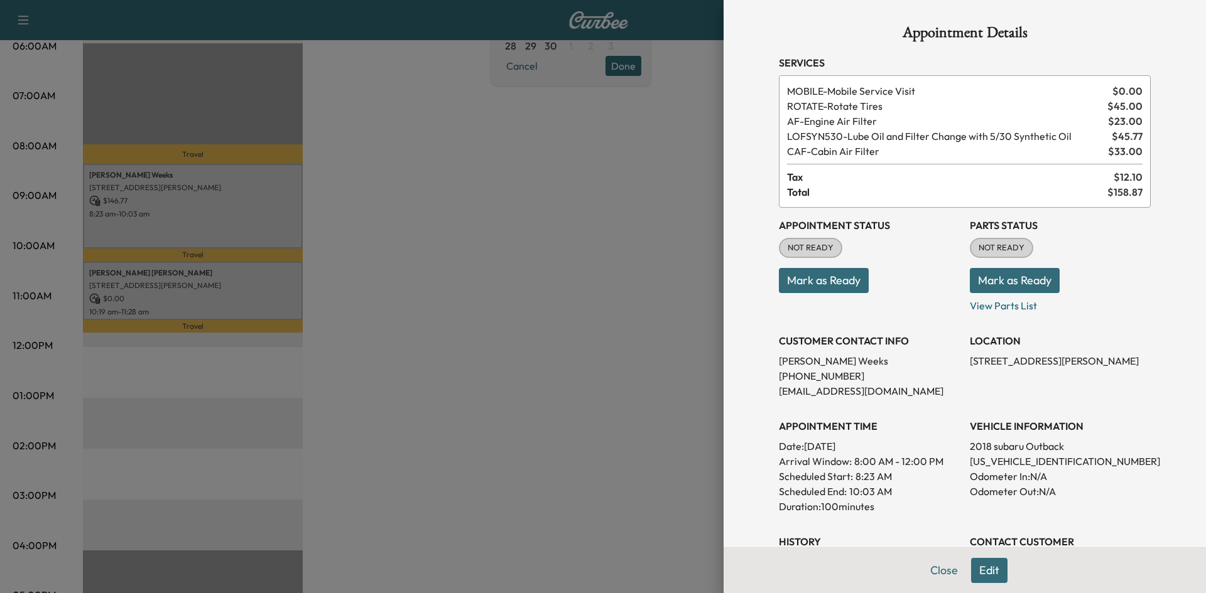
click at [907, 374] on p "(214) 551-0533" at bounding box center [869, 376] width 181 height 15
click at [571, 315] on div at bounding box center [603, 296] width 1206 height 593
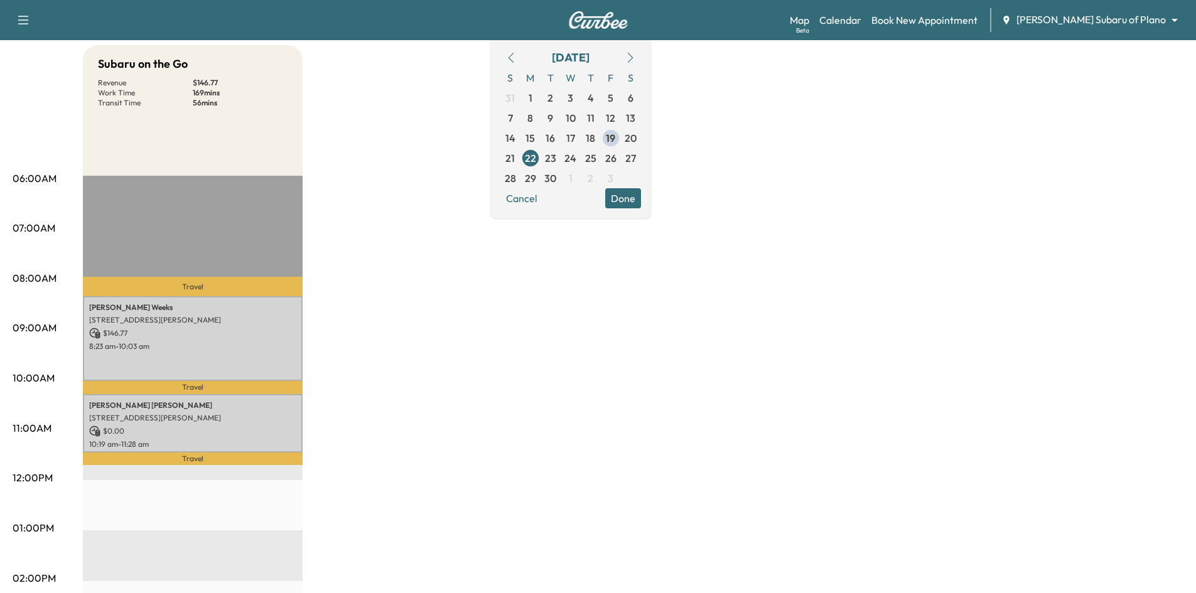
scroll to position [0, 0]
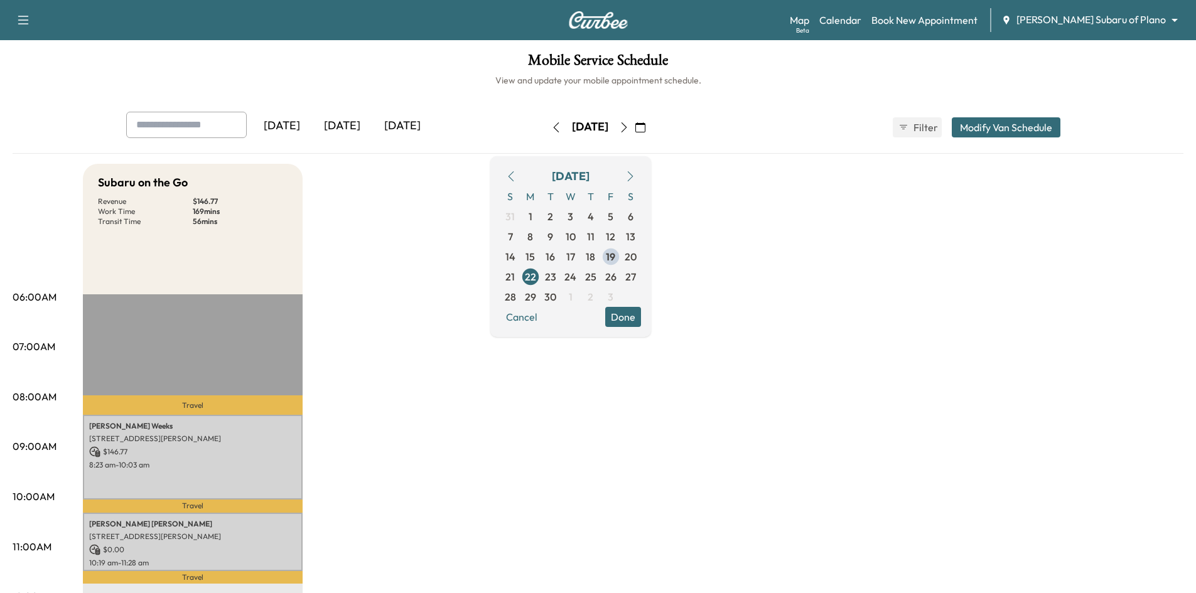
click at [641, 318] on button "Done" at bounding box center [623, 317] width 36 height 20
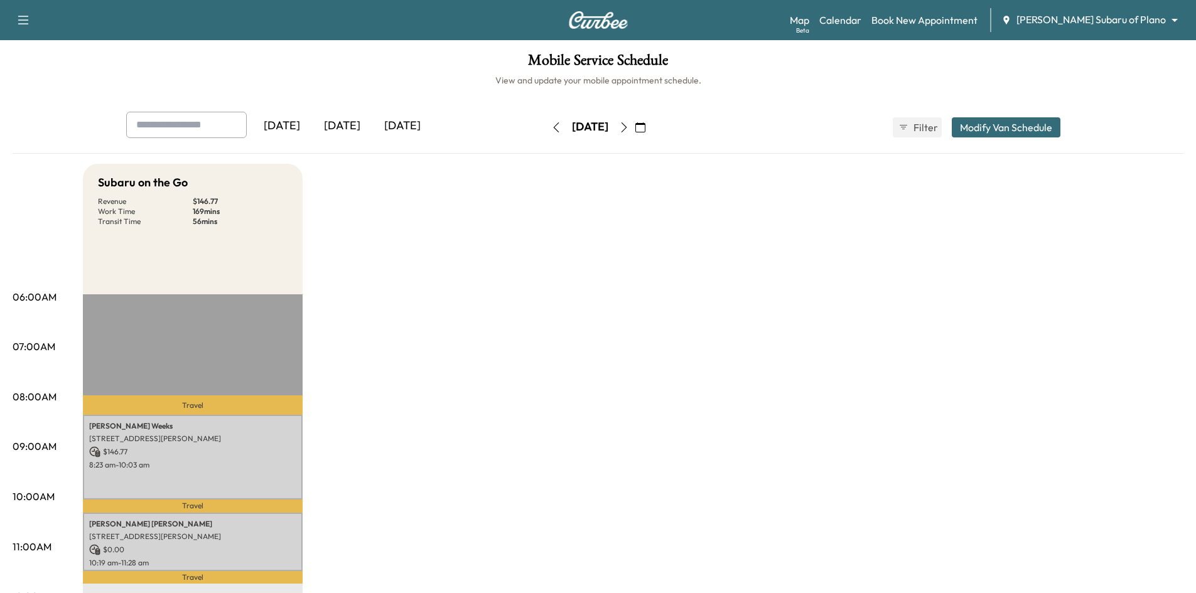
click at [348, 122] on div "[DATE]" at bounding box center [342, 126] width 60 height 29
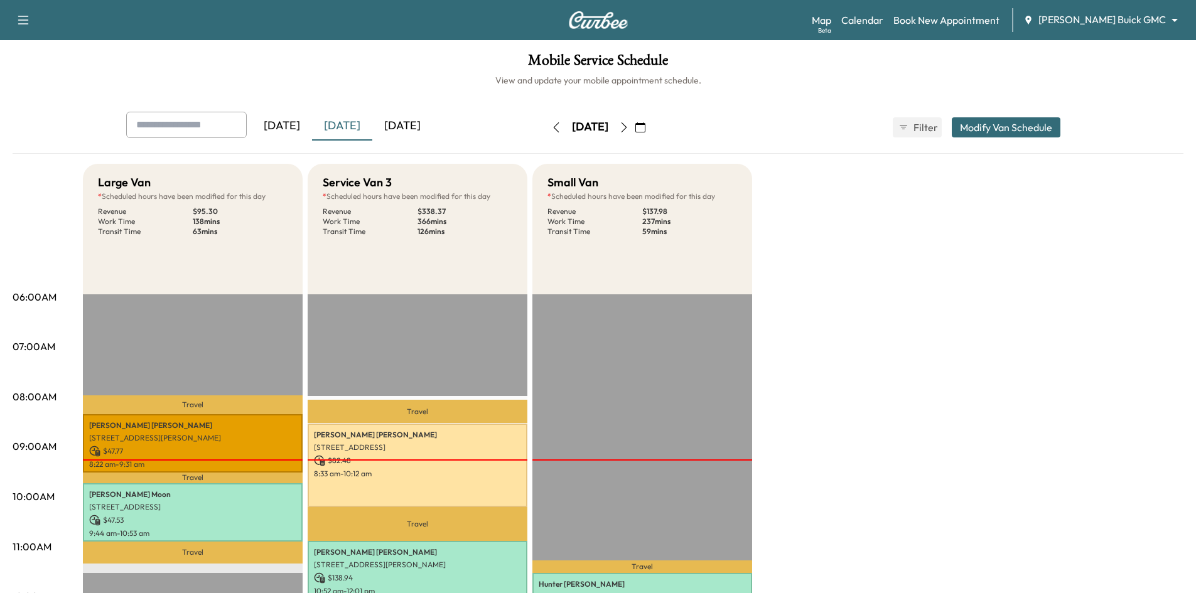
click at [645, 129] on icon "button" at bounding box center [640, 127] width 10 height 10
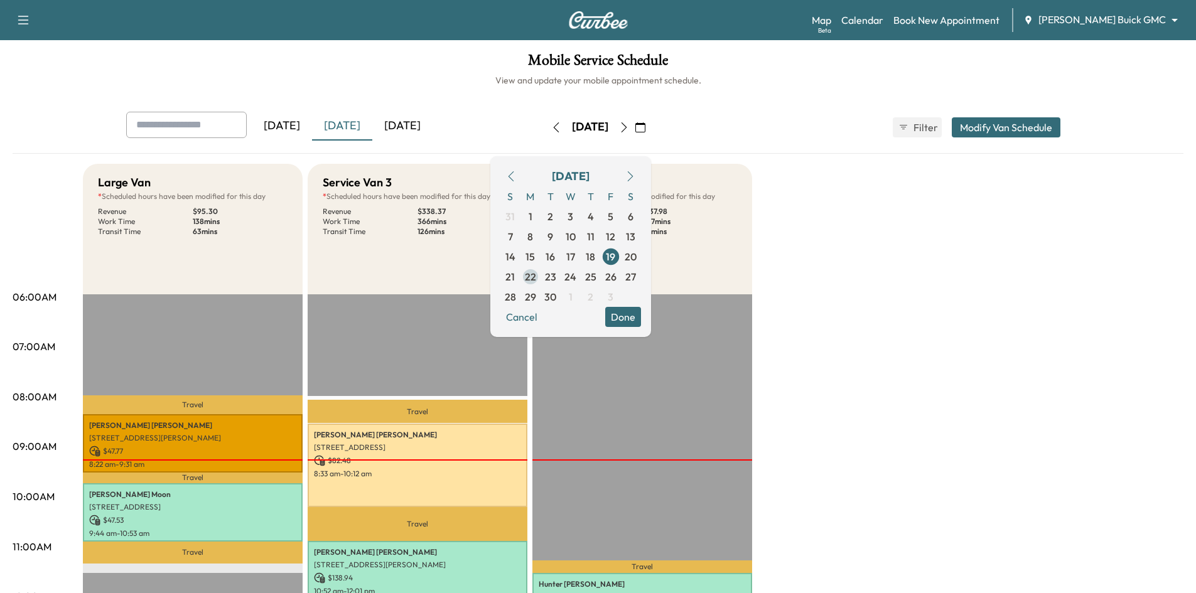
click at [536, 276] on span "22" at bounding box center [530, 276] width 11 height 15
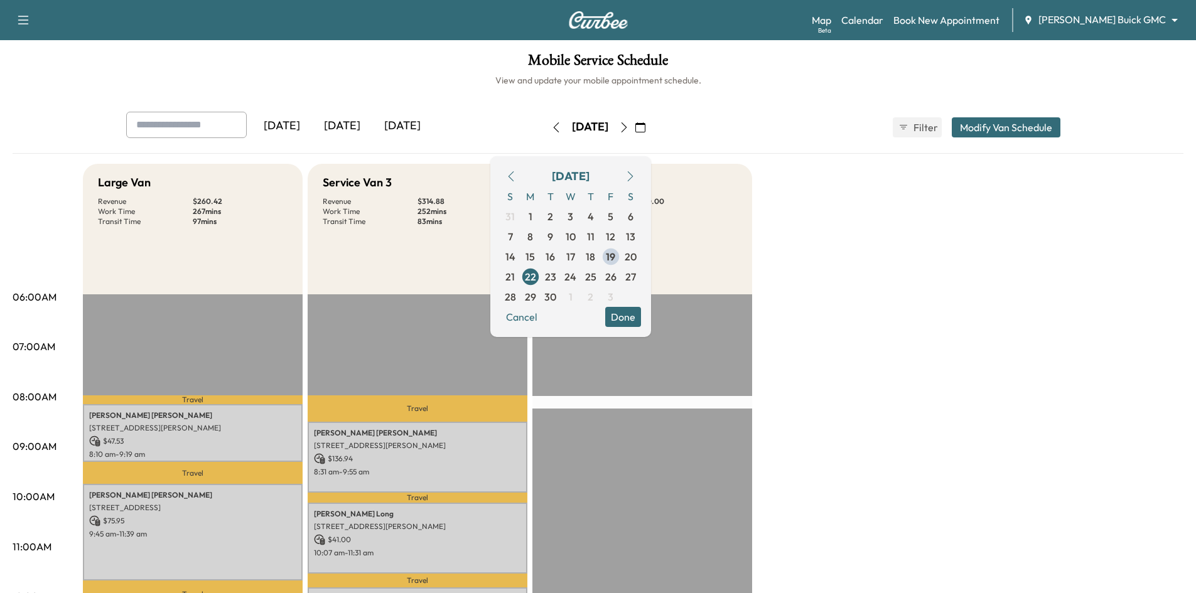
click at [641, 321] on button "Done" at bounding box center [623, 317] width 36 height 20
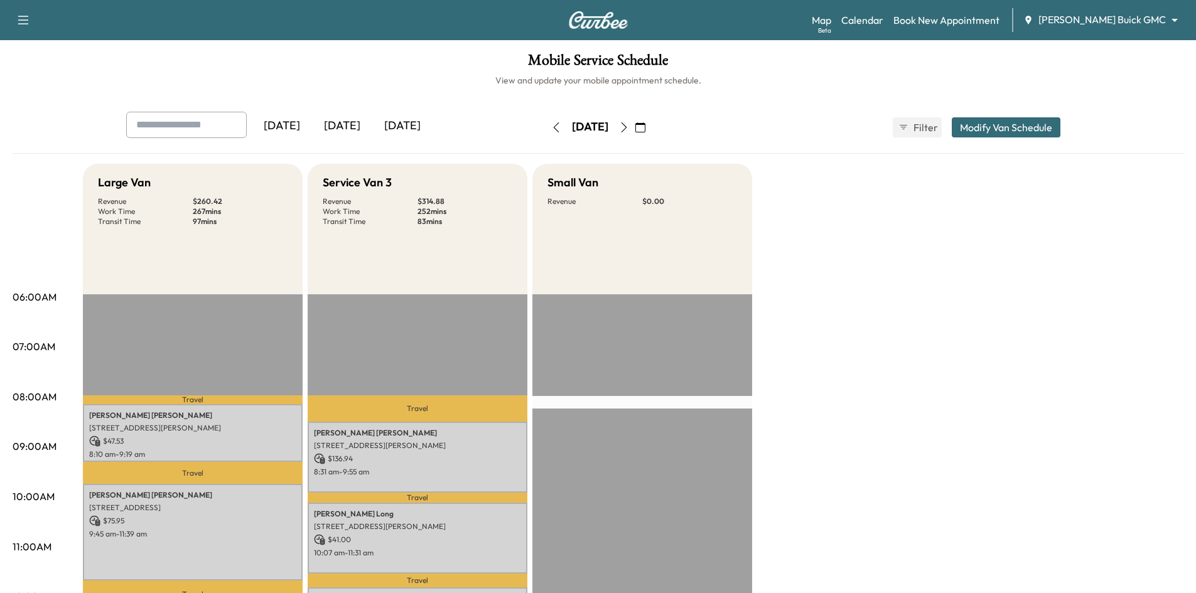
click at [629, 125] on icon "button" at bounding box center [624, 127] width 10 height 10
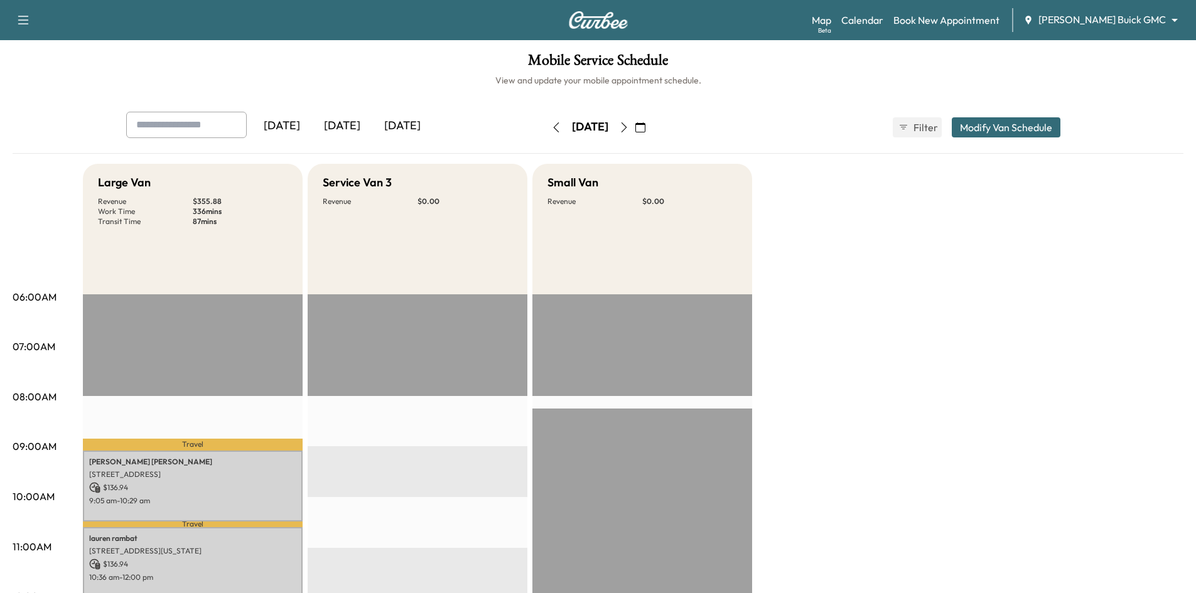
click at [635, 133] on button "button" at bounding box center [623, 127] width 21 height 20
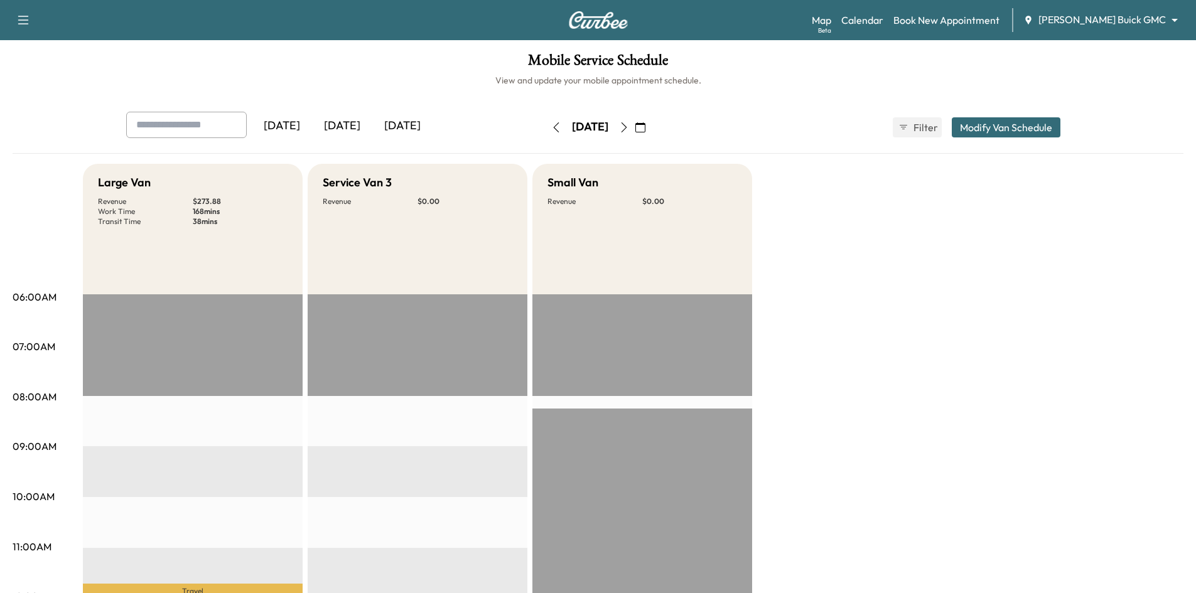
click at [645, 127] on icon "button" at bounding box center [640, 127] width 10 height 10
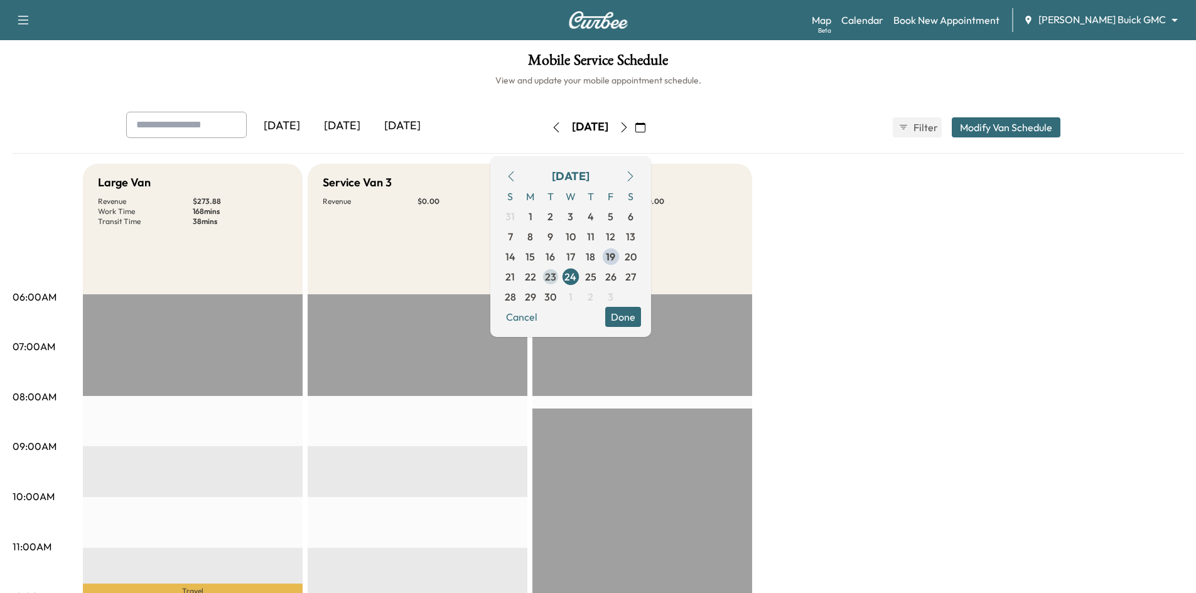
click at [536, 274] on span "22" at bounding box center [530, 276] width 11 height 15
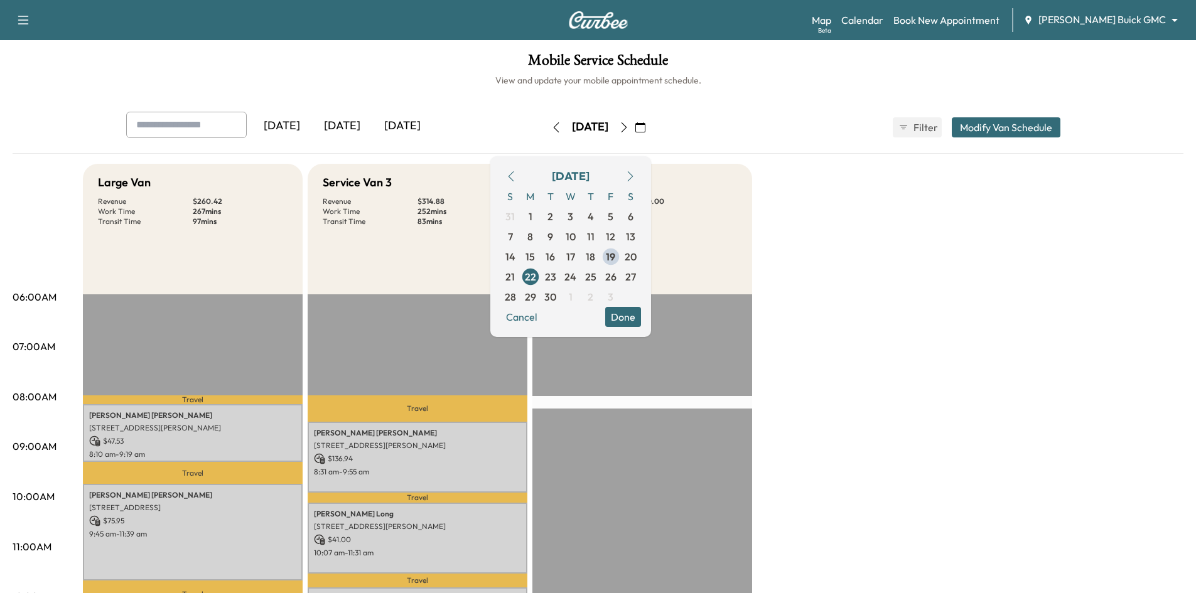
click at [641, 317] on button "Done" at bounding box center [623, 317] width 36 height 20
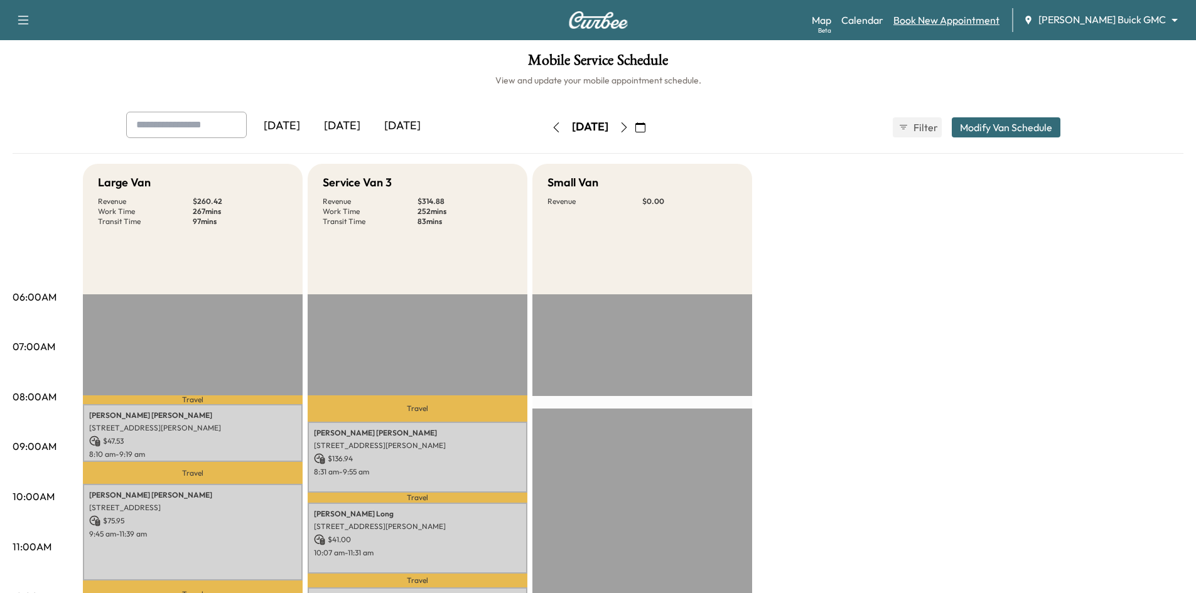
click at [994, 21] on link "Book New Appointment" at bounding box center [947, 20] width 106 height 15
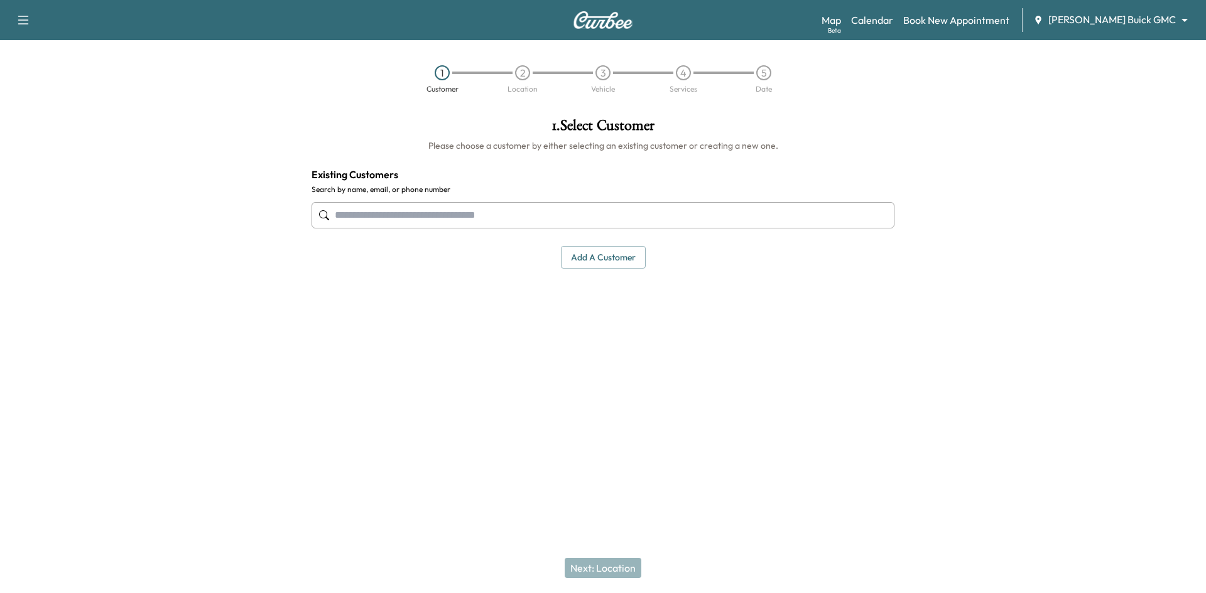
click at [570, 213] on input "text" at bounding box center [602, 215] width 583 height 26
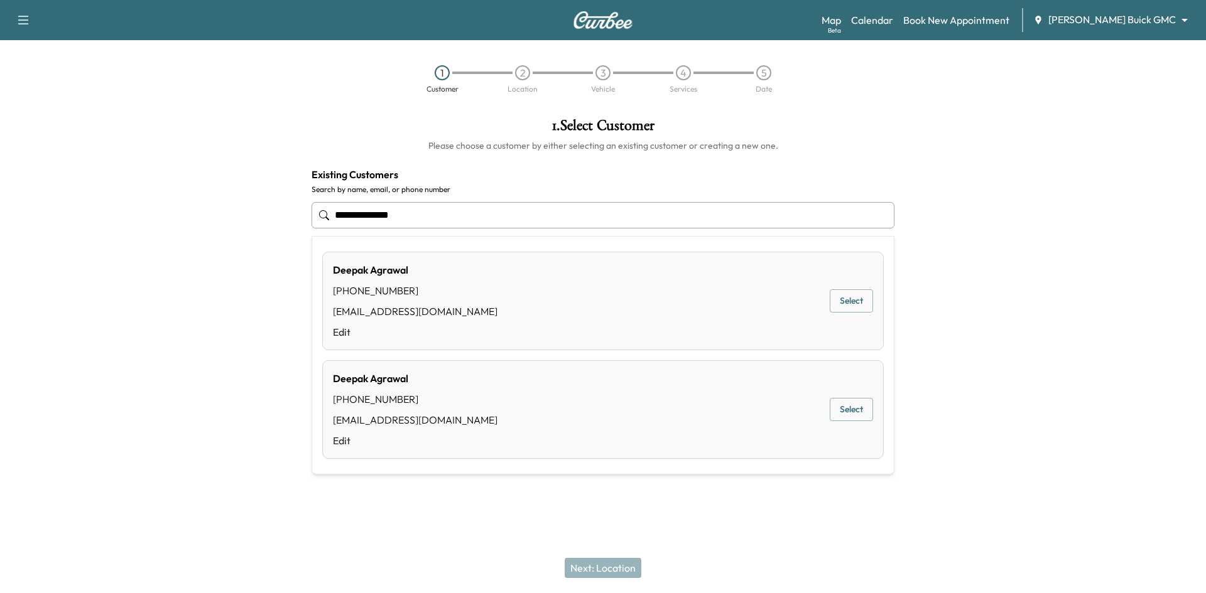
click at [846, 311] on button "Select" at bounding box center [850, 300] width 43 height 23
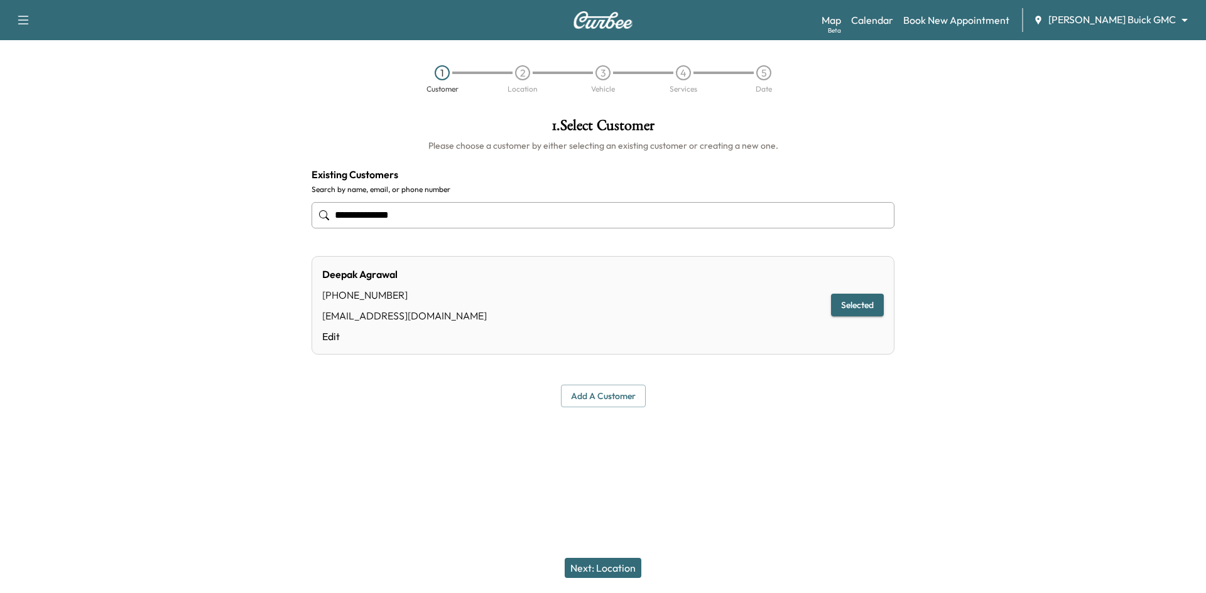
type input "**********"
click at [615, 565] on button "Next: Location" at bounding box center [602, 568] width 77 height 20
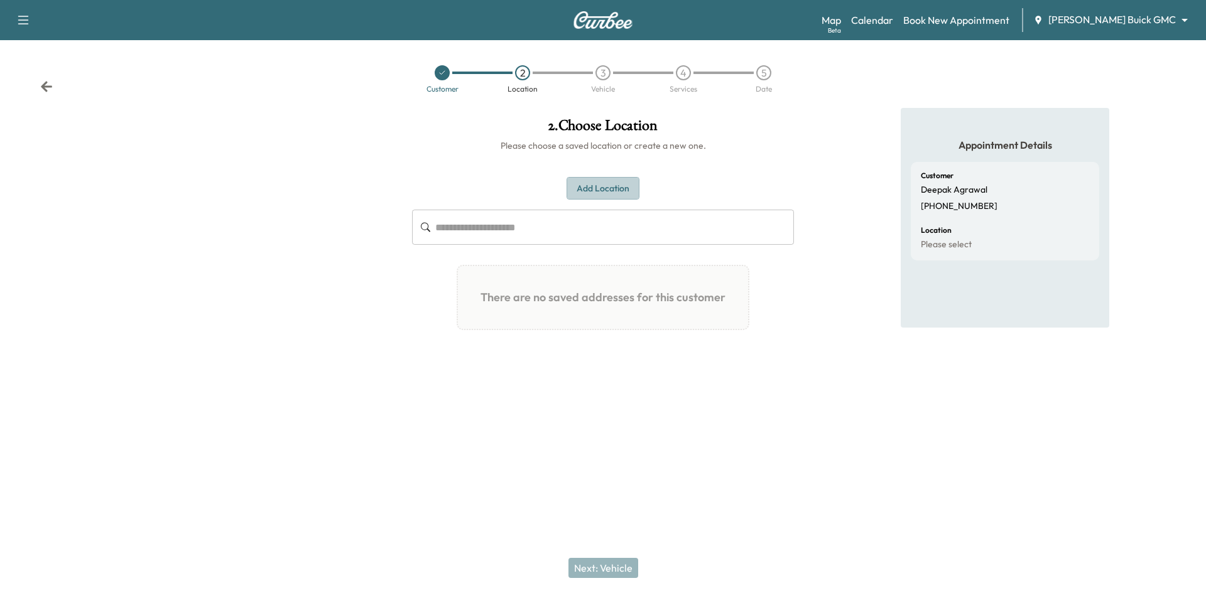
click at [610, 184] on button "Add Location" at bounding box center [602, 188] width 73 height 23
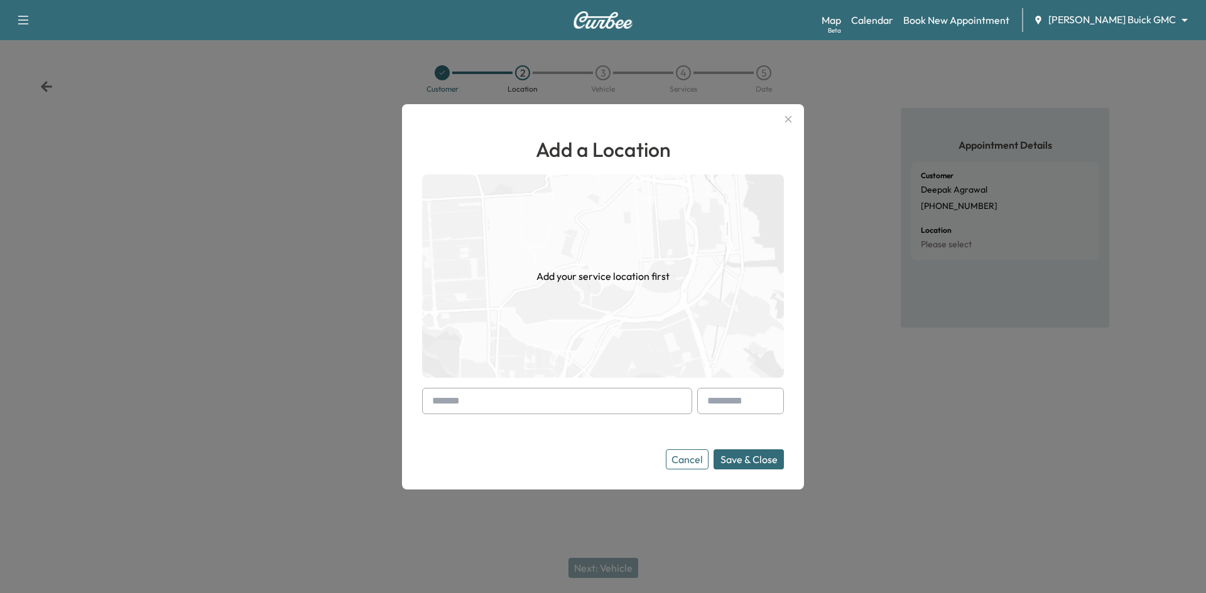
drag, startPoint x: 536, startPoint y: 399, endPoint x: 526, endPoint y: 405, distance: 11.5
click at [535, 401] on input "text" at bounding box center [557, 401] width 270 height 26
type input "**********"
drag, startPoint x: 622, startPoint y: 410, endPoint x: 419, endPoint y: 410, distance: 202.8
click at [418, 410] on div "**********" at bounding box center [603, 297] width 402 height 386
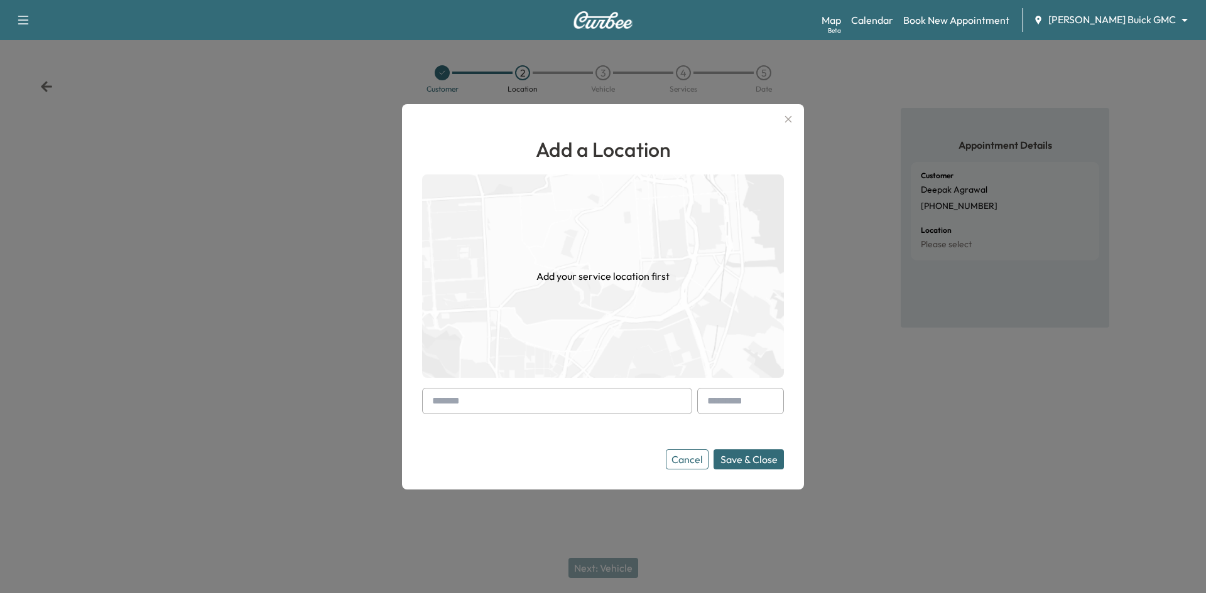
click at [701, 465] on button "Cancel" at bounding box center [687, 460] width 43 height 20
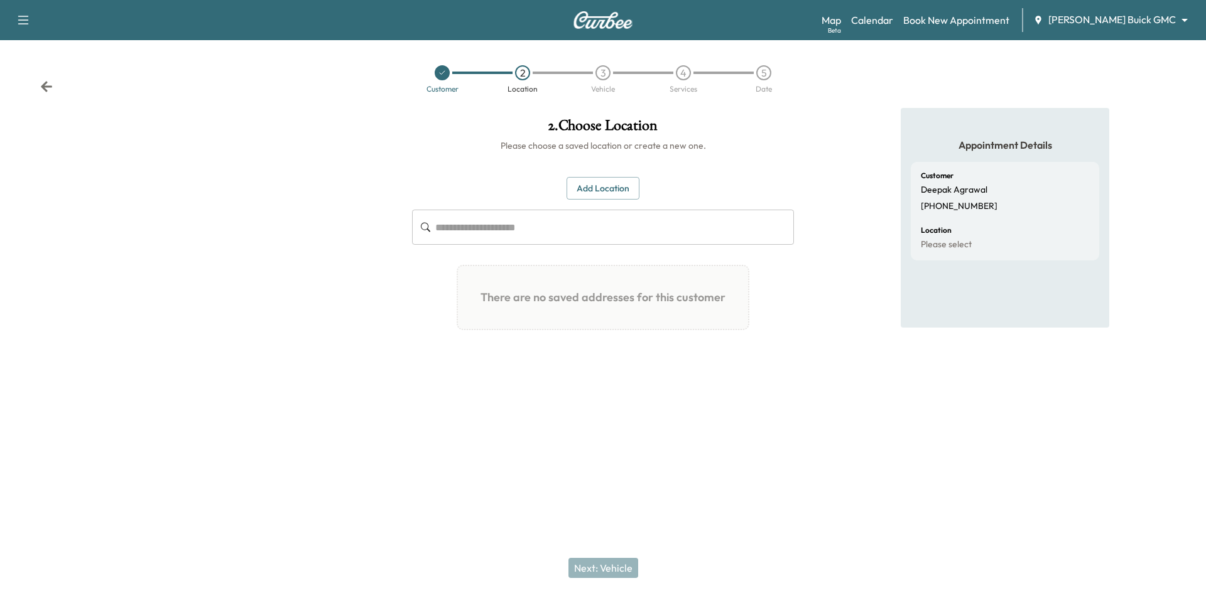
click at [615, 192] on button "Add Location" at bounding box center [602, 188] width 73 height 23
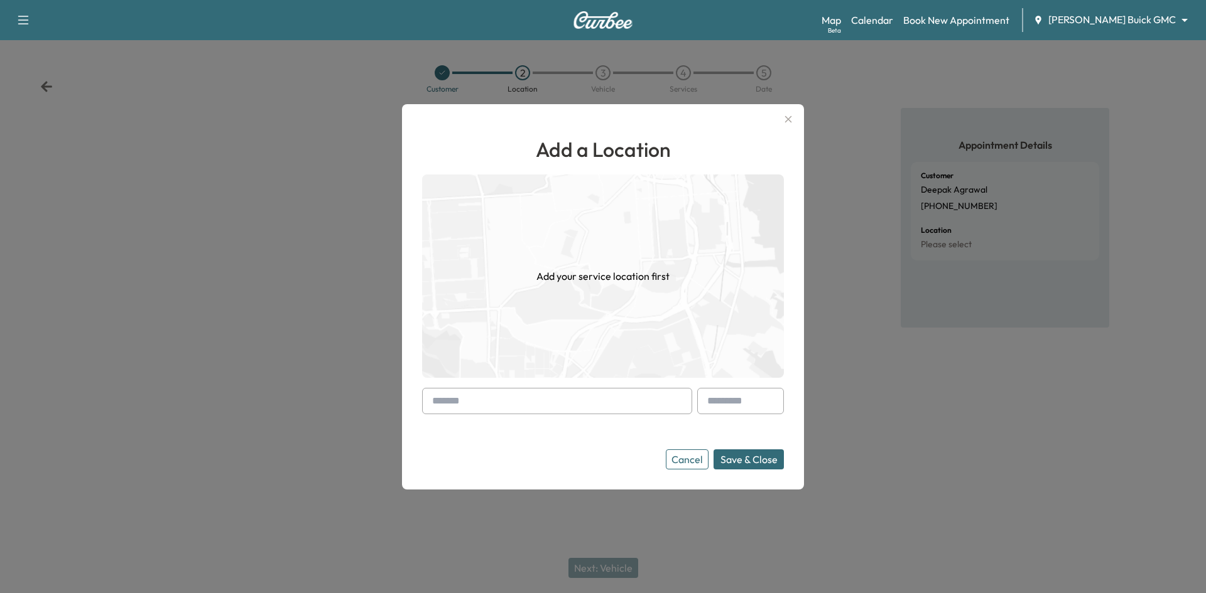
click at [568, 405] on input "text" at bounding box center [557, 401] width 270 height 26
type input "**********"
drag, startPoint x: 786, startPoint y: 109, endPoint x: 786, endPoint y: 116, distance: 6.9
click at [786, 117] on button "button" at bounding box center [787, 119] width 21 height 20
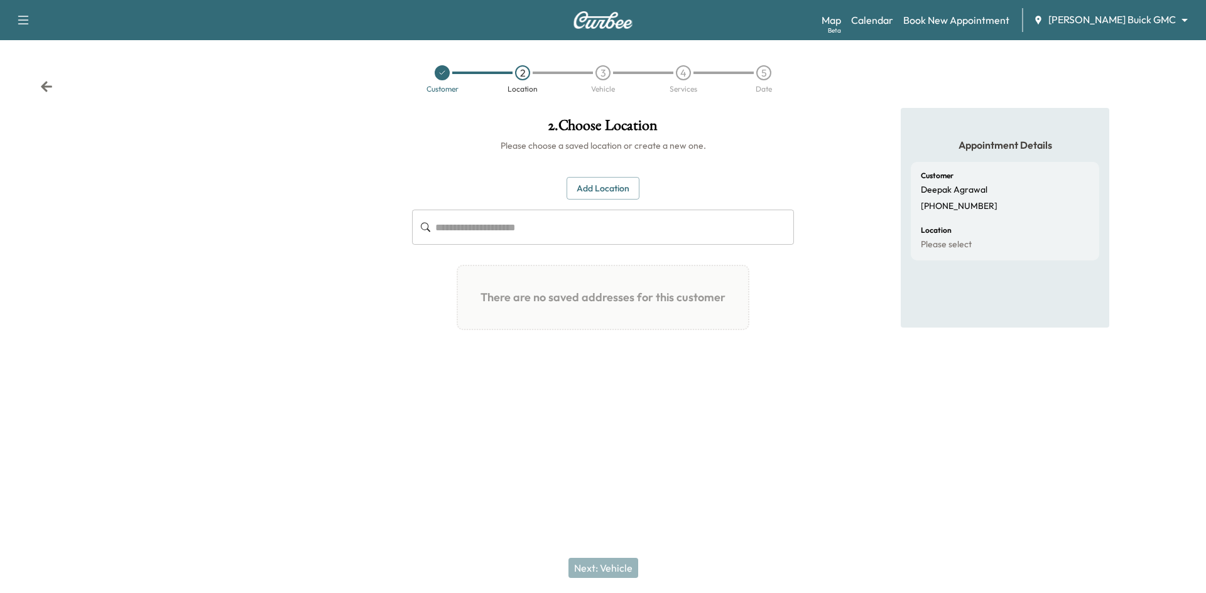
click at [18, 18] on icon "button" at bounding box center [23, 20] width 15 height 15
click at [29, 75] on button "Log Out" at bounding box center [44, 71] width 47 height 20
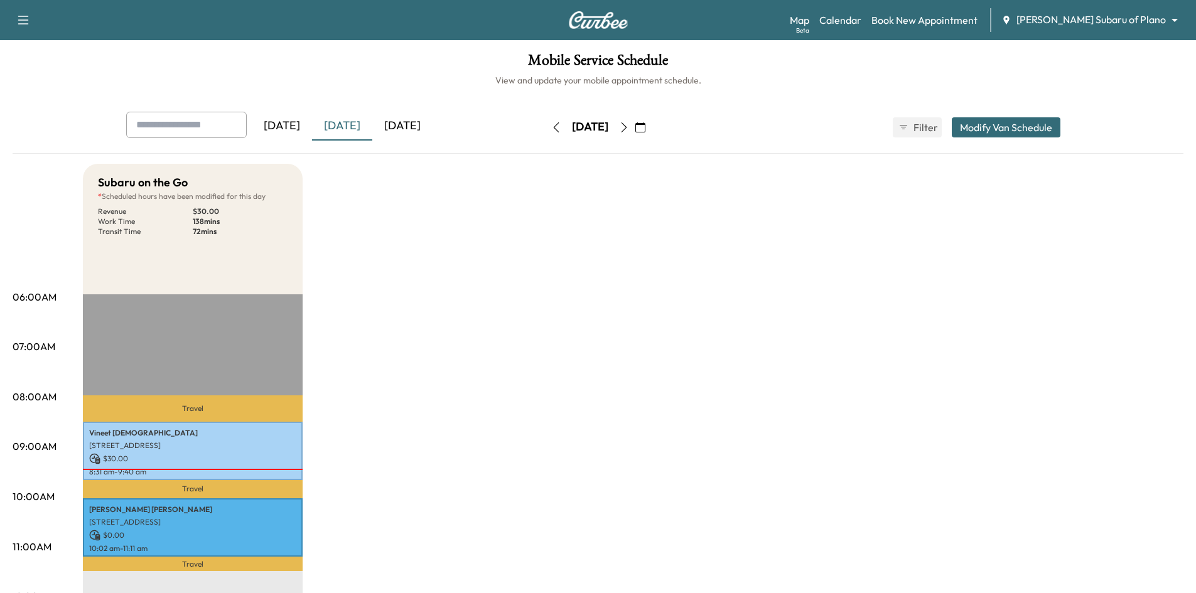
click at [645, 131] on icon "button" at bounding box center [640, 127] width 10 height 10
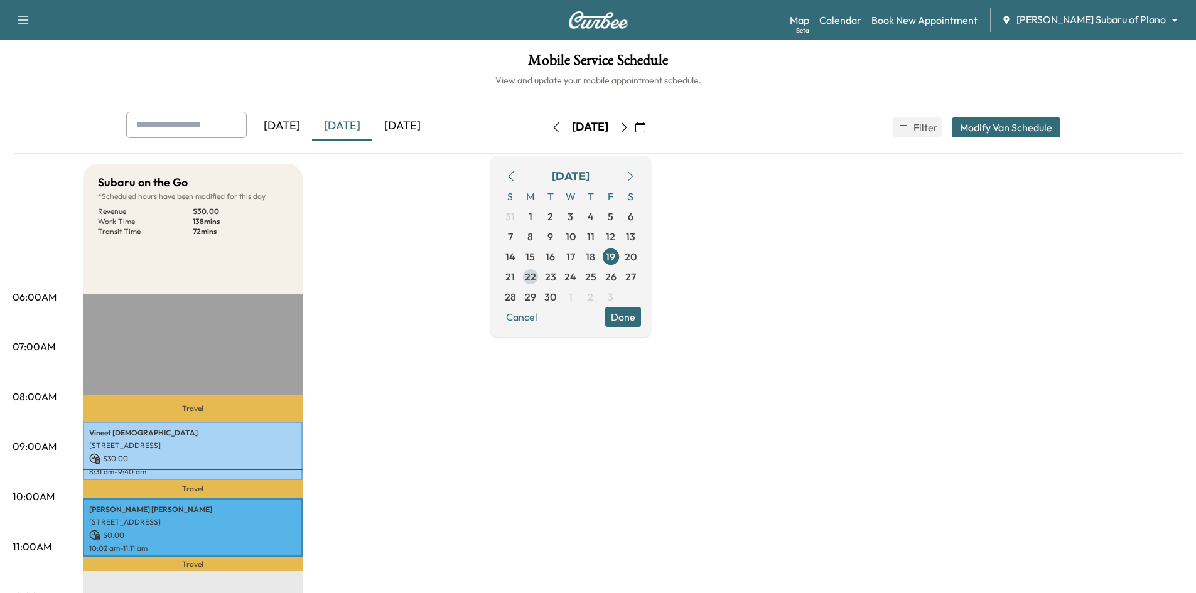
click at [536, 273] on span "22" at bounding box center [530, 276] width 11 height 15
